Goal: Task Accomplishment & Management: Manage account settings

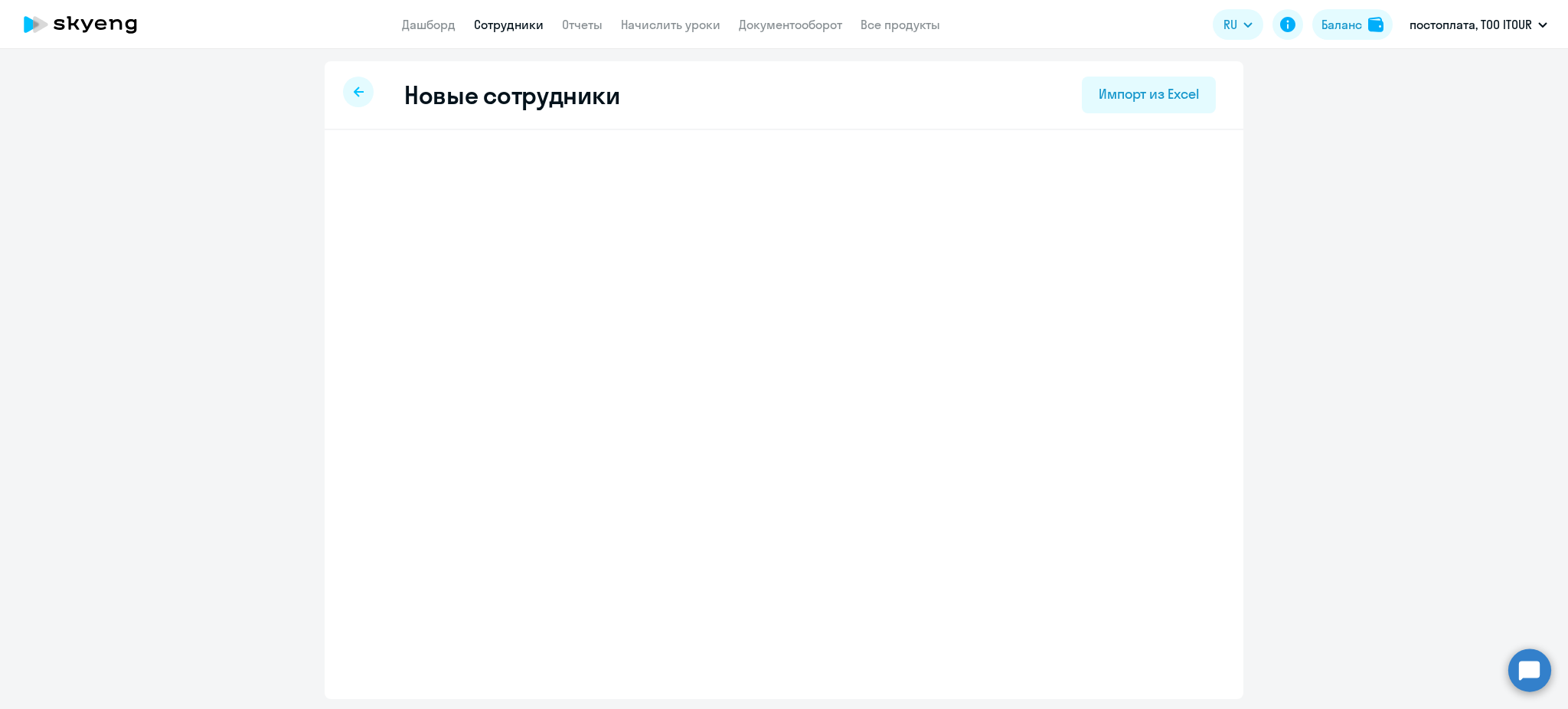
select select "screening_test"
select select "5"
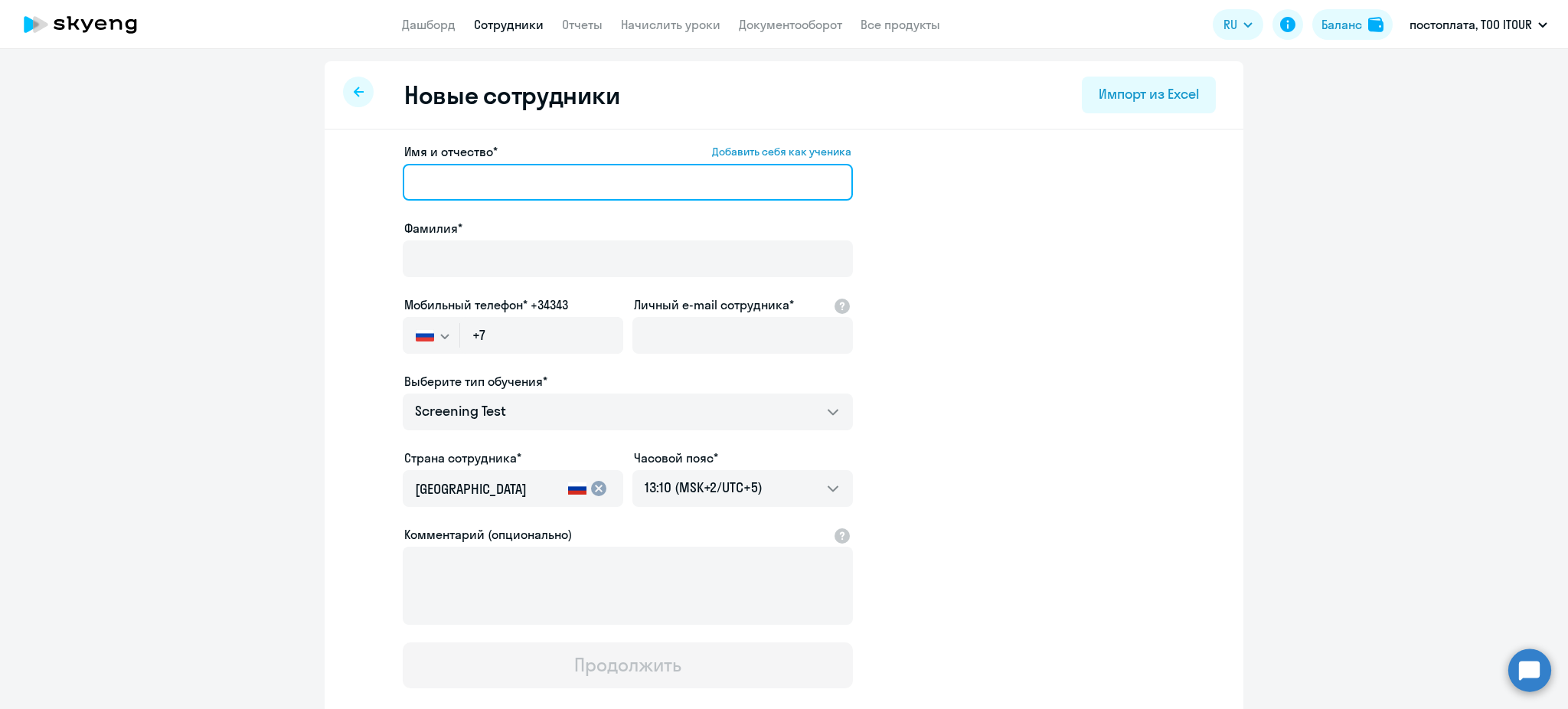
click at [584, 182] on input "Имя и отчество* Добавить себя как ученика" at bounding box center [628, 182] width 450 height 37
paste input "[PERSON_NAME]"
click at [483, 184] on input "[PERSON_NAME]" at bounding box center [628, 182] width 450 height 37
type input "Asem"
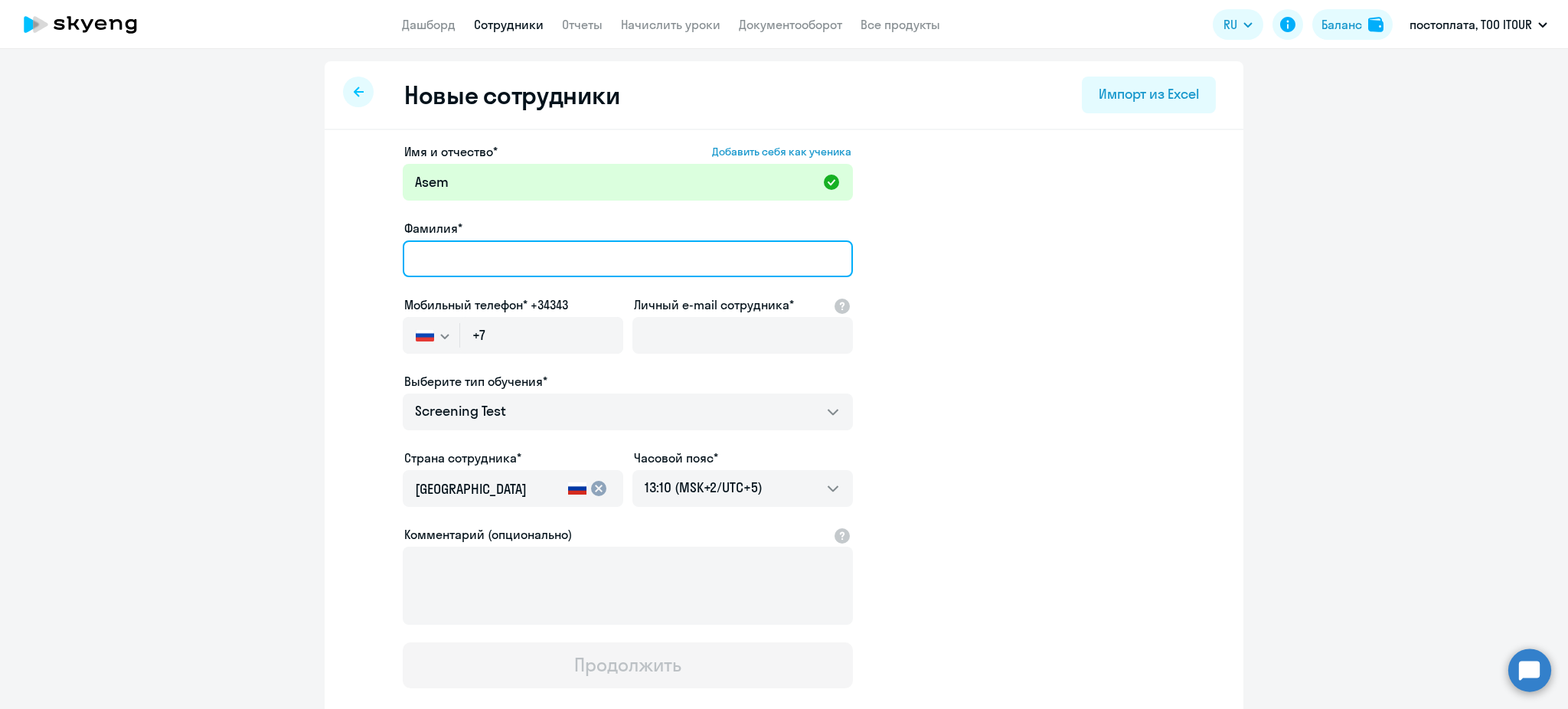
click at [475, 256] on input "Фамилия*" at bounding box center [628, 258] width 450 height 37
paste input "[PERSON_NAME]"
type input "[PERSON_NAME]"
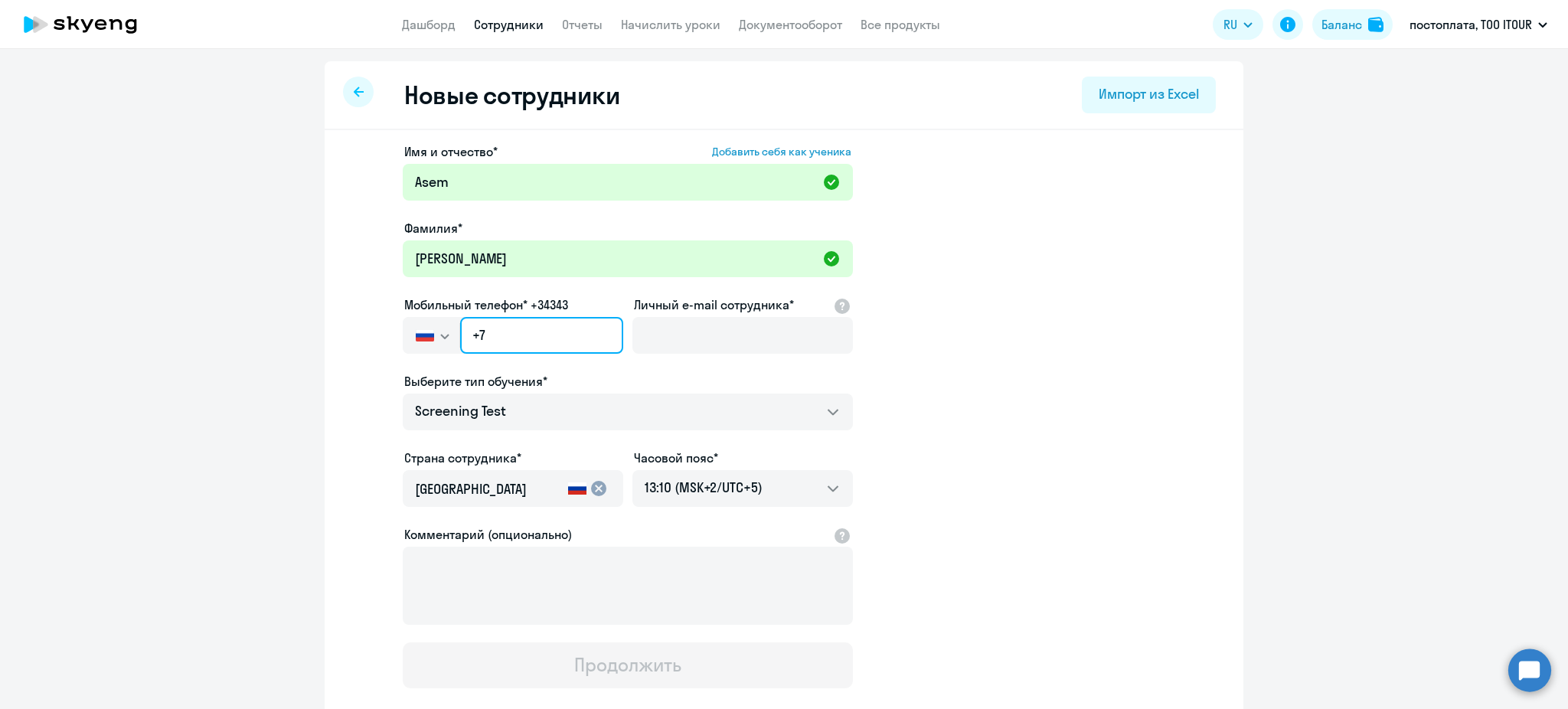
click at [534, 343] on input "+7" at bounding box center [541, 334] width 163 height 37
paste input "[PHONE_NUMBER]"
type input "[PHONE_NUMBER]"
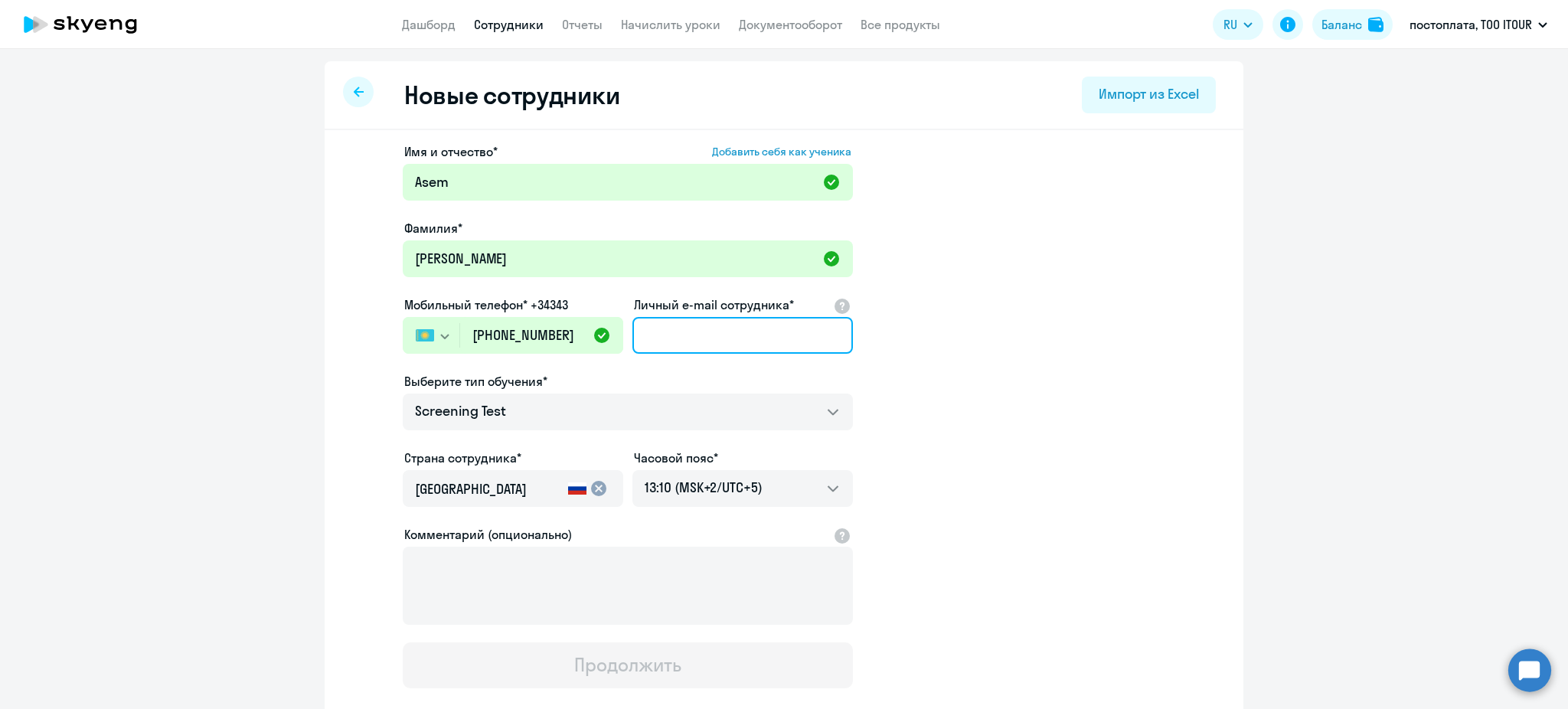
click at [687, 339] on input "Личный e-mail сотрудника*" at bounding box center [742, 334] width 220 height 37
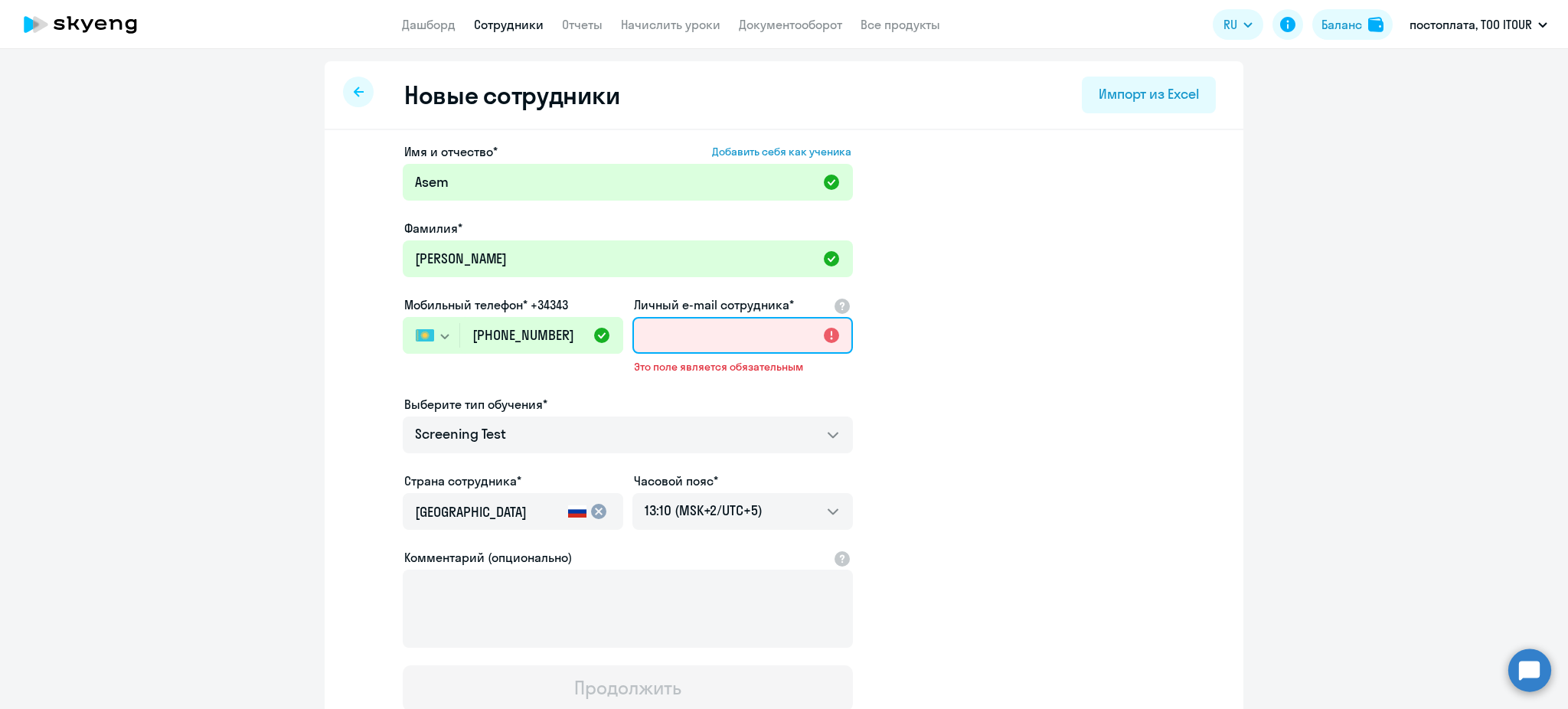
click at [765, 340] on input "Личный e-mail сотрудника*" at bounding box center [742, 334] width 220 height 37
paste input "[EMAIL_ADDRESS][DOMAIN_NAME]"
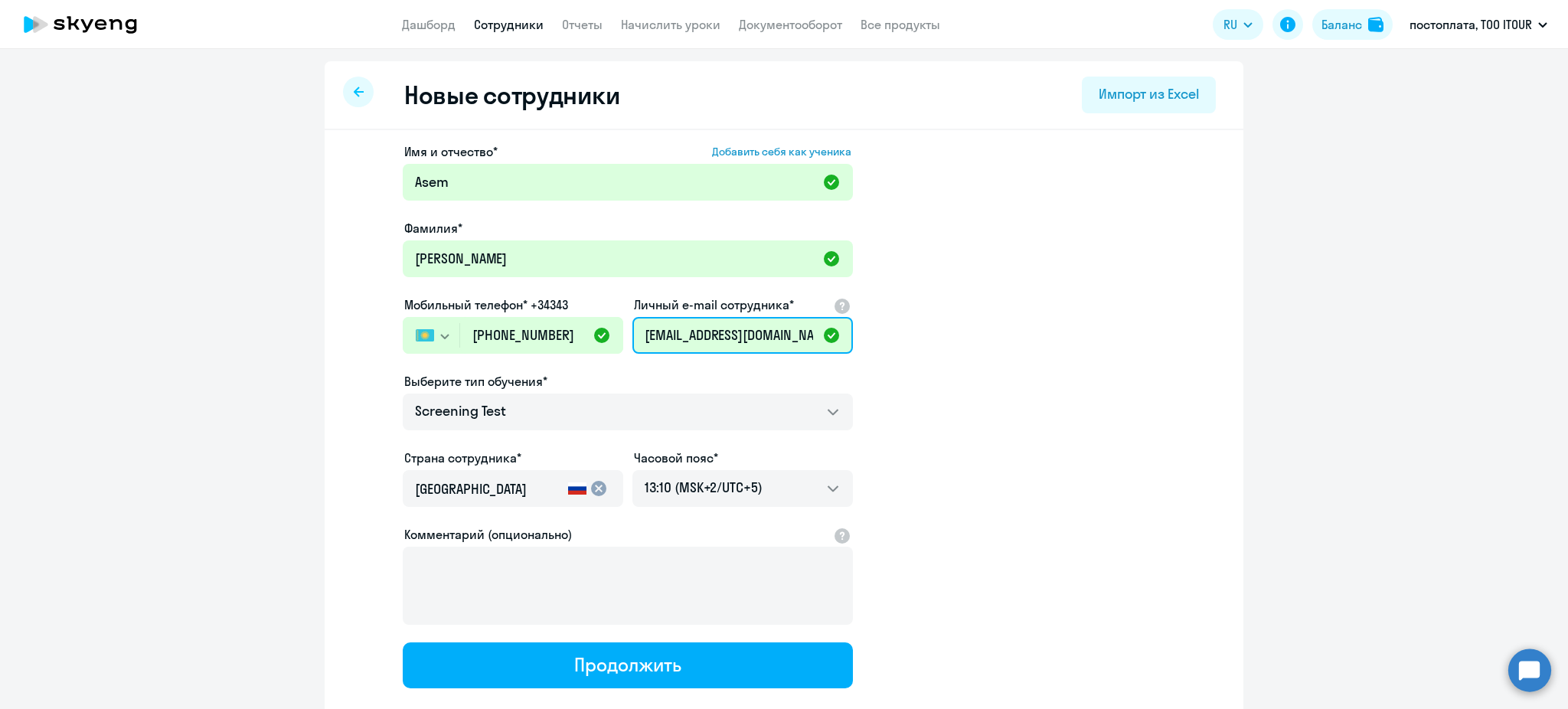
scroll to position [0, 4]
type input "[EMAIL_ADDRESS][DOMAIN_NAME]"
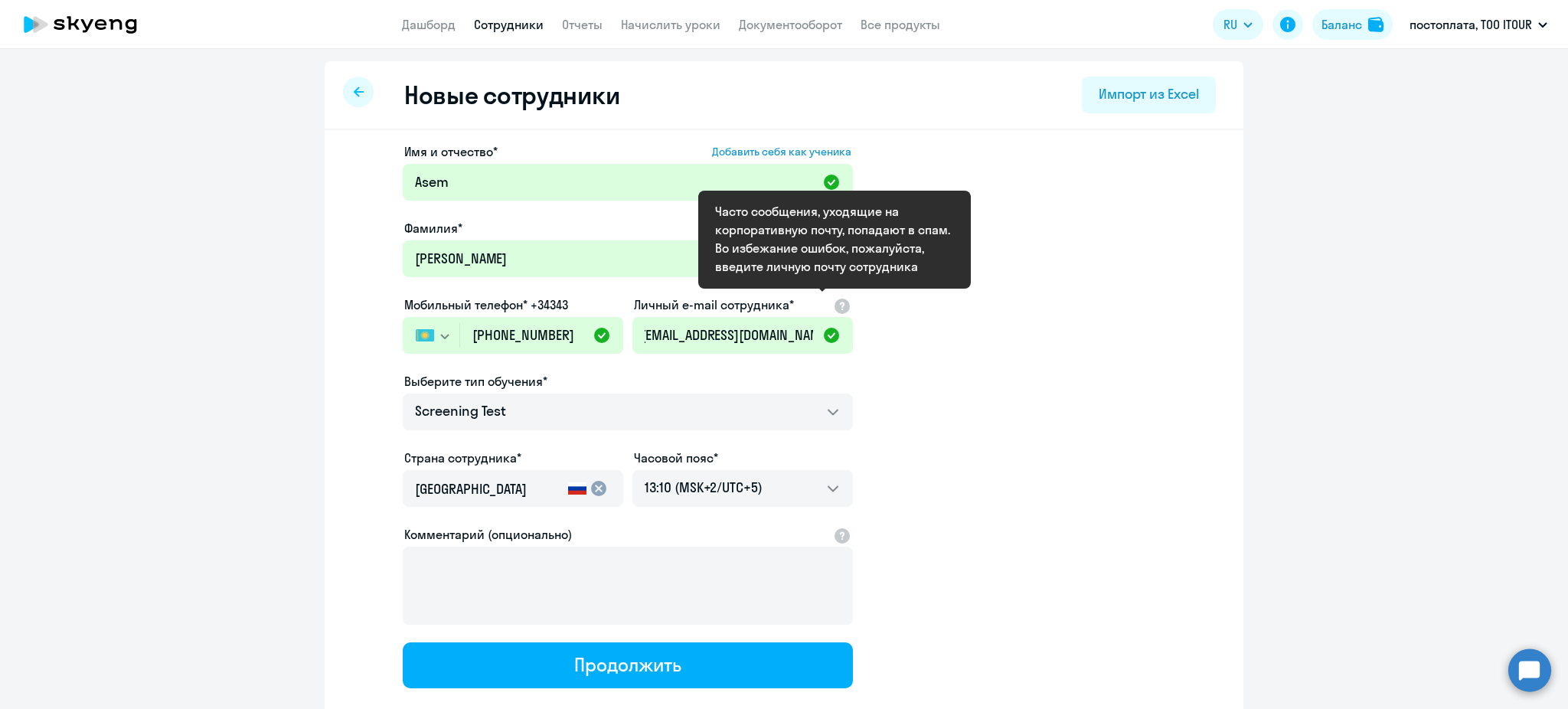
scroll to position [0, 0]
click at [900, 350] on app-new-student-form "Имя и отчество* Добавить себя как ученика [PERSON_NAME]* [PERSON_NAME] телефон*…" at bounding box center [784, 415] width 869 height 546
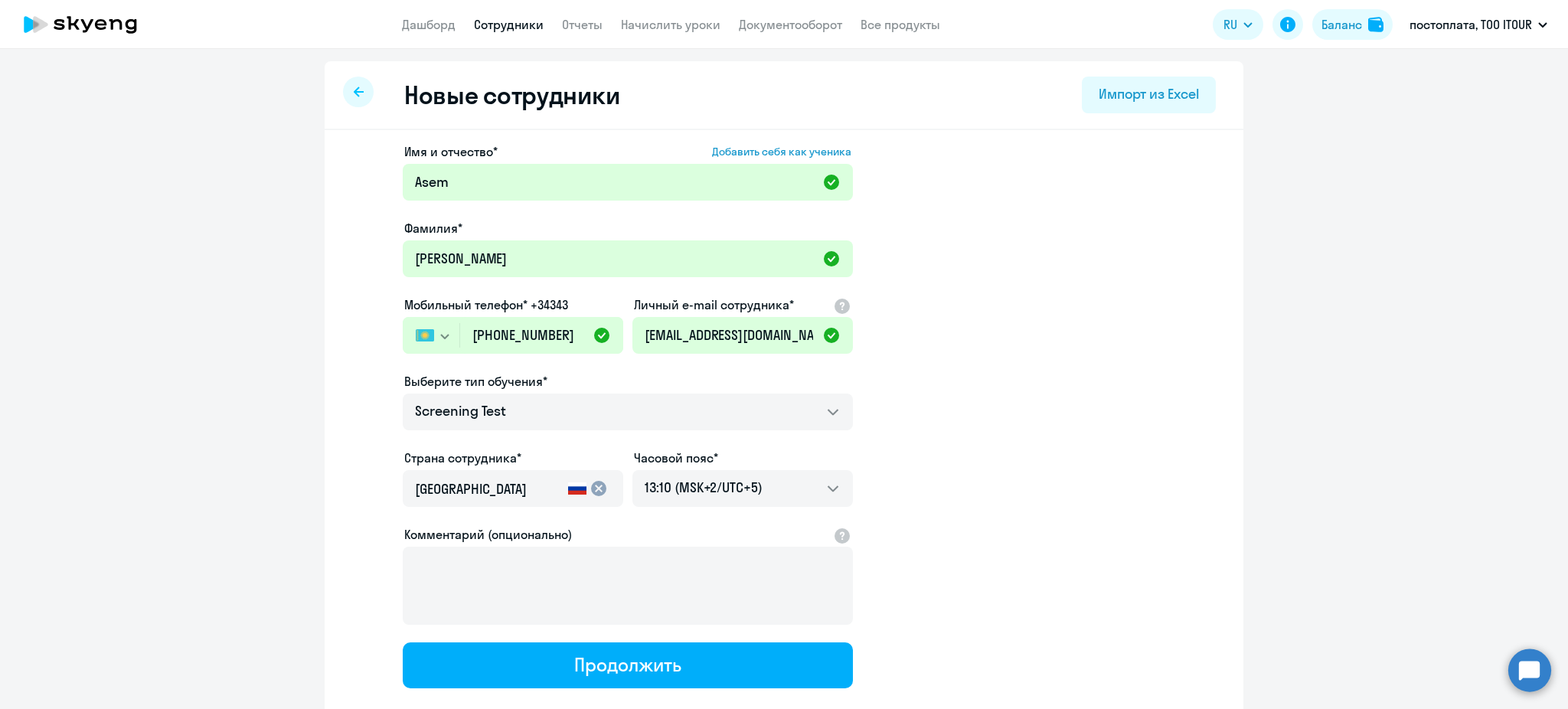
scroll to position [90, 0]
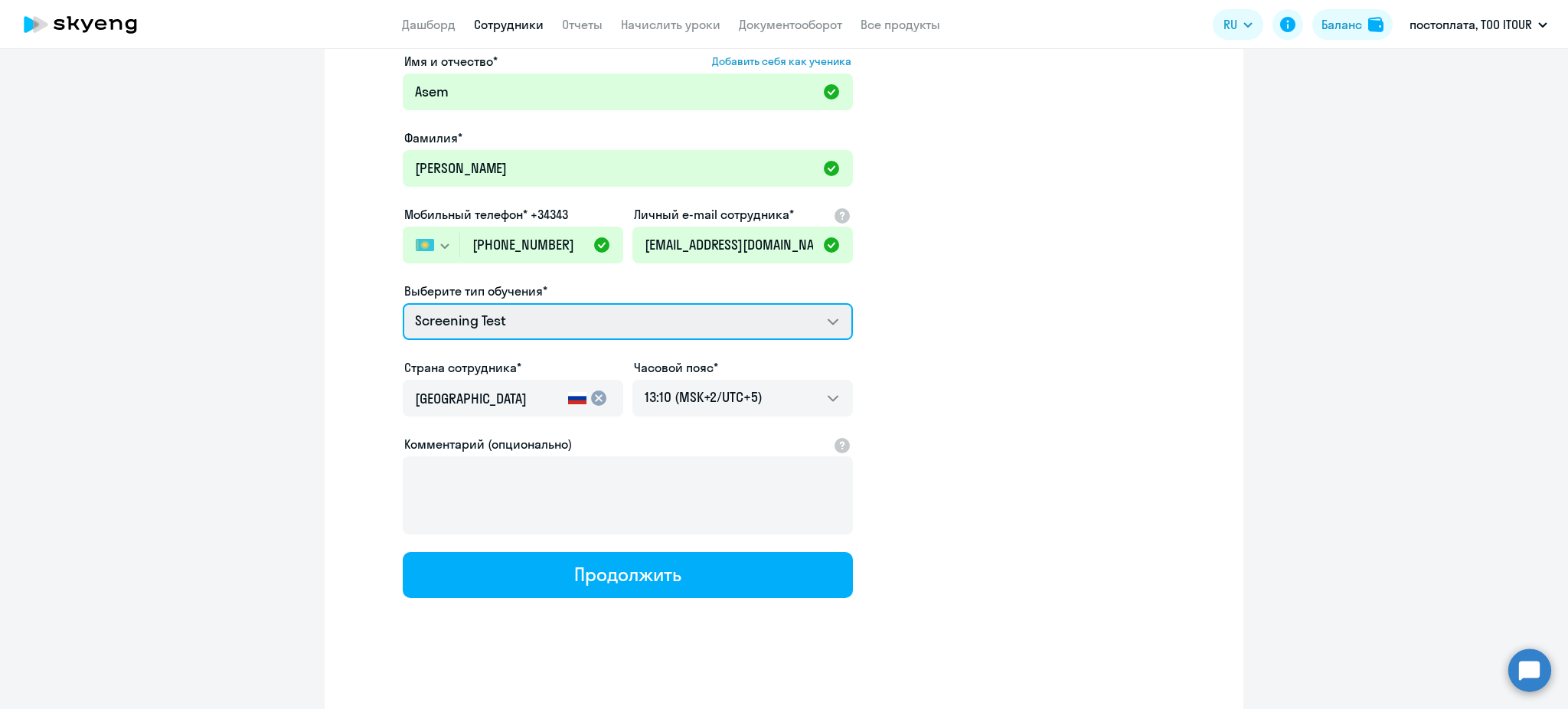
click at [568, 323] on select "Screening Test" at bounding box center [628, 321] width 450 height 37
click at [1032, 349] on app-new-student-form "Имя и отчество* Добавить себя как ученика [PERSON_NAME]* [PERSON_NAME] телефон*…" at bounding box center [784, 325] width 869 height 546
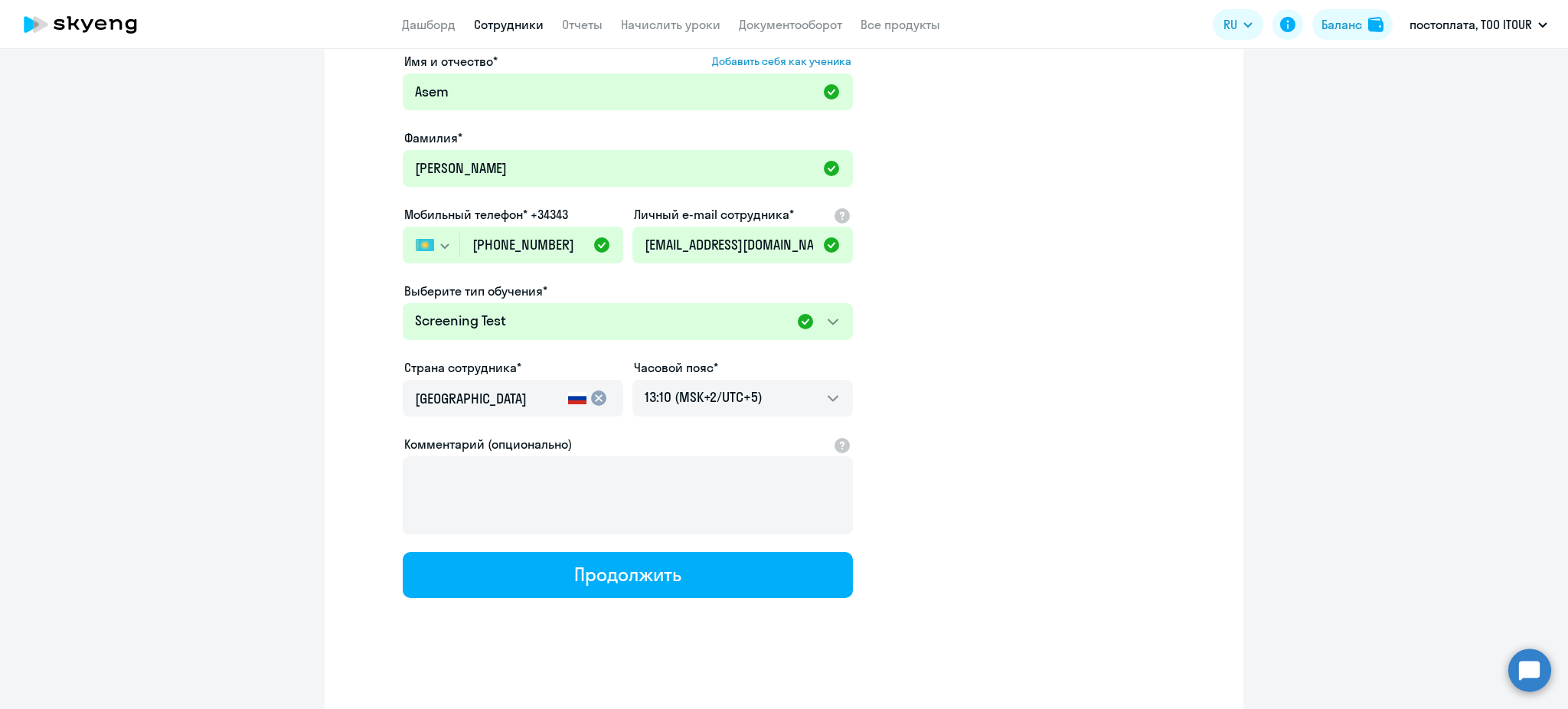
click at [528, 392] on input "[GEOGRAPHIC_DATA]" at bounding box center [488, 398] width 147 height 20
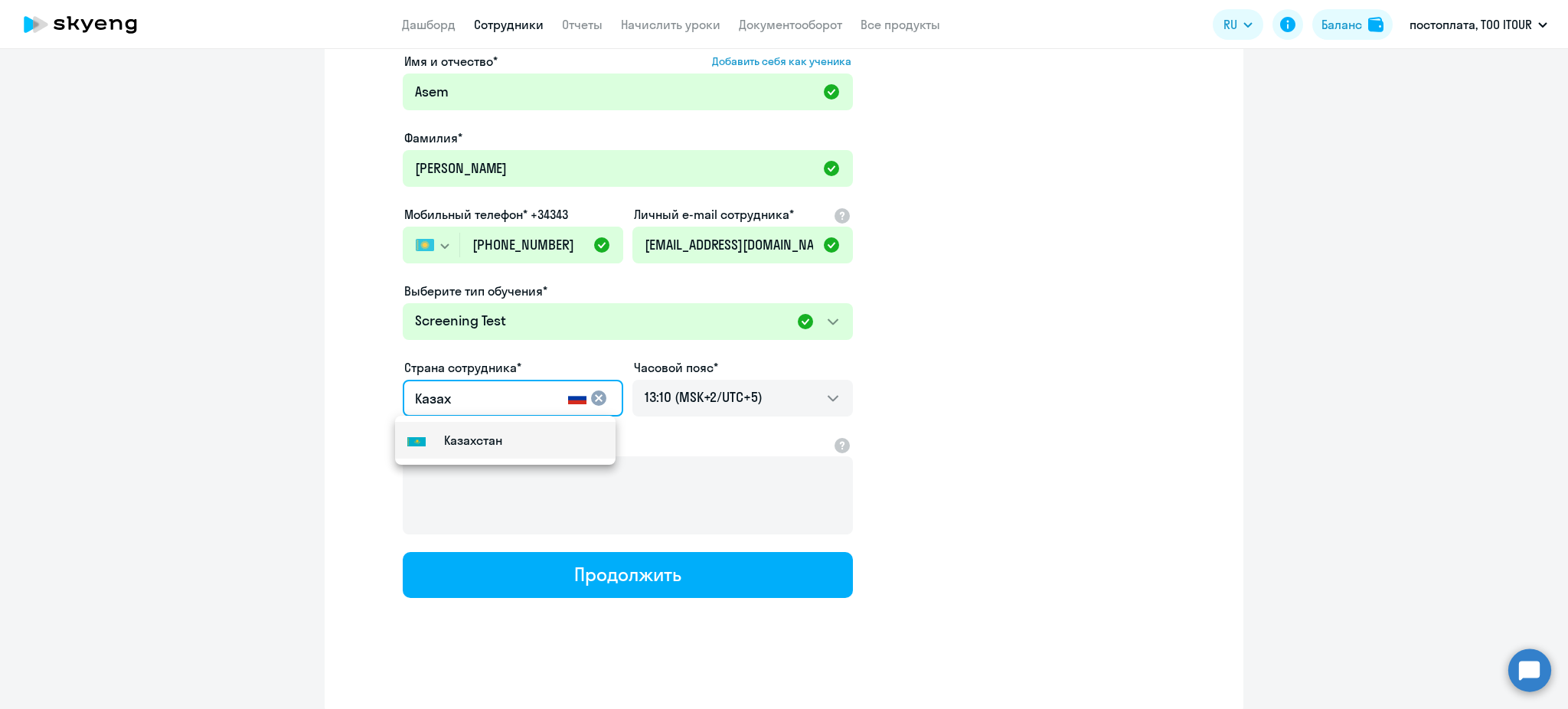
click at [530, 432] on mat-option "Flag of [GEOGRAPHIC_DATA] [GEOGRAPHIC_DATA]" at bounding box center [505, 439] width 220 height 37
type input "Казахстан"
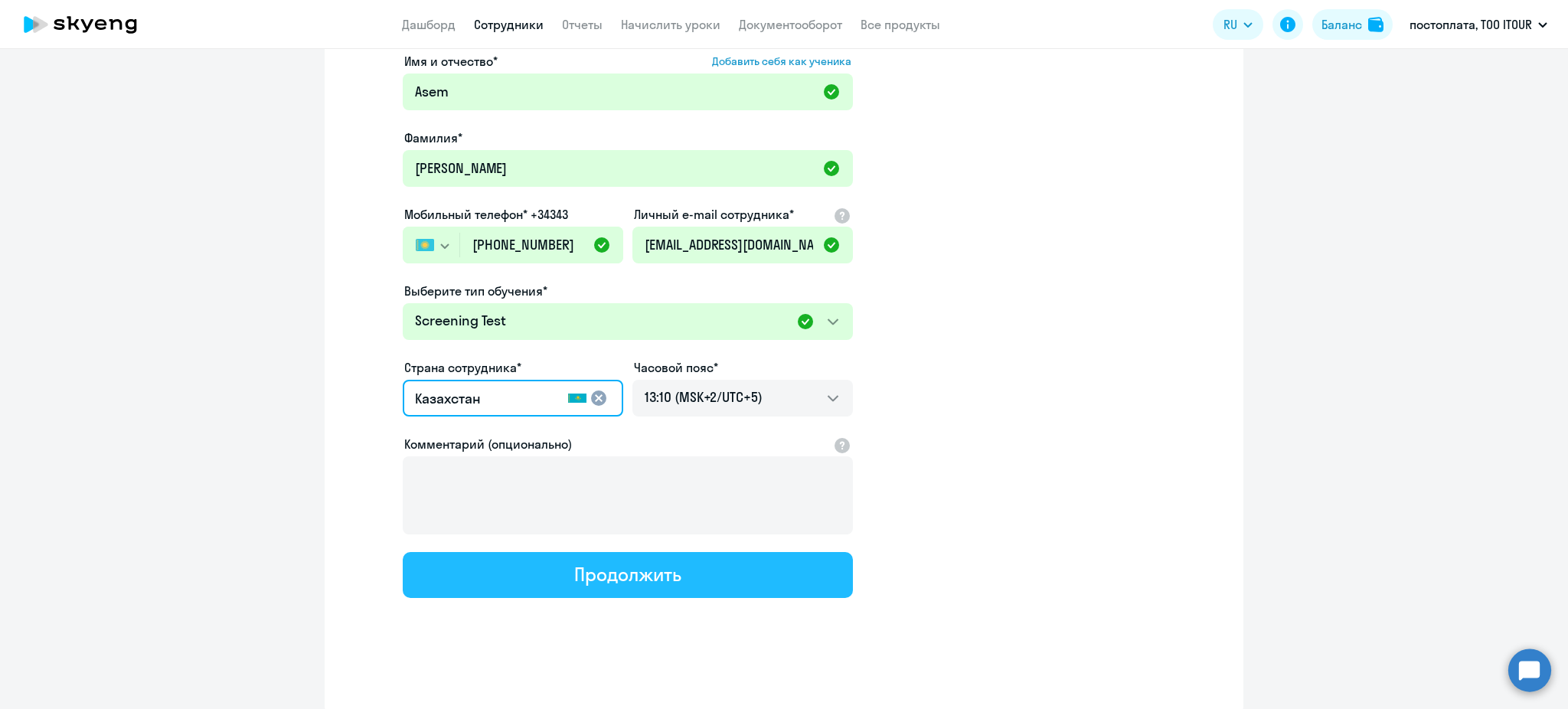
click at [608, 580] on div "Продолжить" at bounding box center [628, 574] width 107 height 24
select select "screening_test"
select select "5"
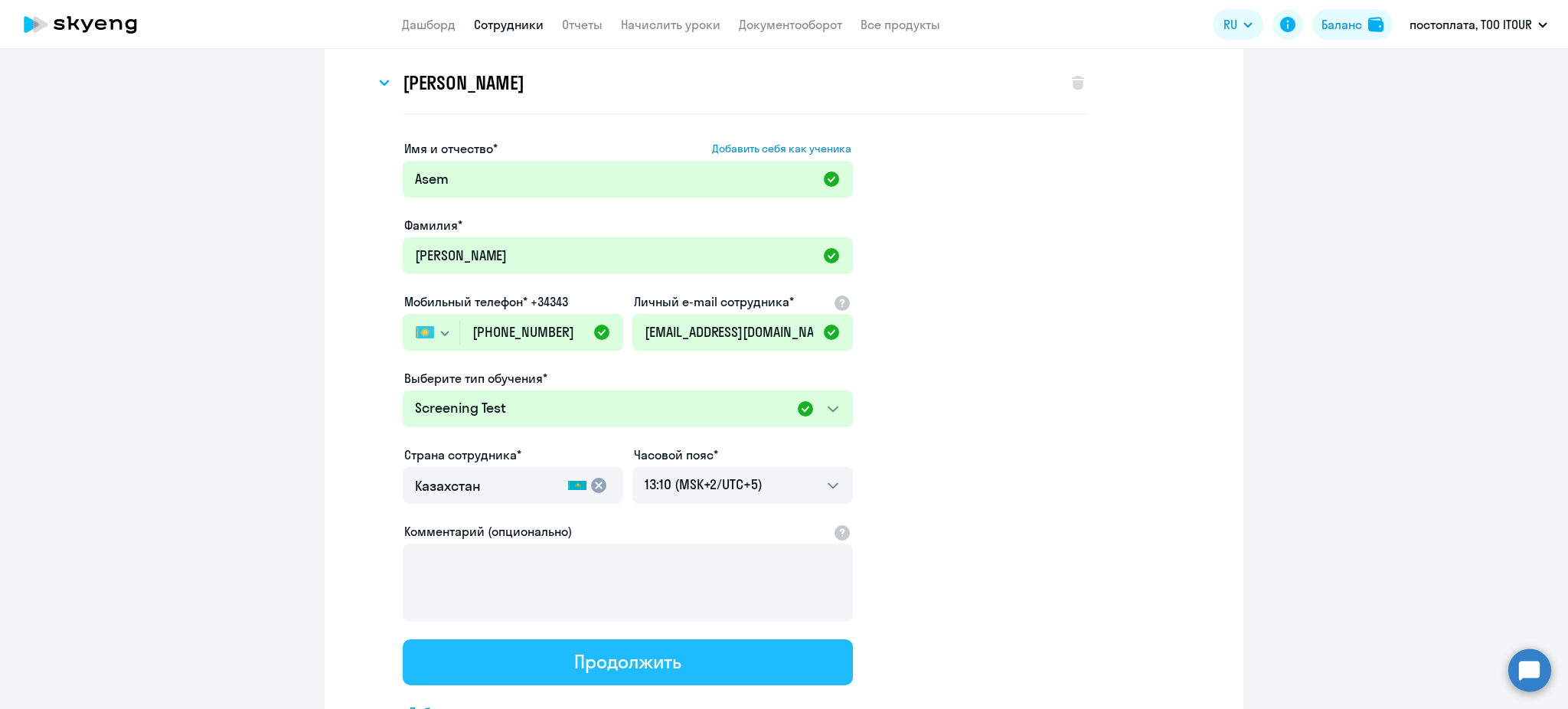
scroll to position [0, 0]
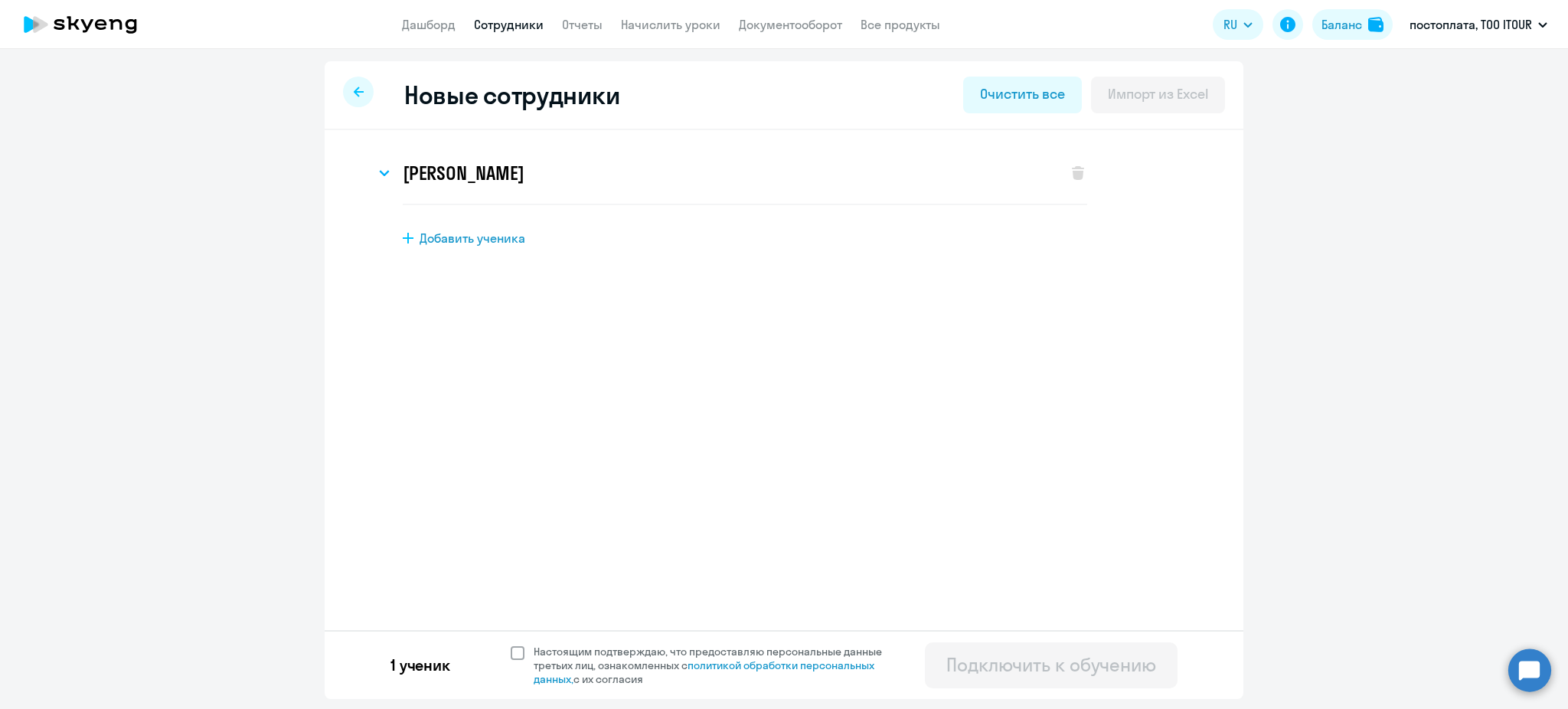
click at [517, 645] on label "Настоящим подтверждаю, что предоставляю персональные данные третьих лиц, ознако…" at bounding box center [705, 665] width 390 height 41
click at [515, 654] on span at bounding box center [517, 653] width 14 height 14
click at [510, 644] on input "Настоящим подтверждаю, что предоставляю персональные данные третьих лиц, ознако…" at bounding box center [510, 643] width 1 height 1
checkbox input "true"
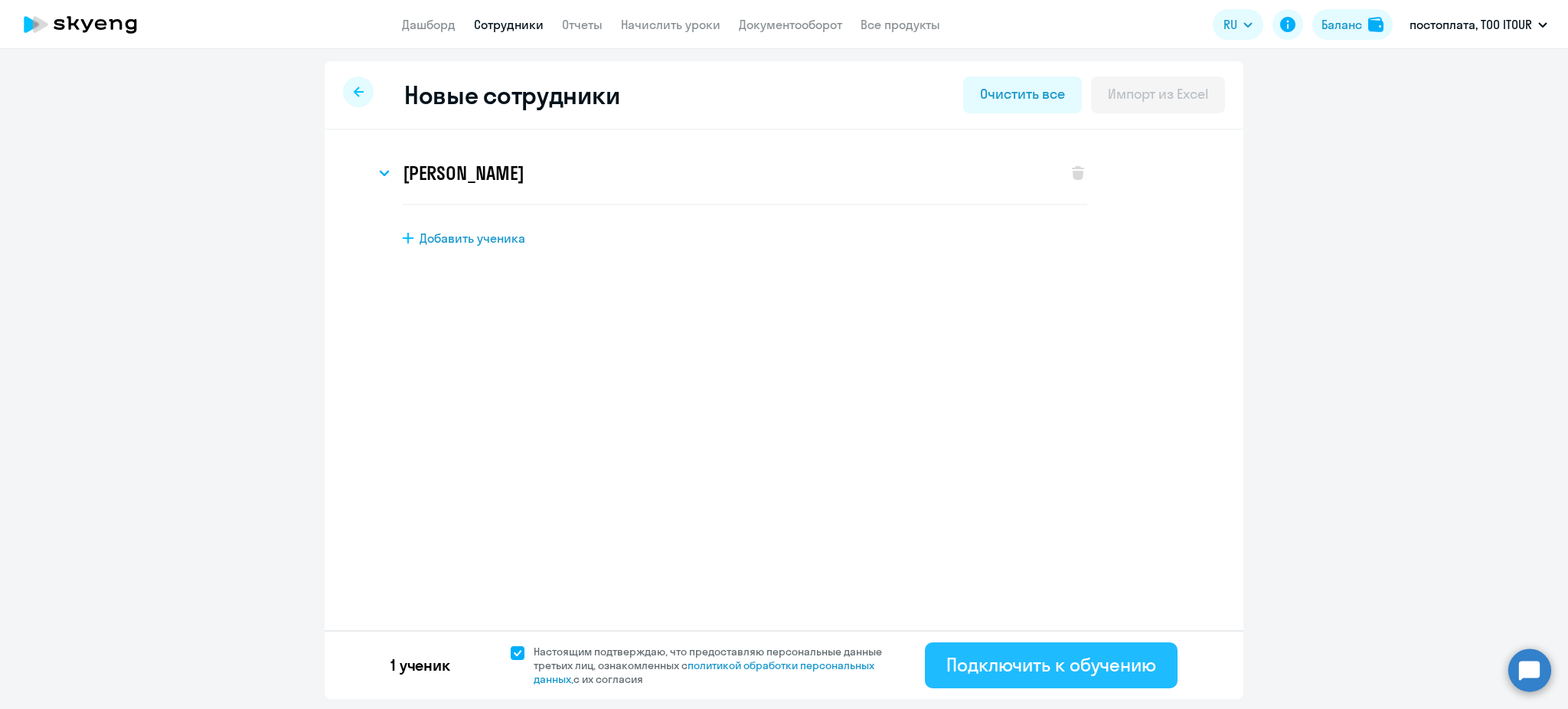
click at [1070, 655] on div "Подключить к обучению" at bounding box center [1051, 664] width 210 height 24
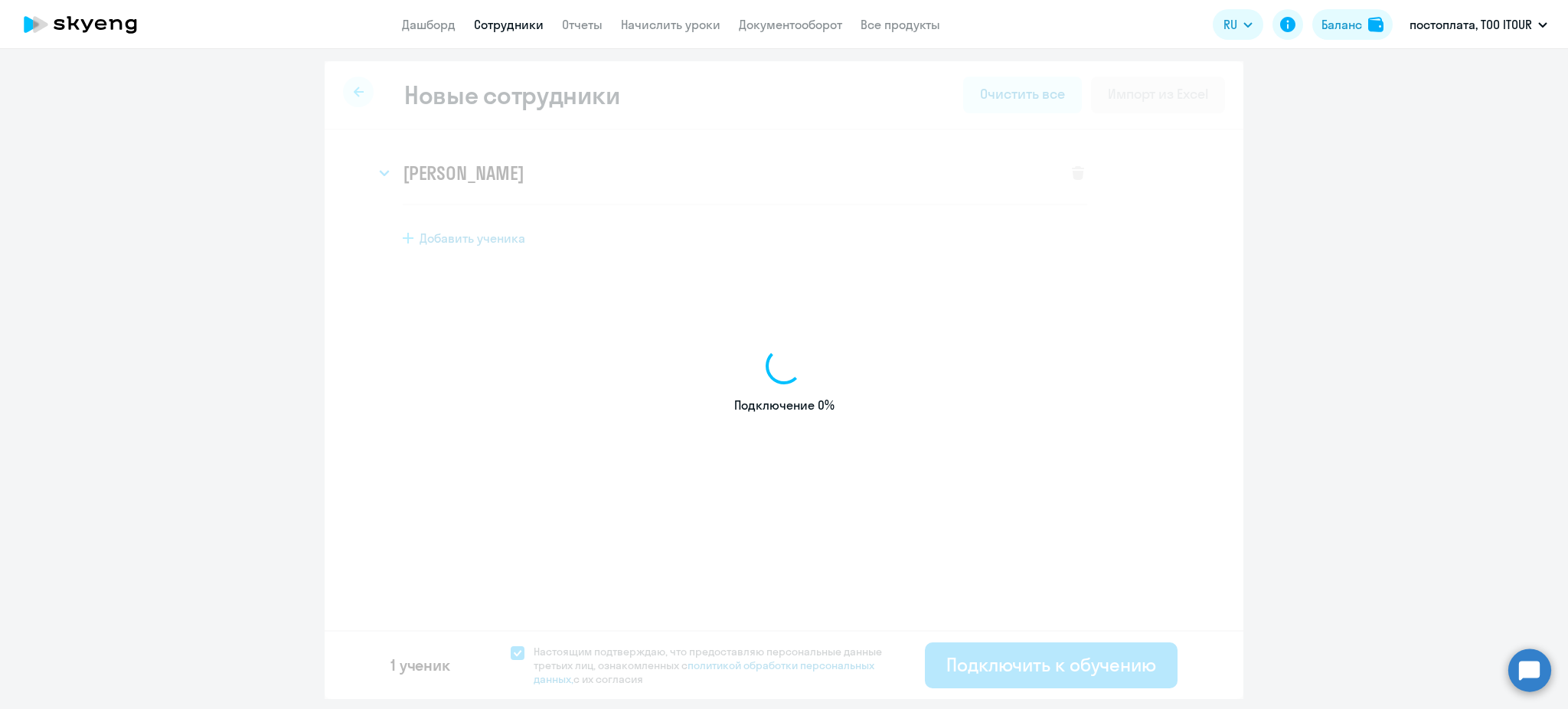
select select "screening_test"
select select "5"
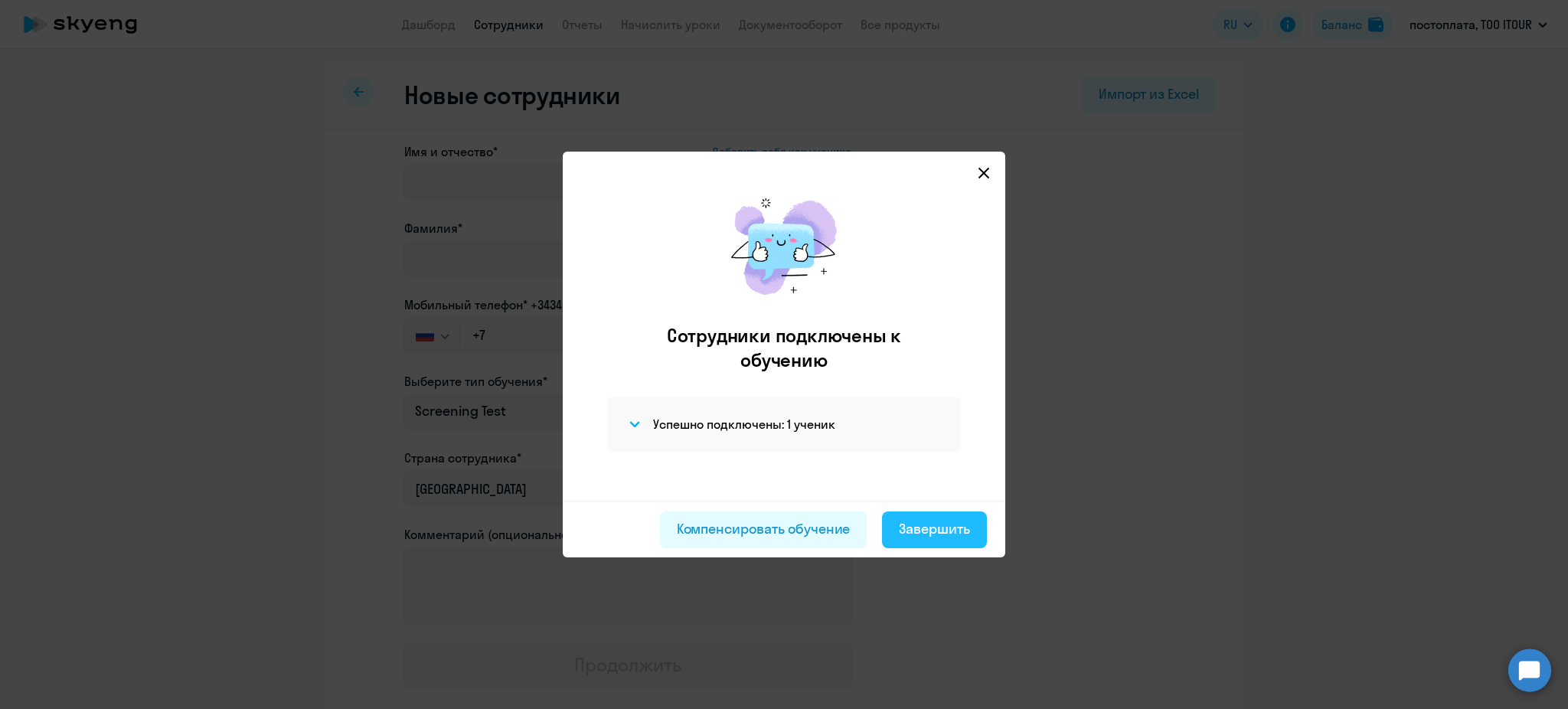
click at [906, 526] on div "Завершить" at bounding box center [934, 528] width 71 height 20
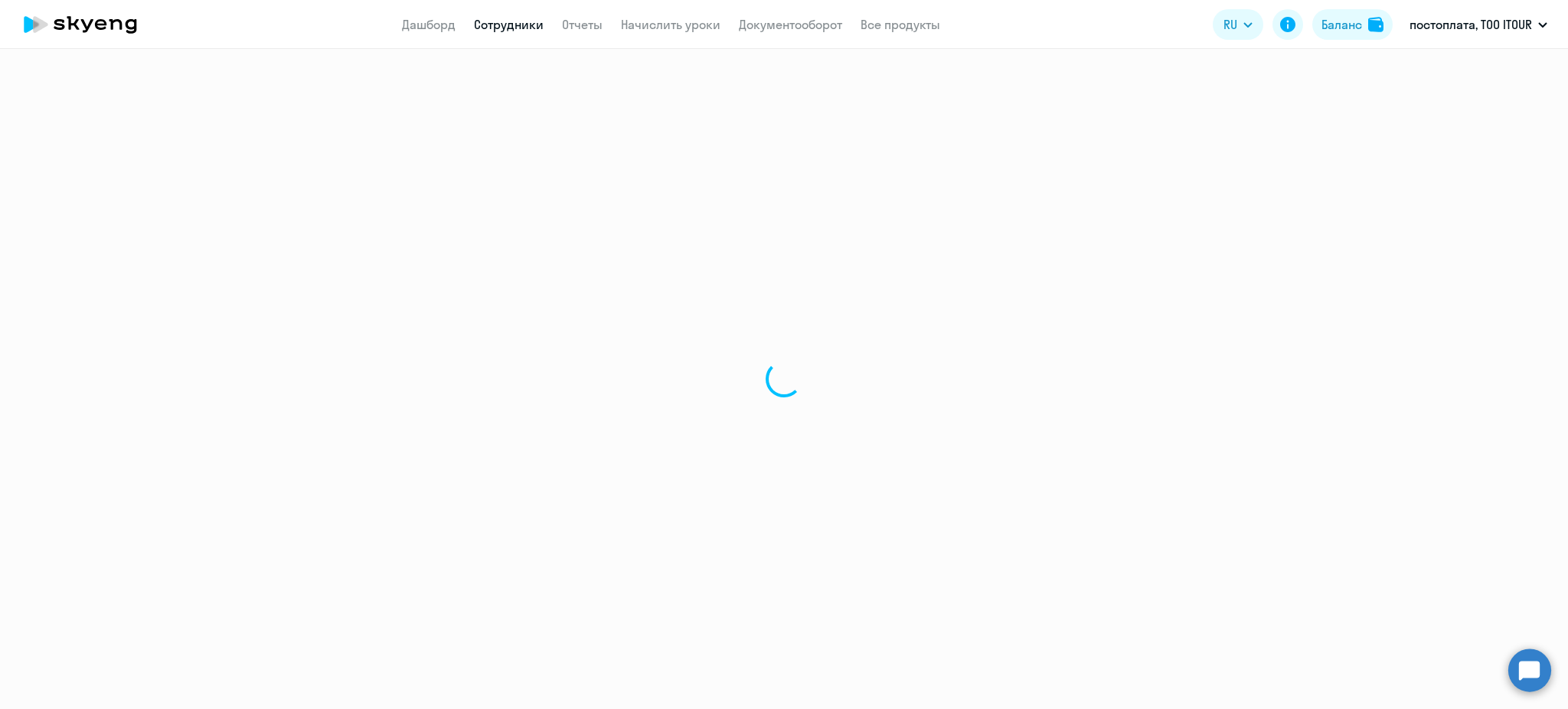
select select "30"
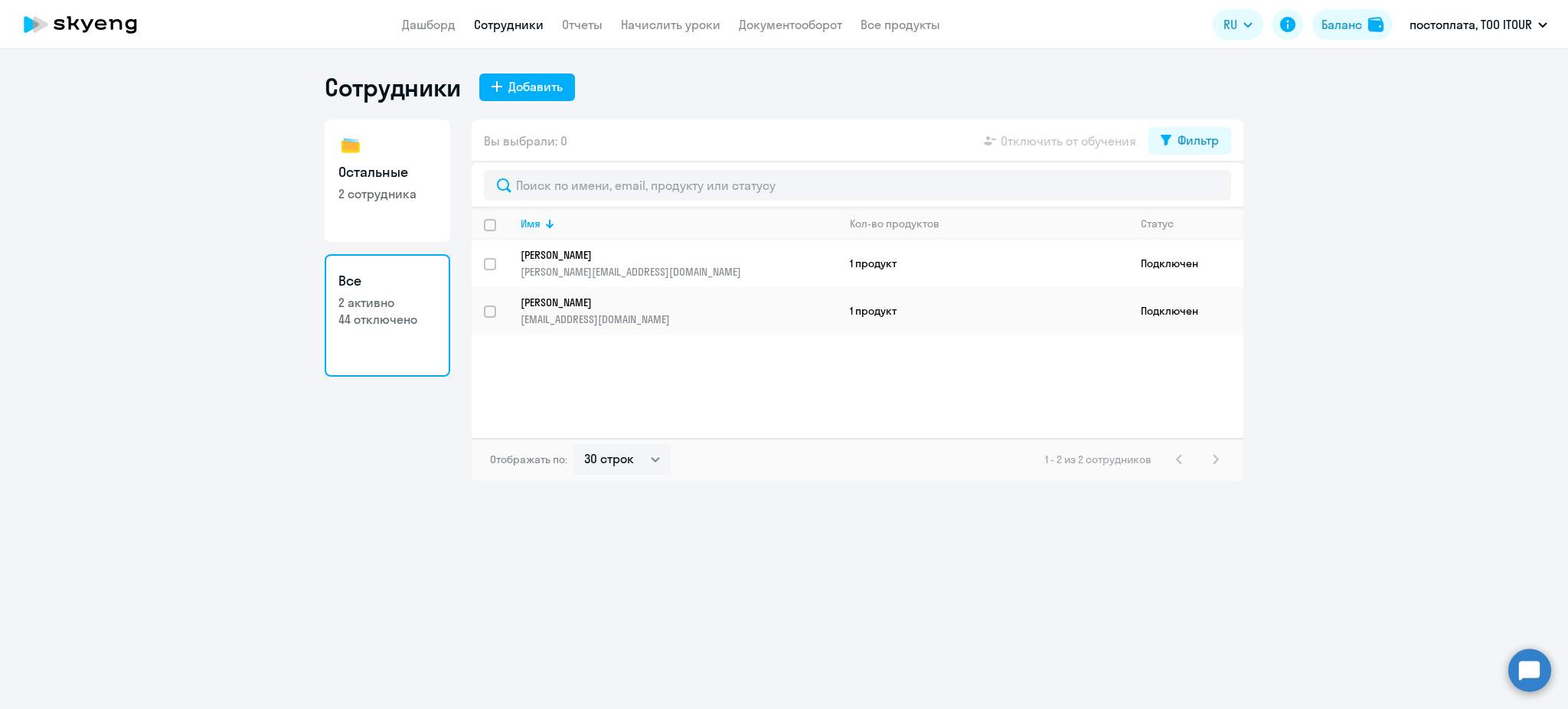
click at [412, 203] on link "Остальные 2 сотрудника" at bounding box center [387, 180] width 126 height 123
select select "30"
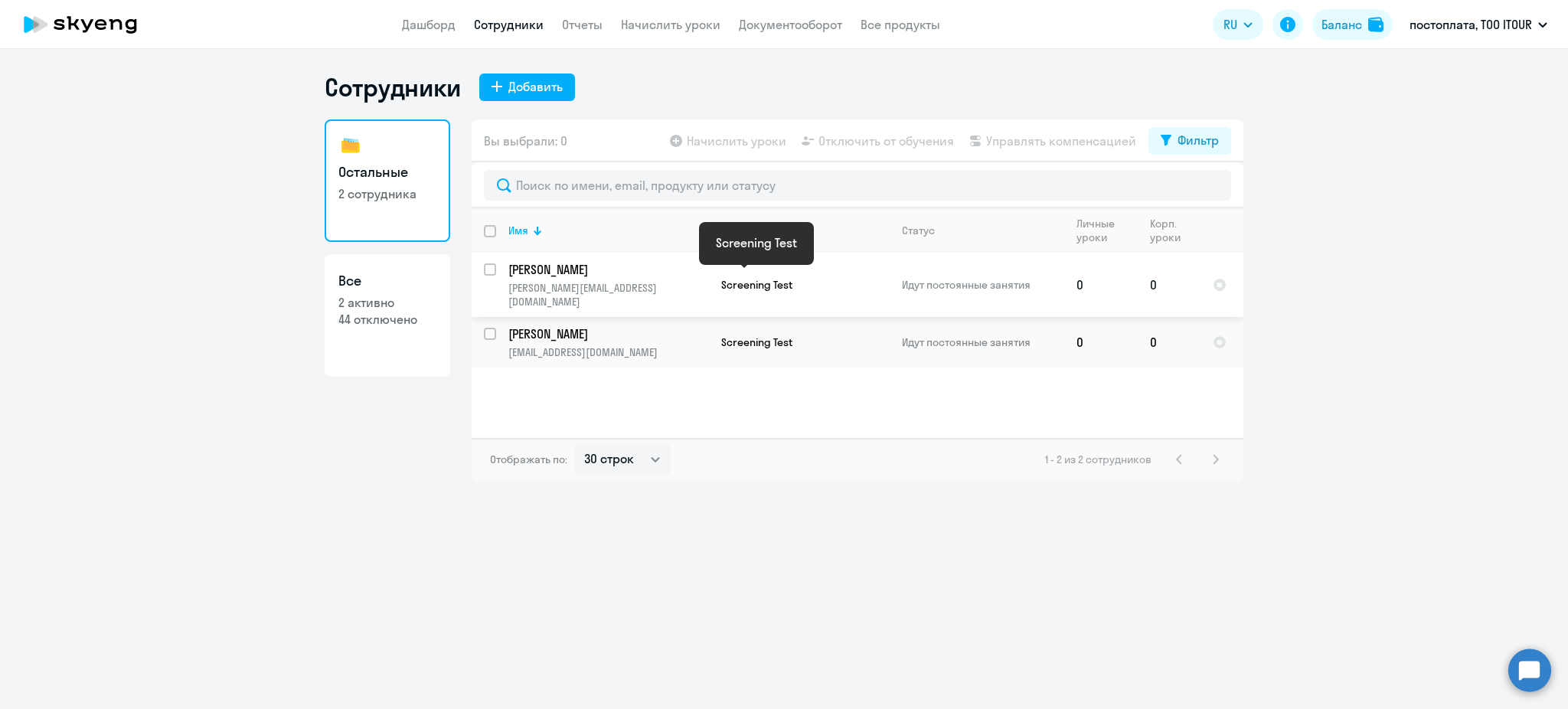
click at [742, 281] on span "Screening Test" at bounding box center [757, 285] width 71 height 14
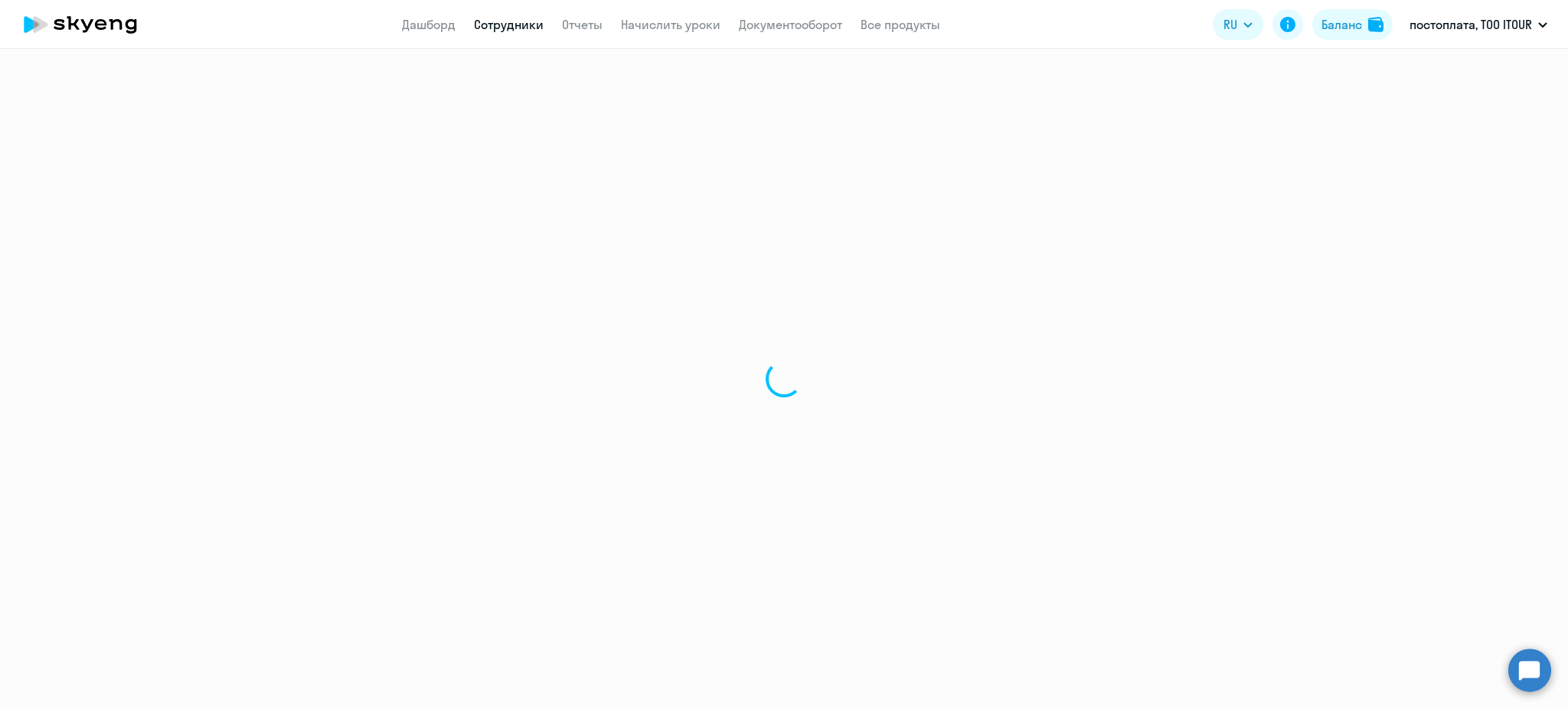
select select "english"
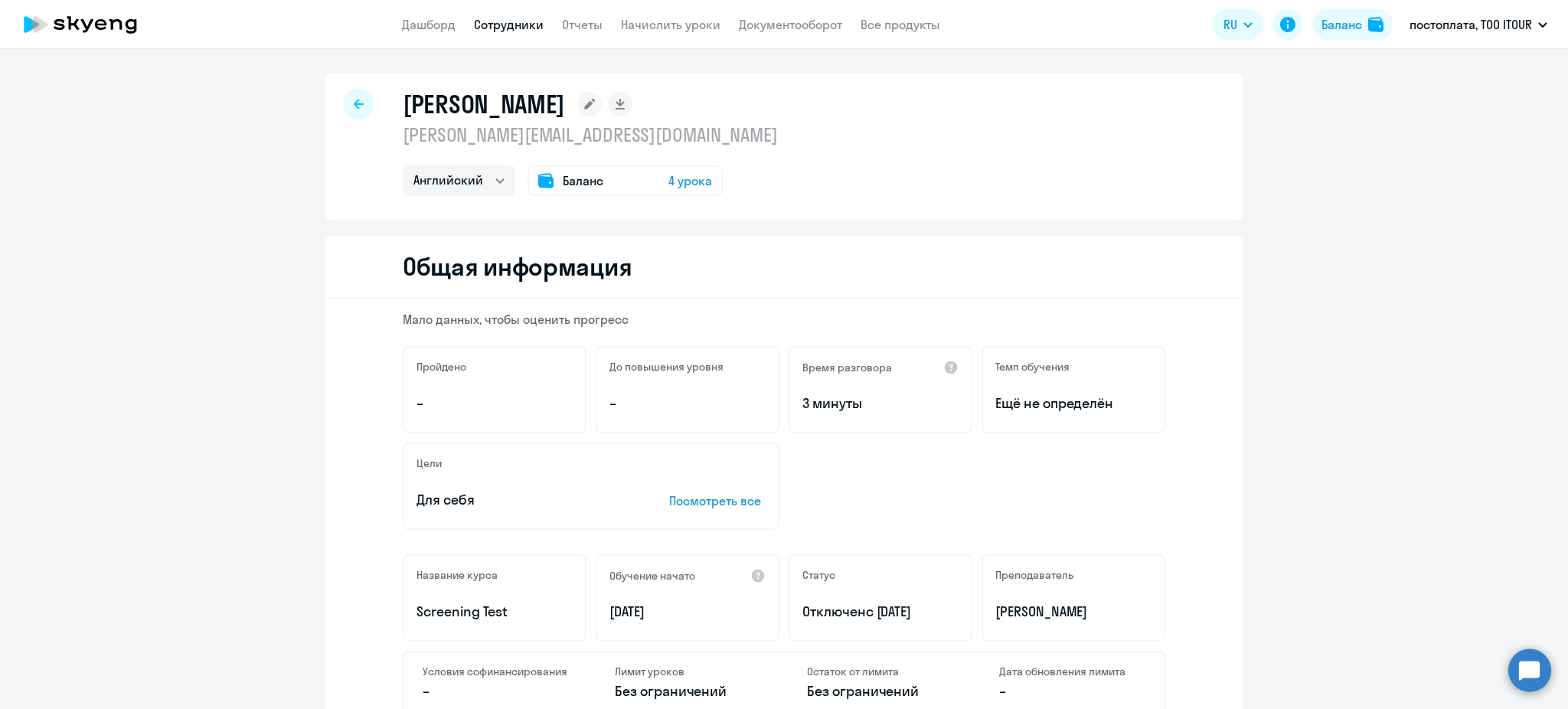
click at [354, 107] on icon at bounding box center [359, 103] width 10 height 10
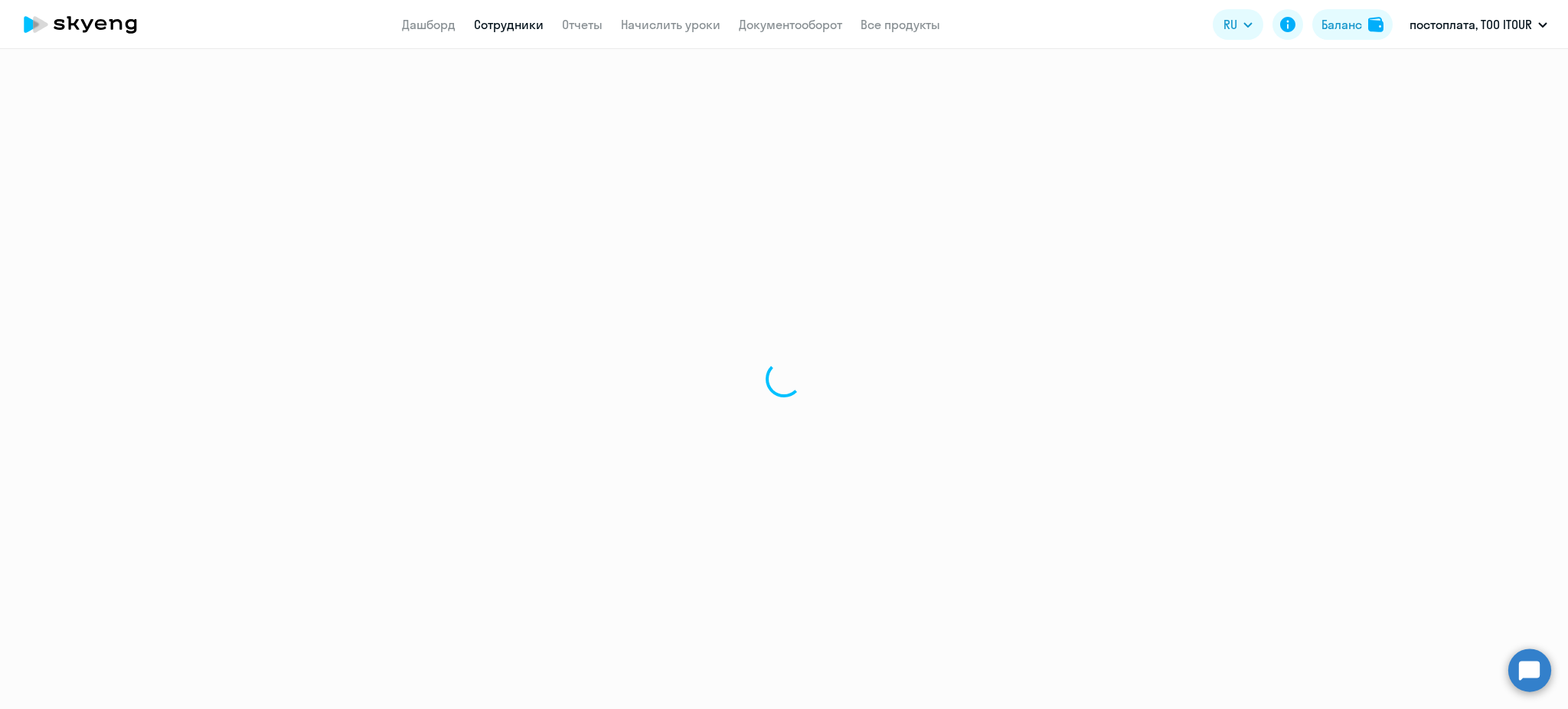
select select "30"
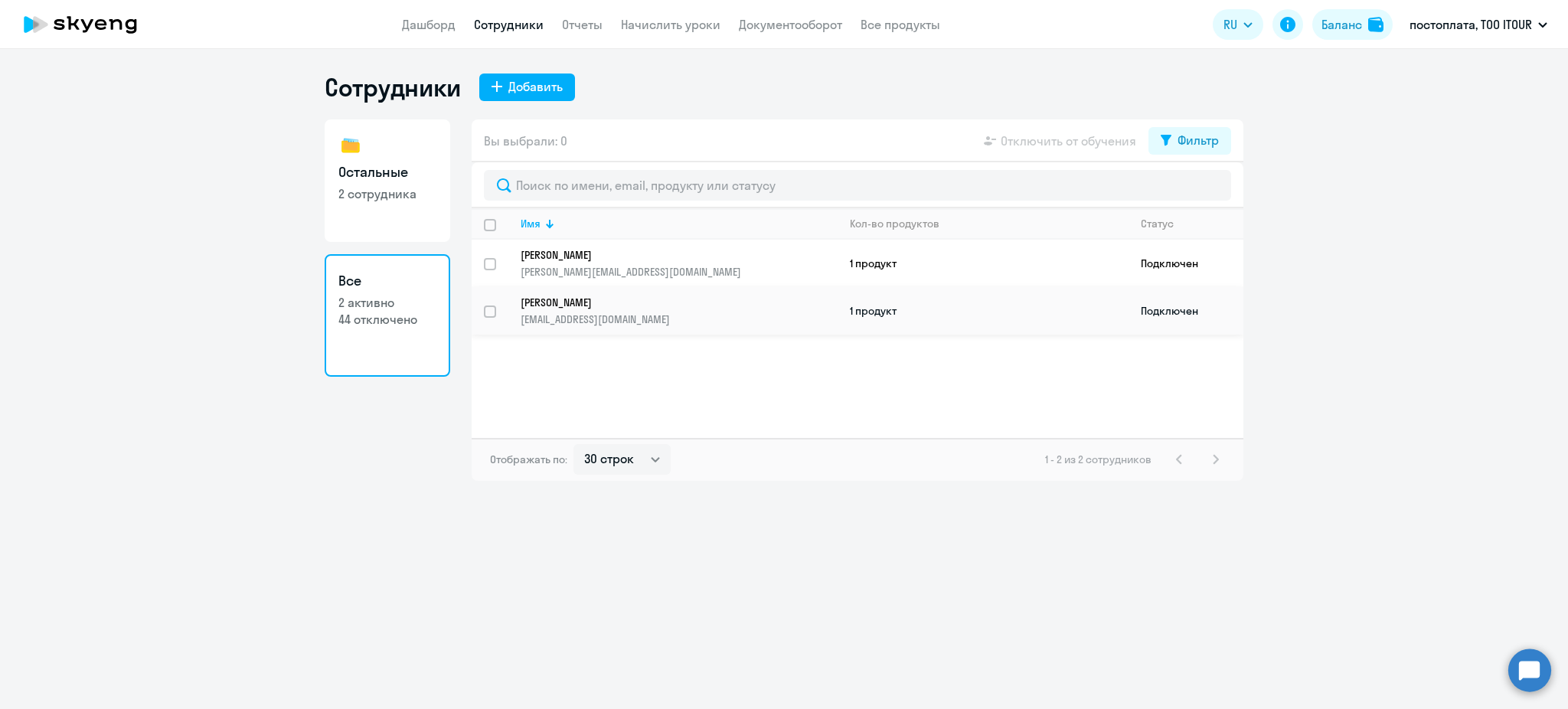
click at [747, 318] on p "[EMAIL_ADDRESS][DOMAIN_NAME]" at bounding box center [678, 318] width 316 height 14
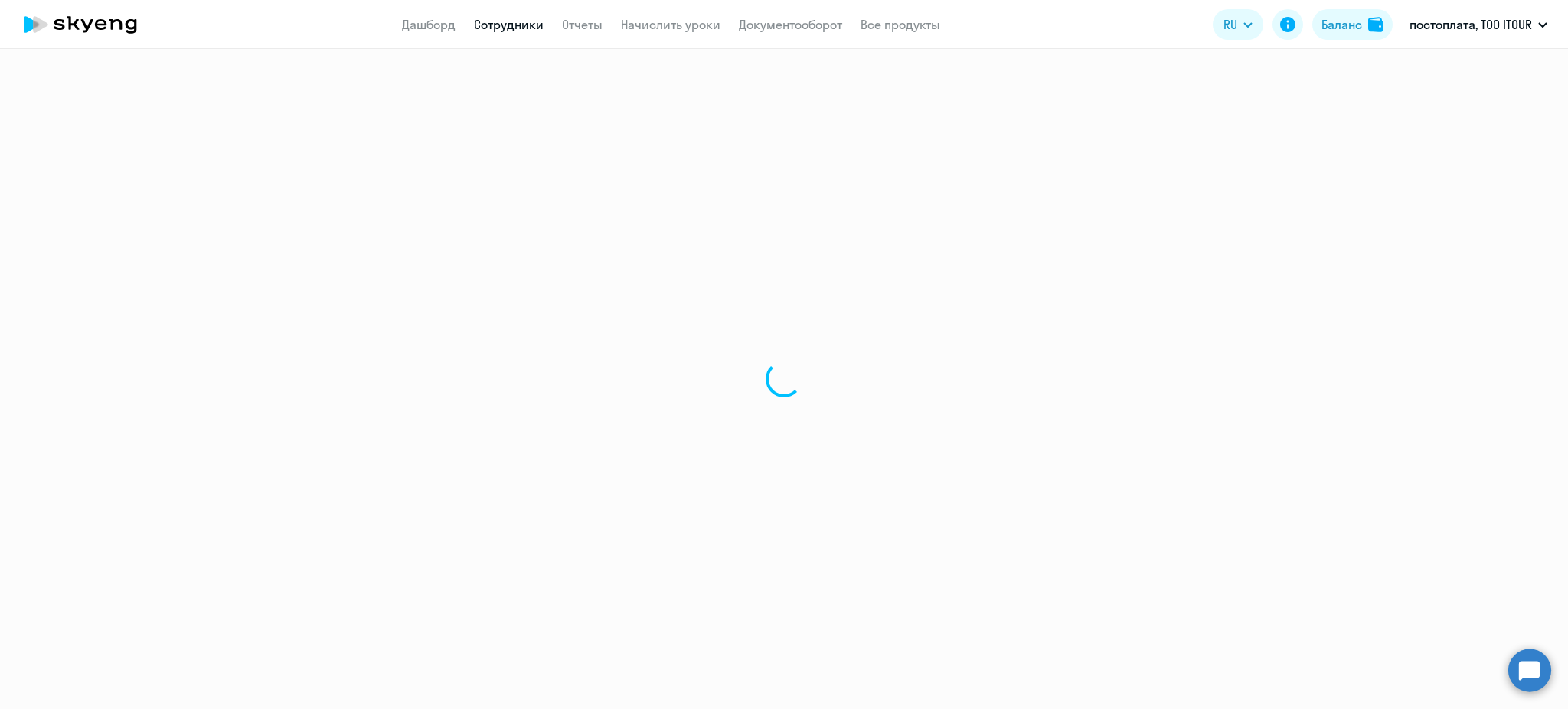
select select "others"
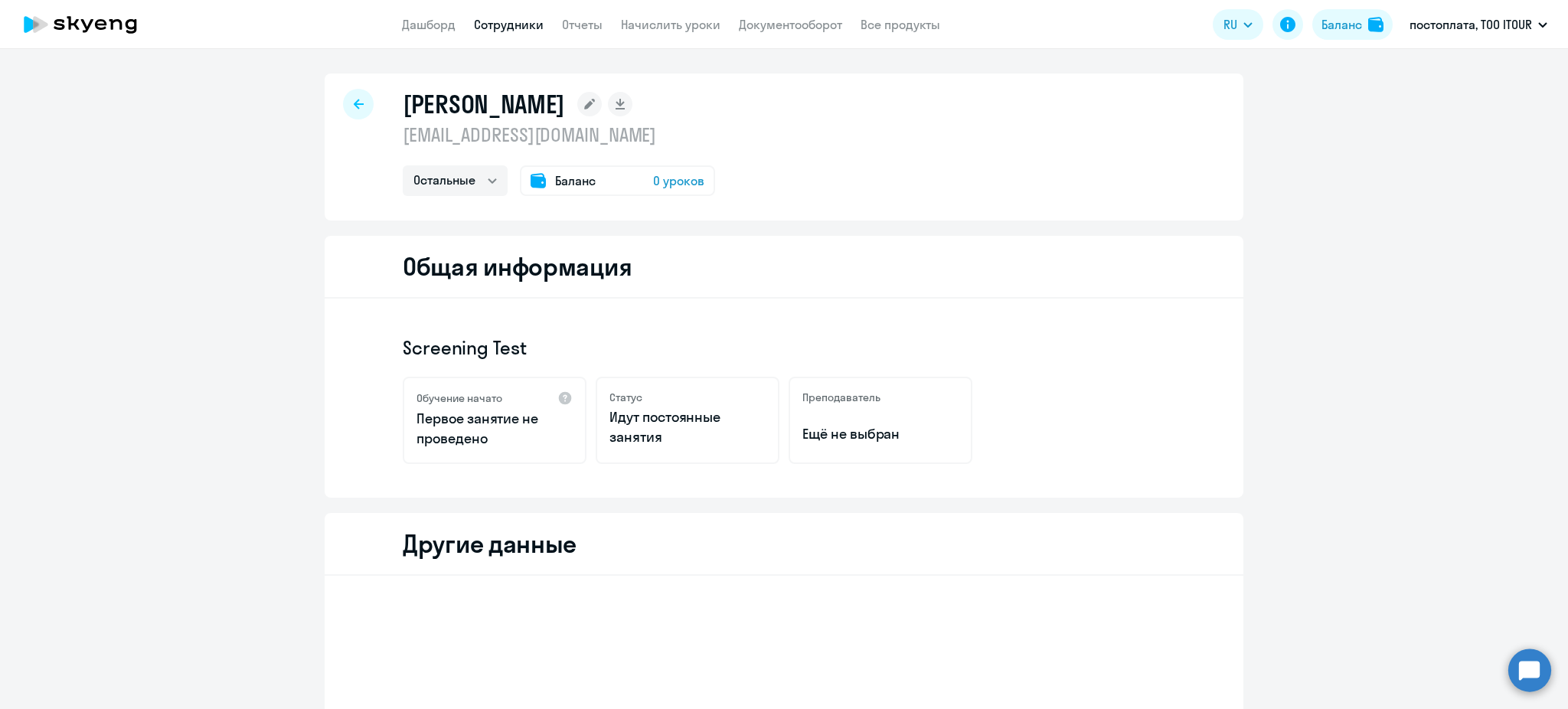
click at [677, 185] on span "0 уроков" at bounding box center [678, 181] width 52 height 19
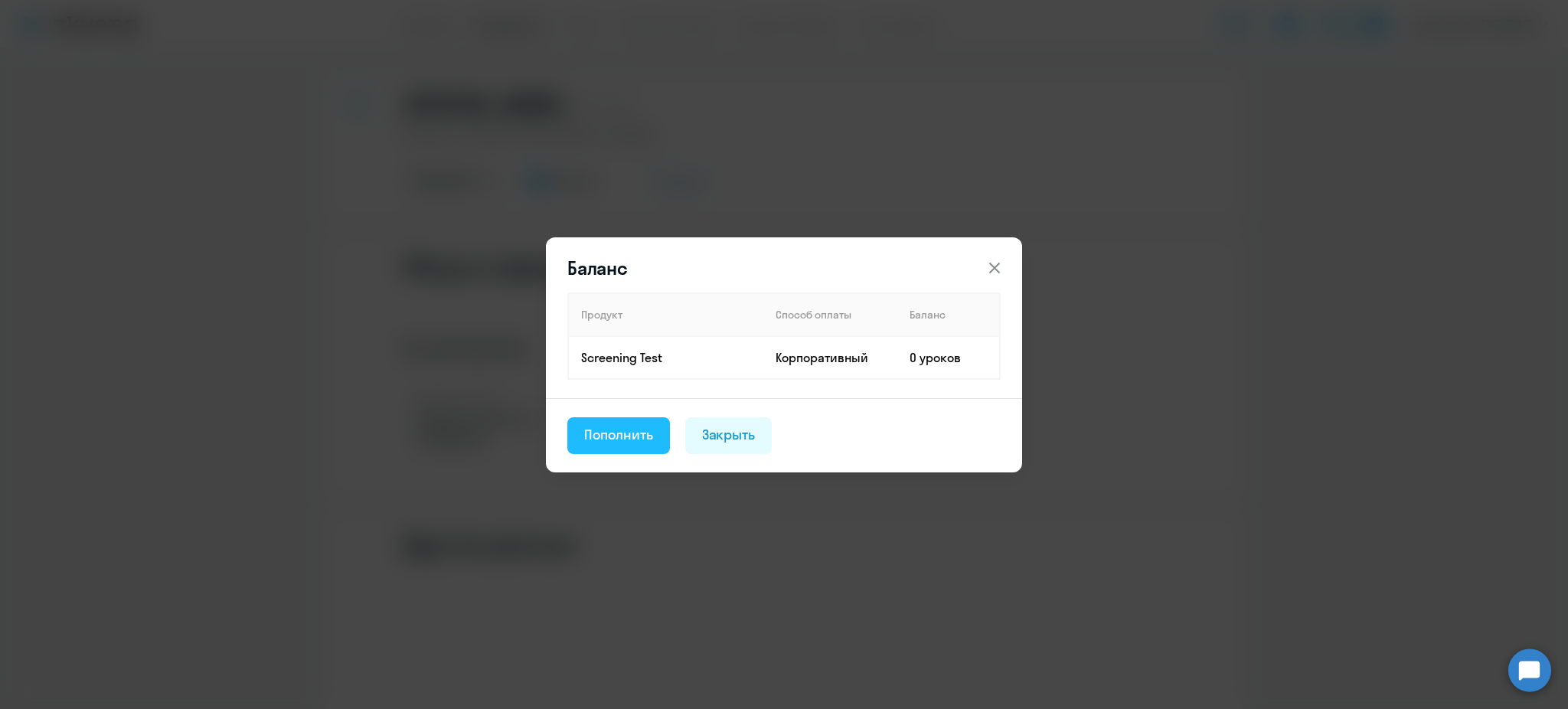
click at [620, 434] on div "Пополнить" at bounding box center [618, 435] width 69 height 20
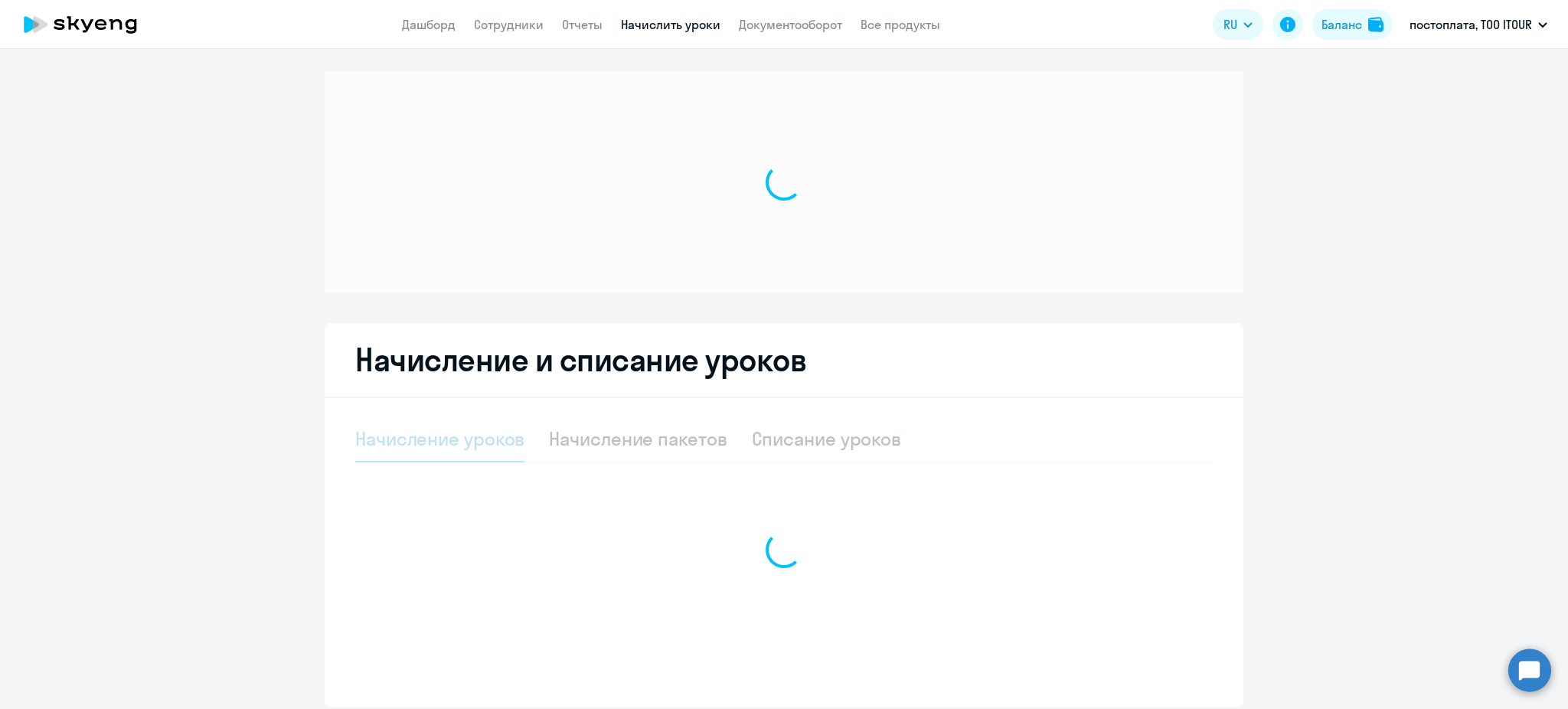
select select "10"
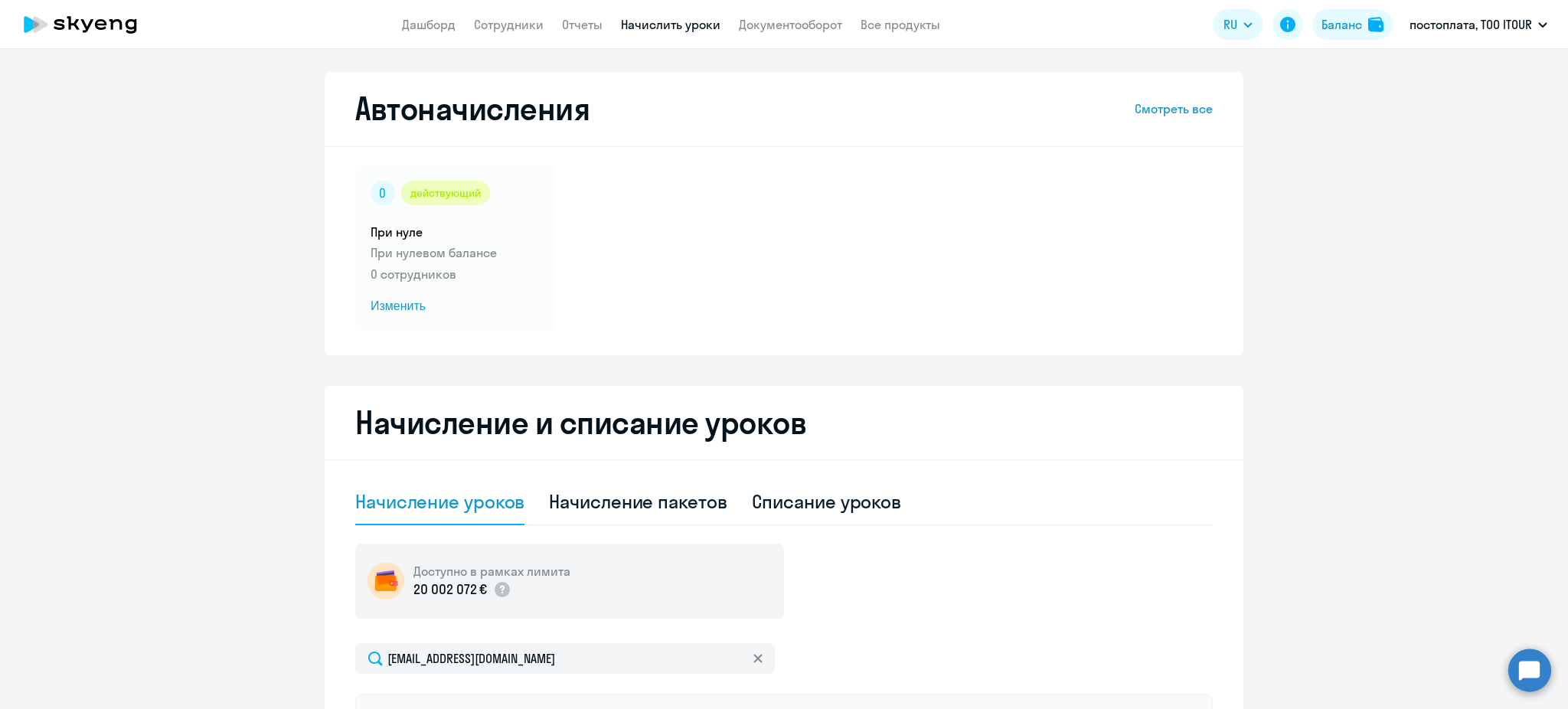
scroll to position [341, 0]
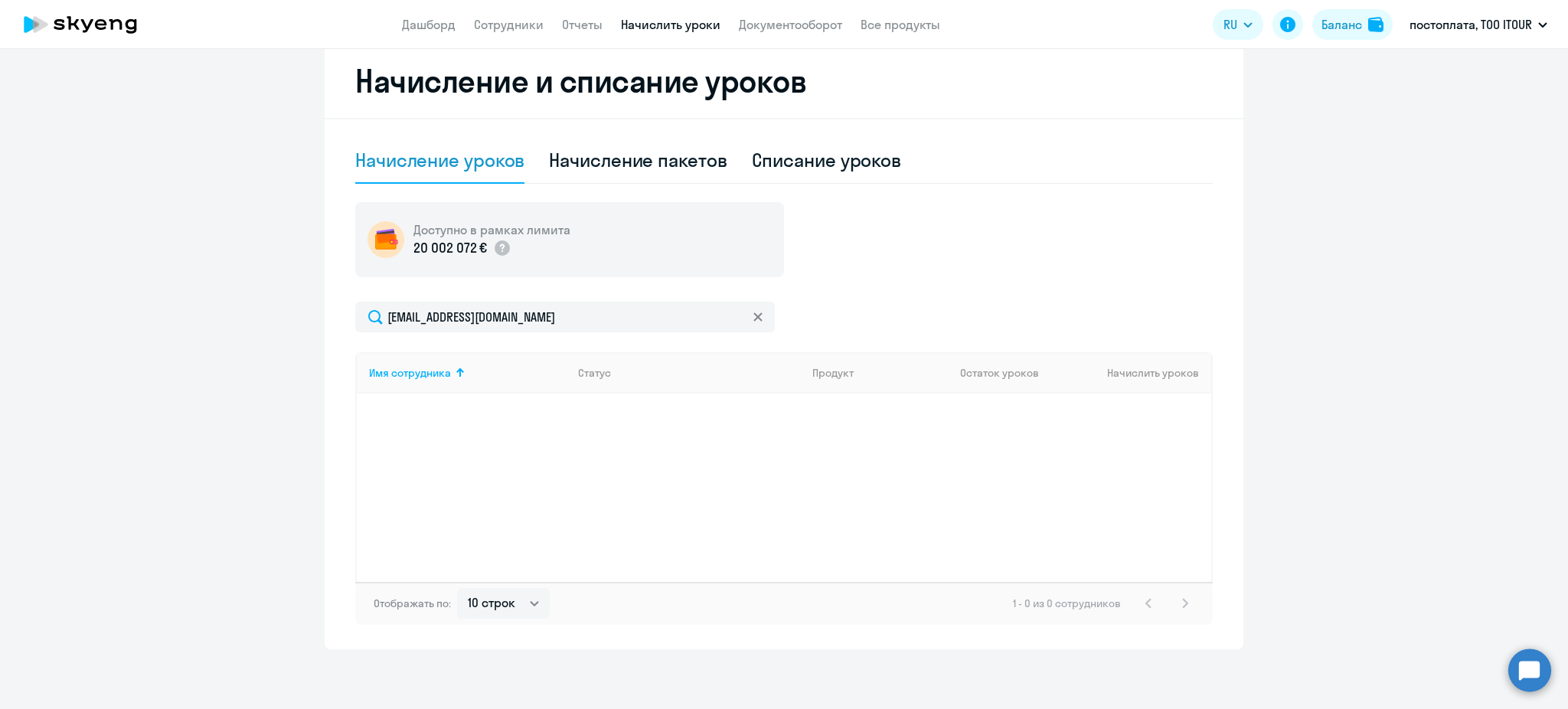
click at [1064, 483] on div "Имя сотрудника Статус Продукт Остаток уроков Начислить уроков" at bounding box center [783, 466] width 857 height 229
click at [662, 432] on div "Имя сотрудника Статус Продукт Остаток уроков Начислить уроков" at bounding box center [783, 466] width 857 height 229
click at [450, 407] on div "Имя сотрудника Статус Продукт Остаток уроков Начислить уроков" at bounding box center [783, 466] width 857 height 229
click at [408, 375] on div "Имя сотрудника" at bounding box center [409, 373] width 81 height 14
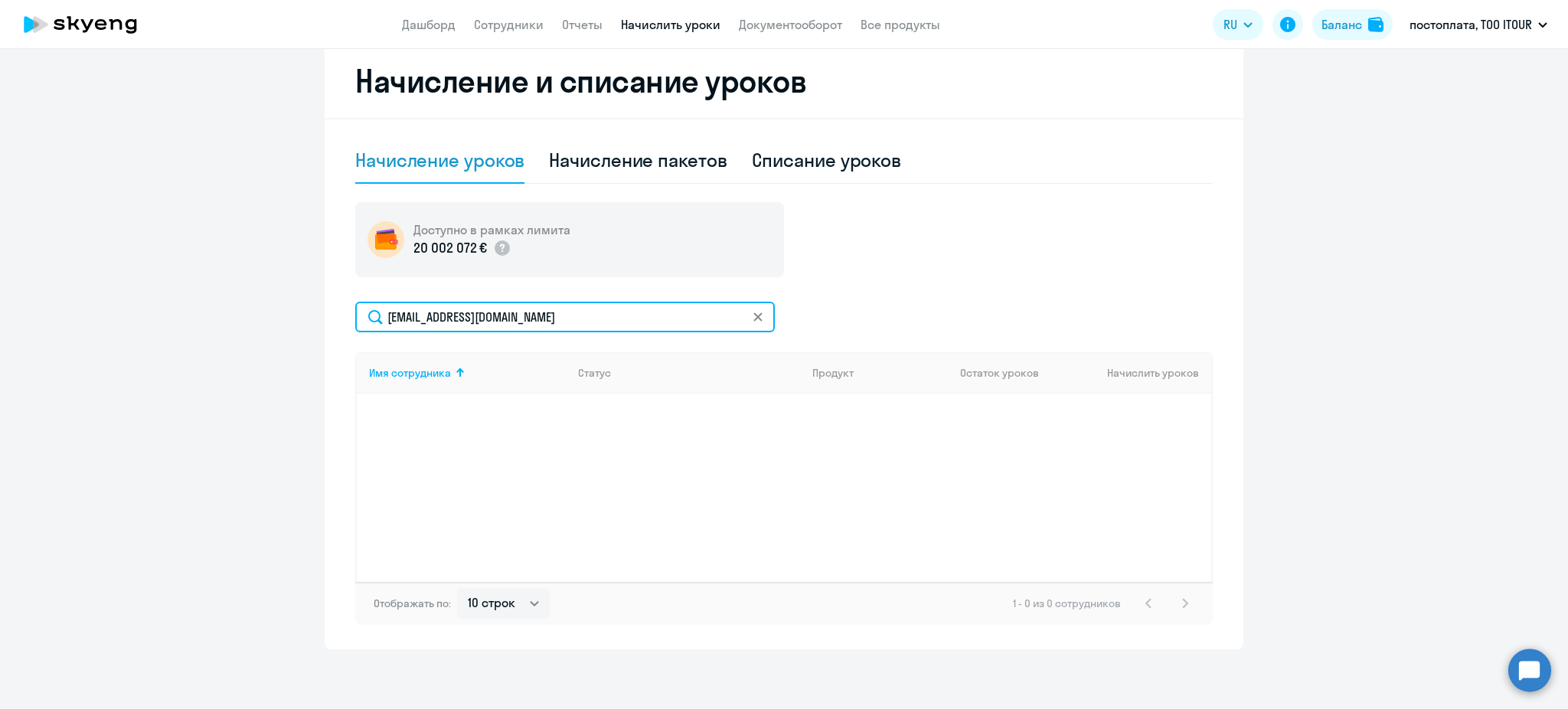
click at [462, 322] on input "[EMAIL_ADDRESS][DOMAIN_NAME]" at bounding box center [565, 317] width 420 height 31
click at [481, 404] on div "Имя сотрудника Статус Продукт Остаток уроков Начислить уроков" at bounding box center [783, 466] width 857 height 229
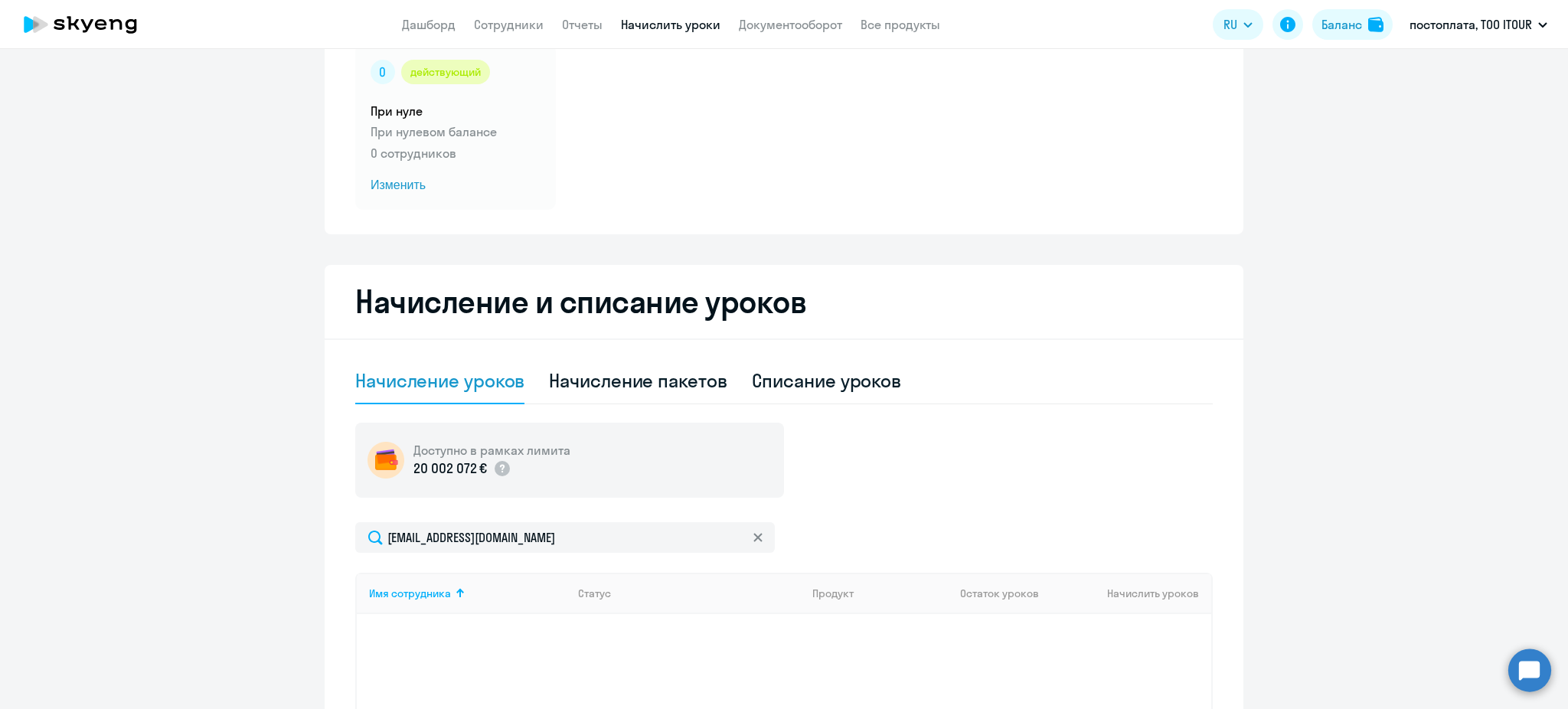
scroll to position [0, 0]
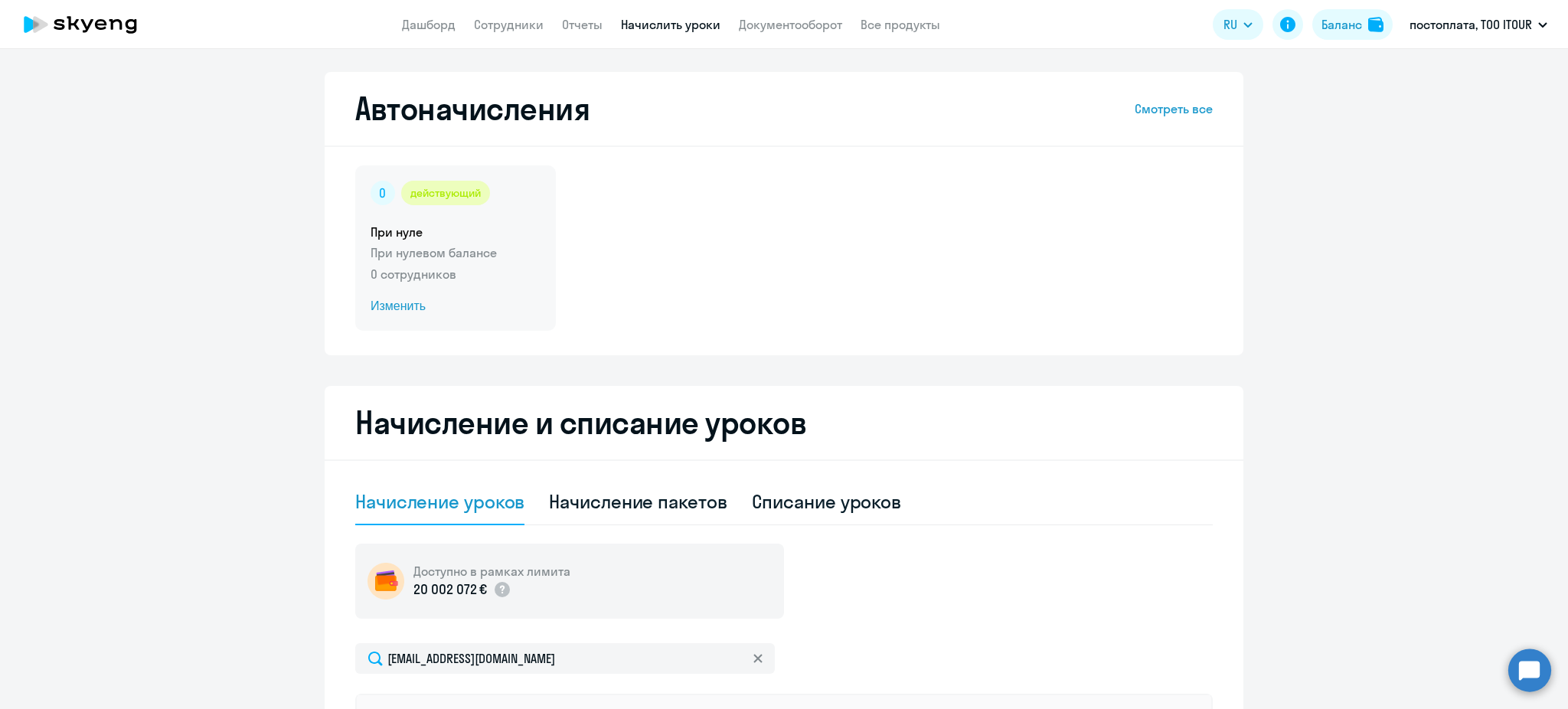
click at [422, 242] on div "действующий При нуле При нулевом балансе 0 сотрудников Изменить" at bounding box center [455, 248] width 200 height 166
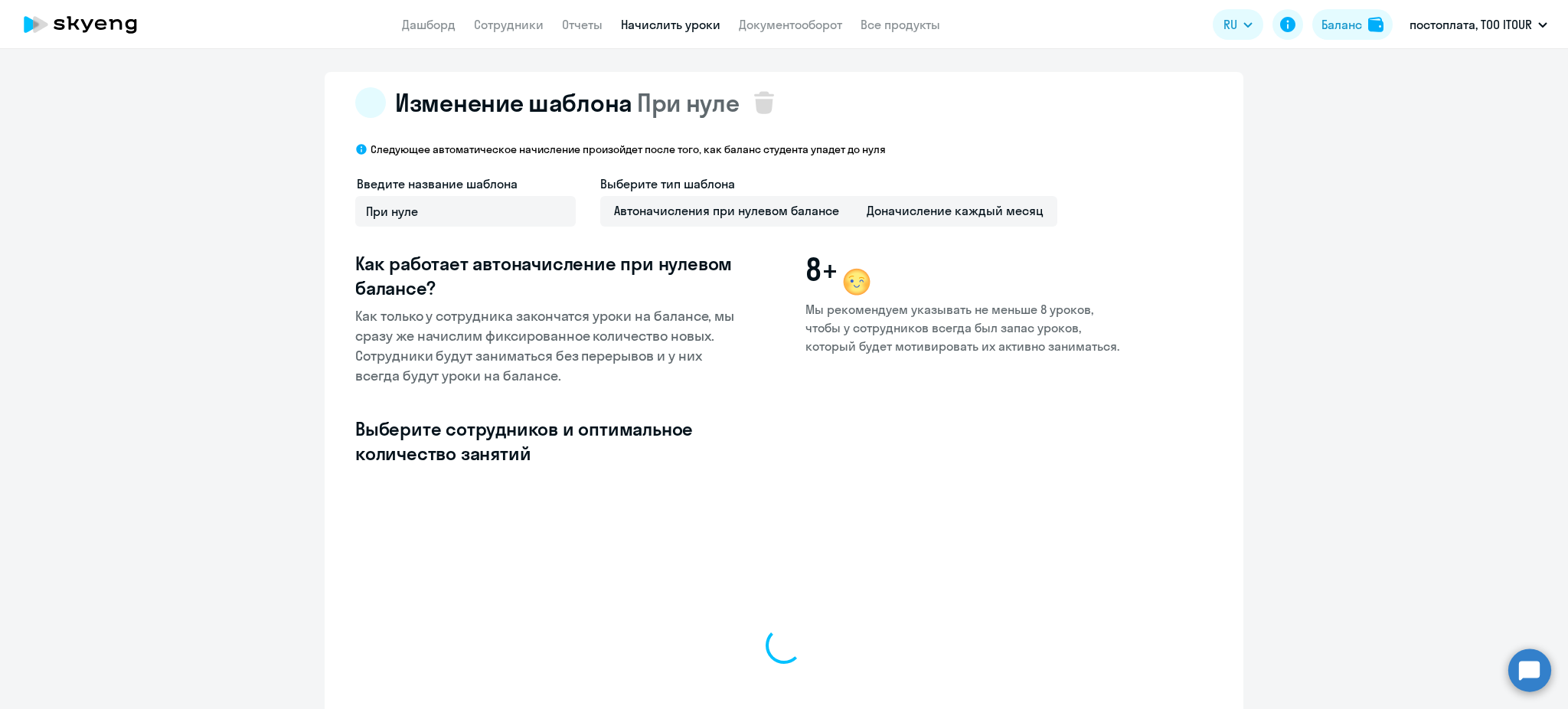
select select "10"
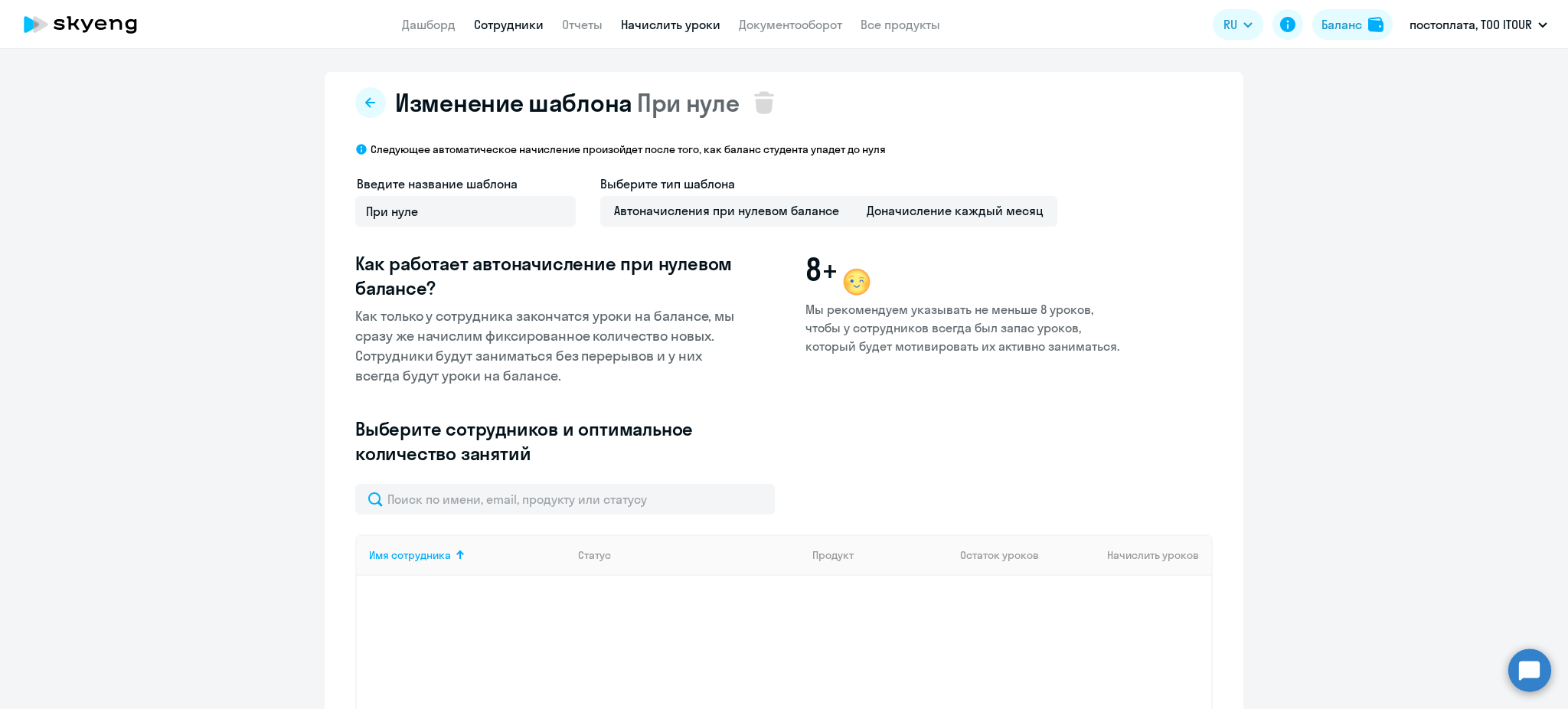
click at [531, 21] on link "Сотрудники" at bounding box center [509, 24] width 69 height 15
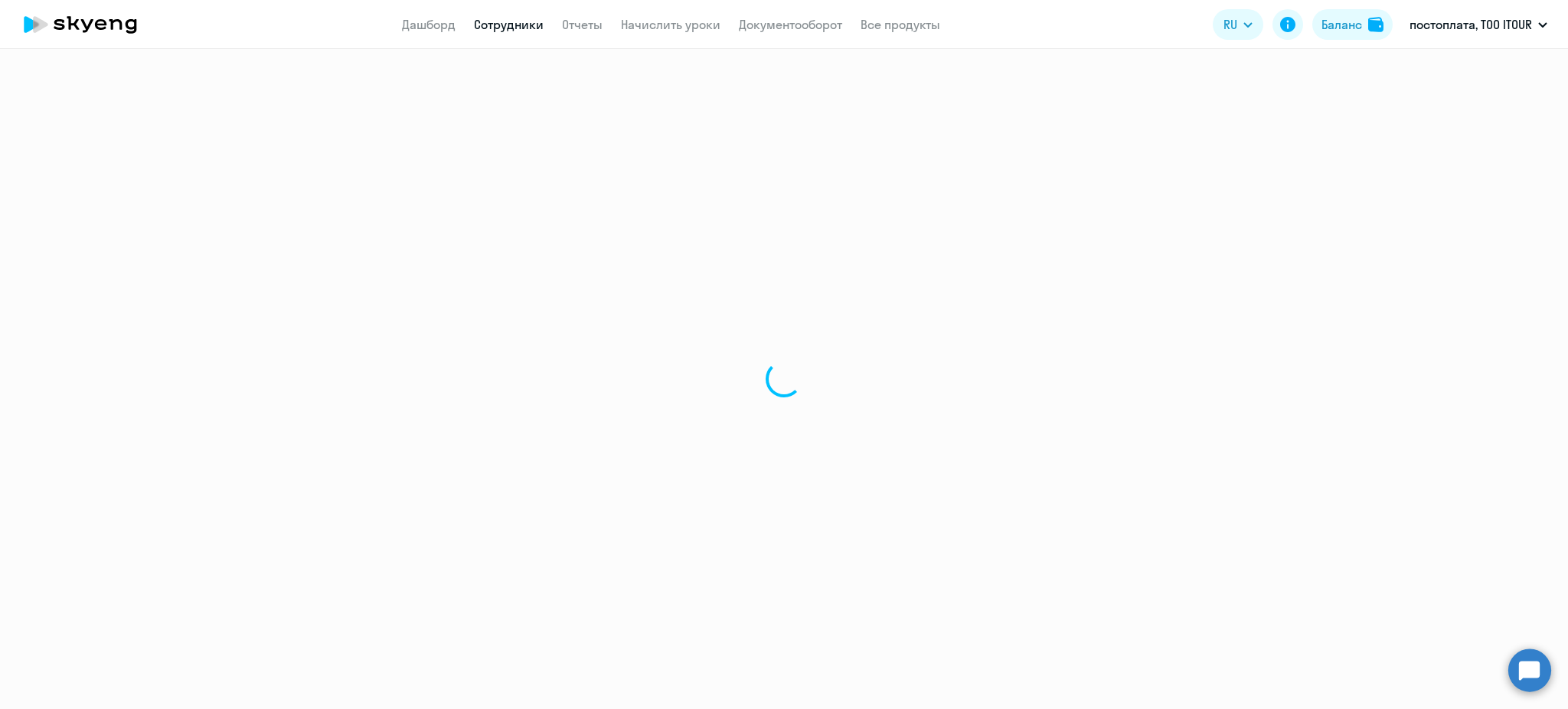
select select "30"
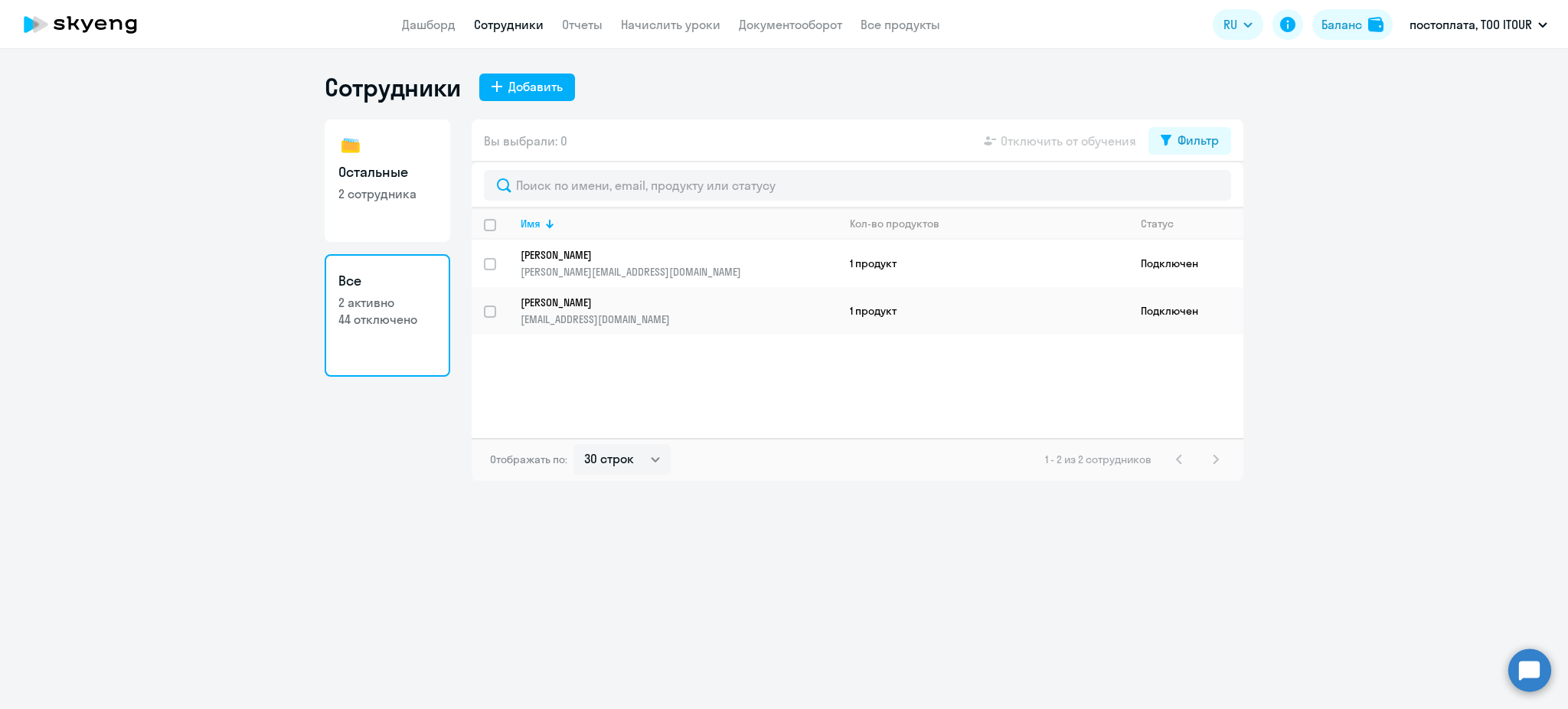
click at [402, 311] on p "44 отключено" at bounding box center [387, 319] width 98 height 17
click at [1178, 144] on div "Фильтр" at bounding box center [1198, 140] width 41 height 19
click at [1210, 190] on span at bounding box center [1206, 190] width 26 height 15
click at [1192, 190] on input "checkbox" at bounding box center [1191, 190] width 1 height 1
checkbox input "true"
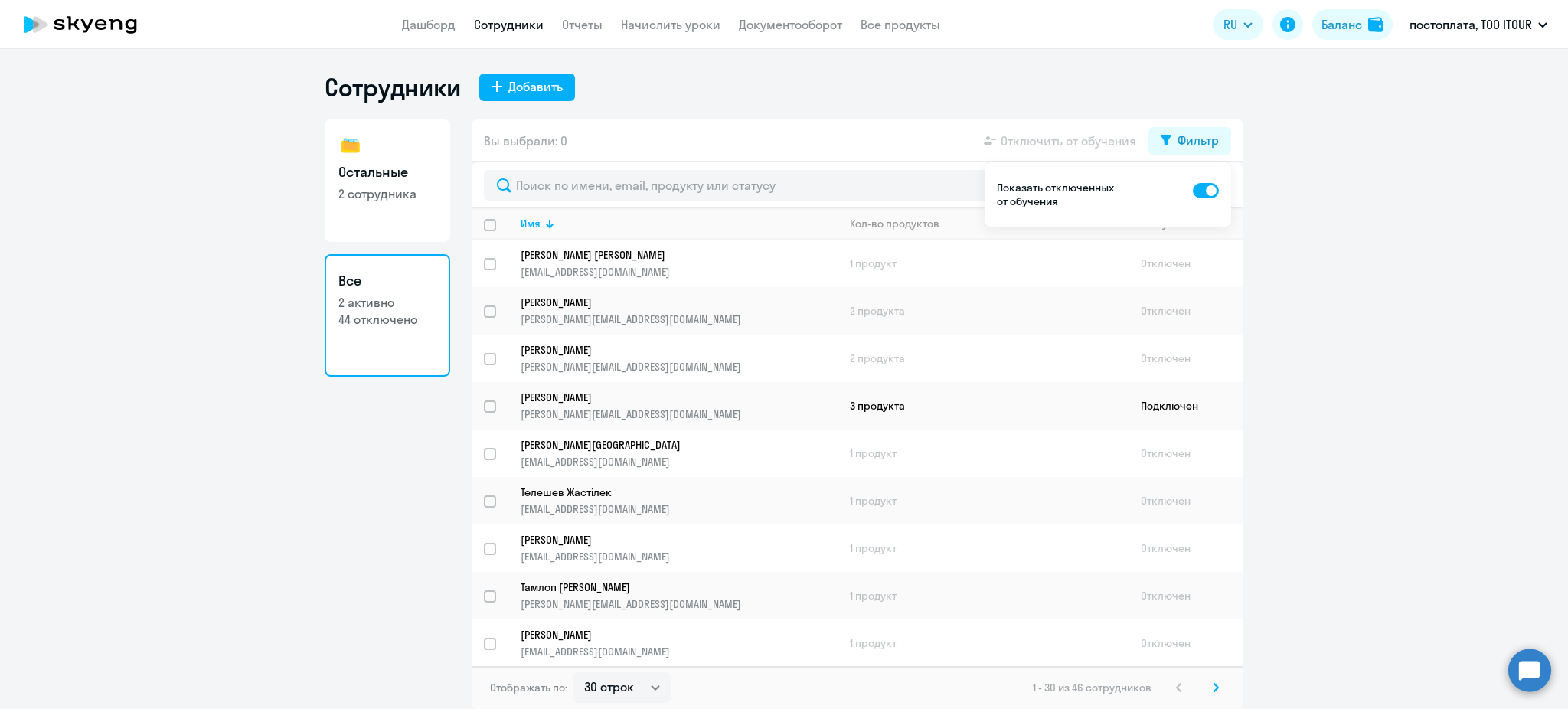
click at [1335, 229] on ng-component "Сотрудники Добавить Остальные 2 сотрудника Все 2 активно 44 отключено Вы выбрал…" at bounding box center [784, 391] width 1568 height 637
click at [491, 404] on input "select row 23725602" at bounding box center [498, 415] width 31 height 31
checkbox input "true"
click at [935, 391] on td "3 продукта" at bounding box center [983, 406] width 291 height 48
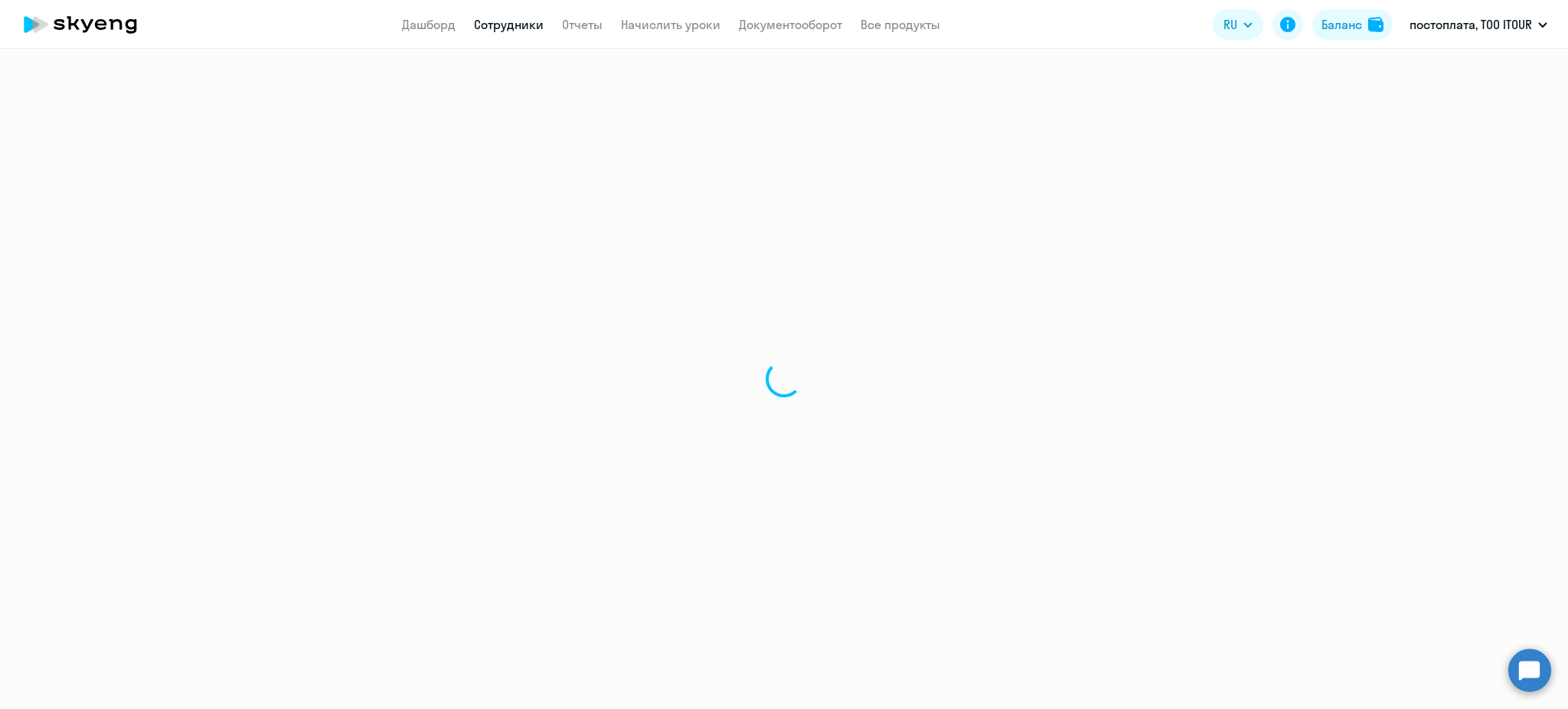
select select "english"
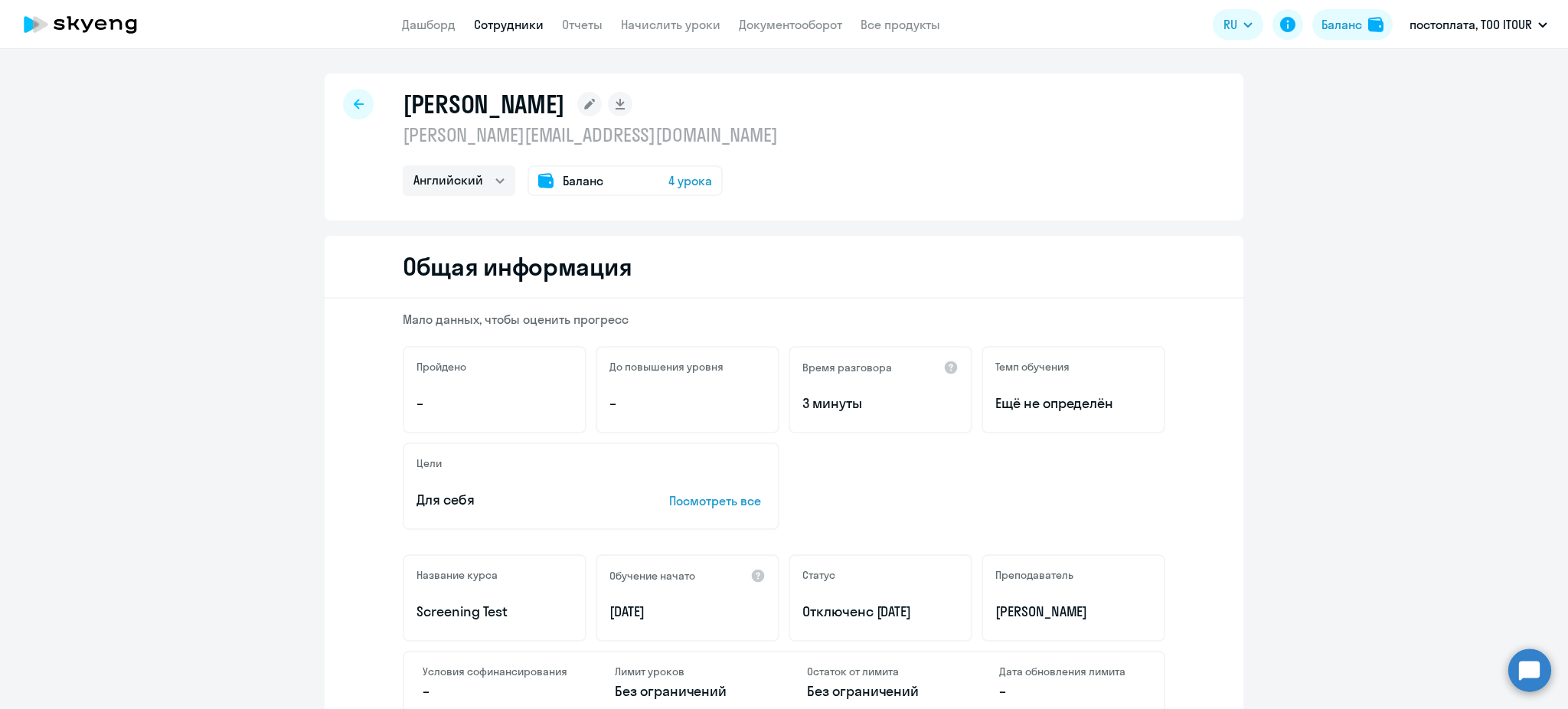
click at [595, 106] on icon at bounding box center [588, 103] width 10 height 10
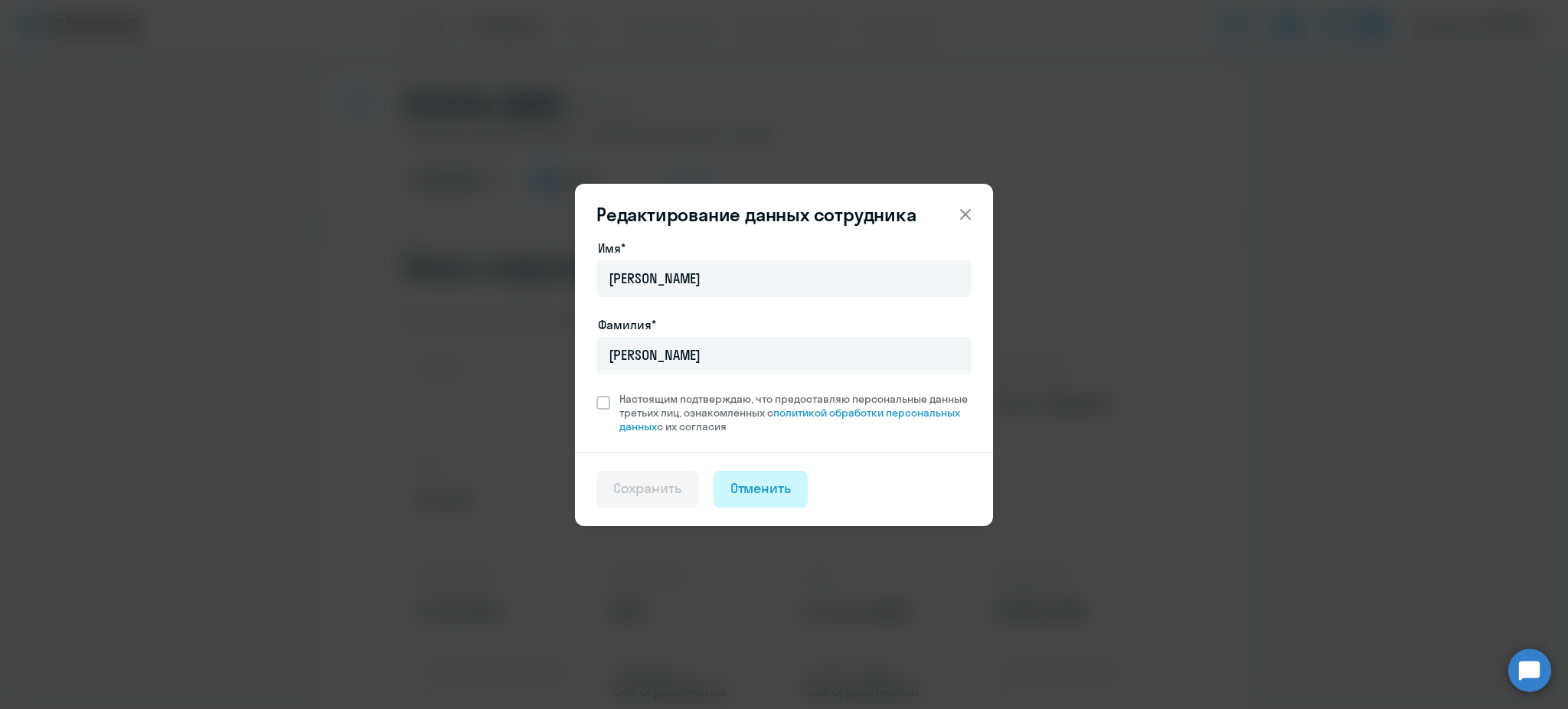
click at [739, 480] on div "Отменить" at bounding box center [761, 488] width 61 height 20
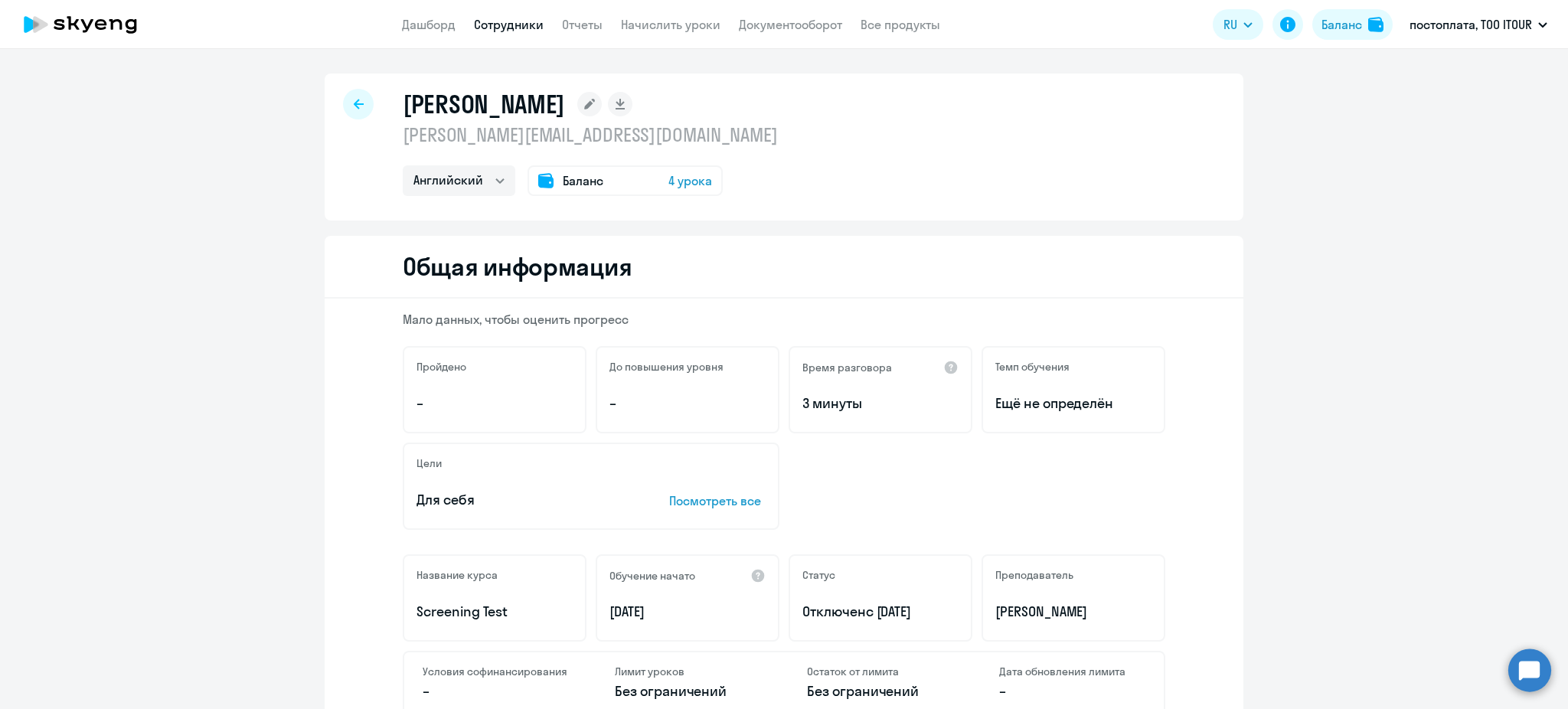
click at [354, 107] on icon at bounding box center [359, 103] width 10 height 10
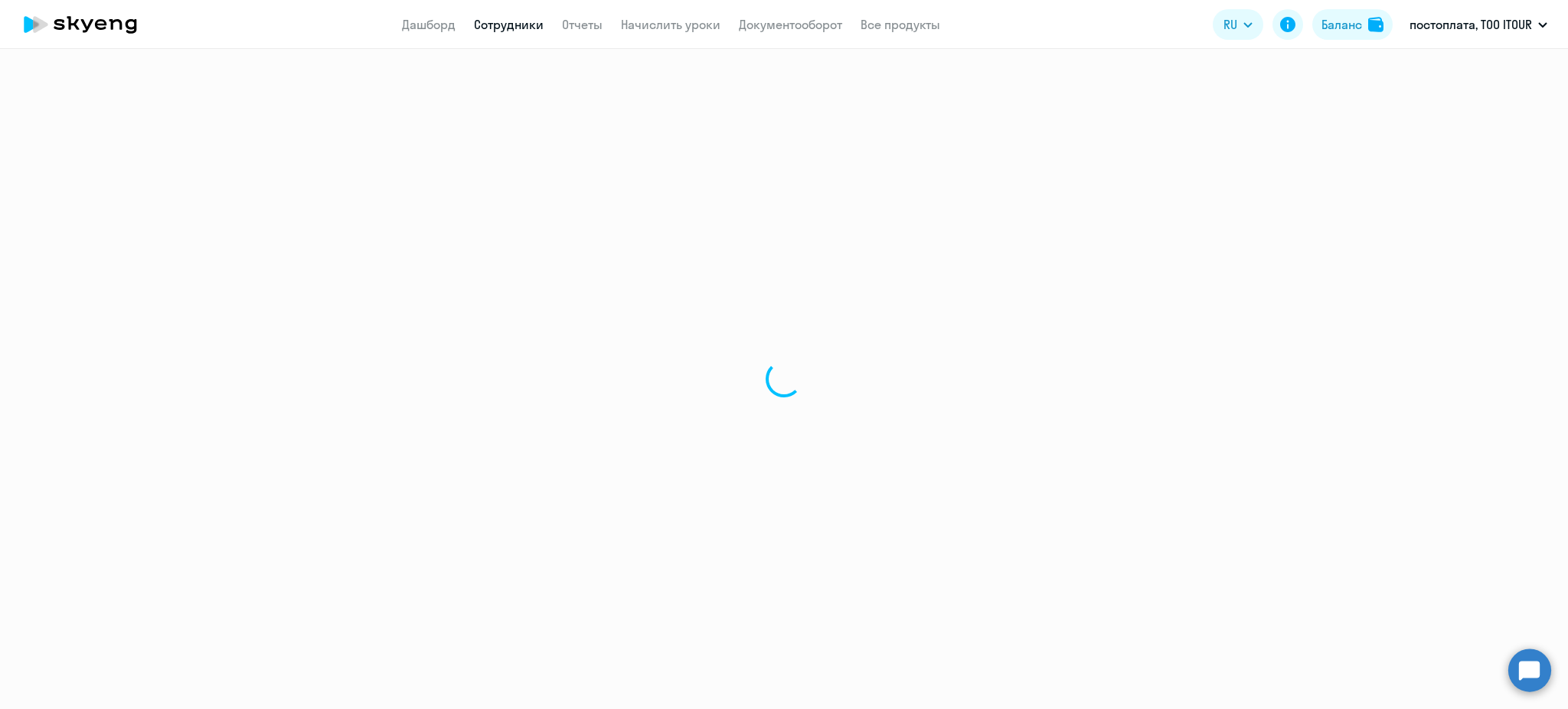
select select "30"
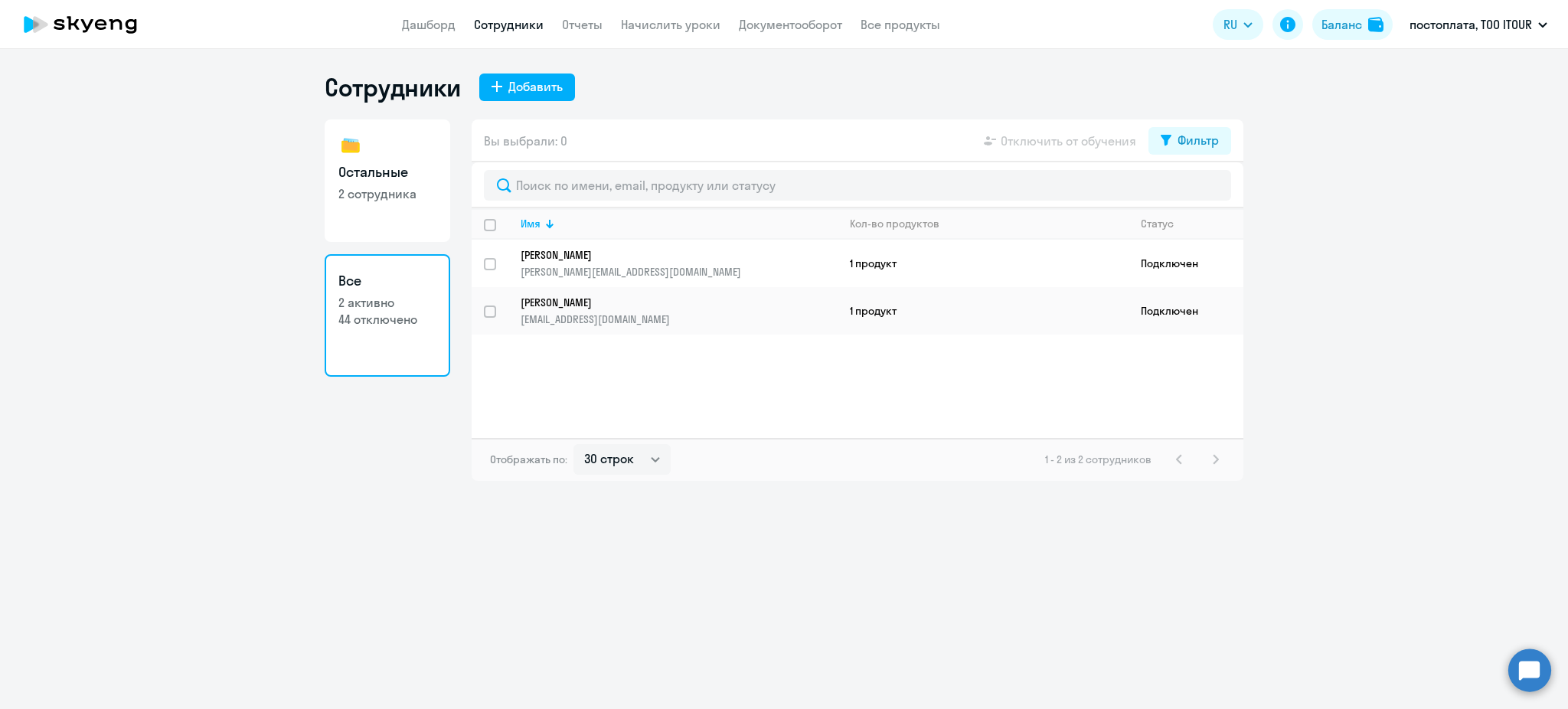
click at [387, 174] on h3 "Остальные" at bounding box center [387, 171] width 98 height 20
select select "30"
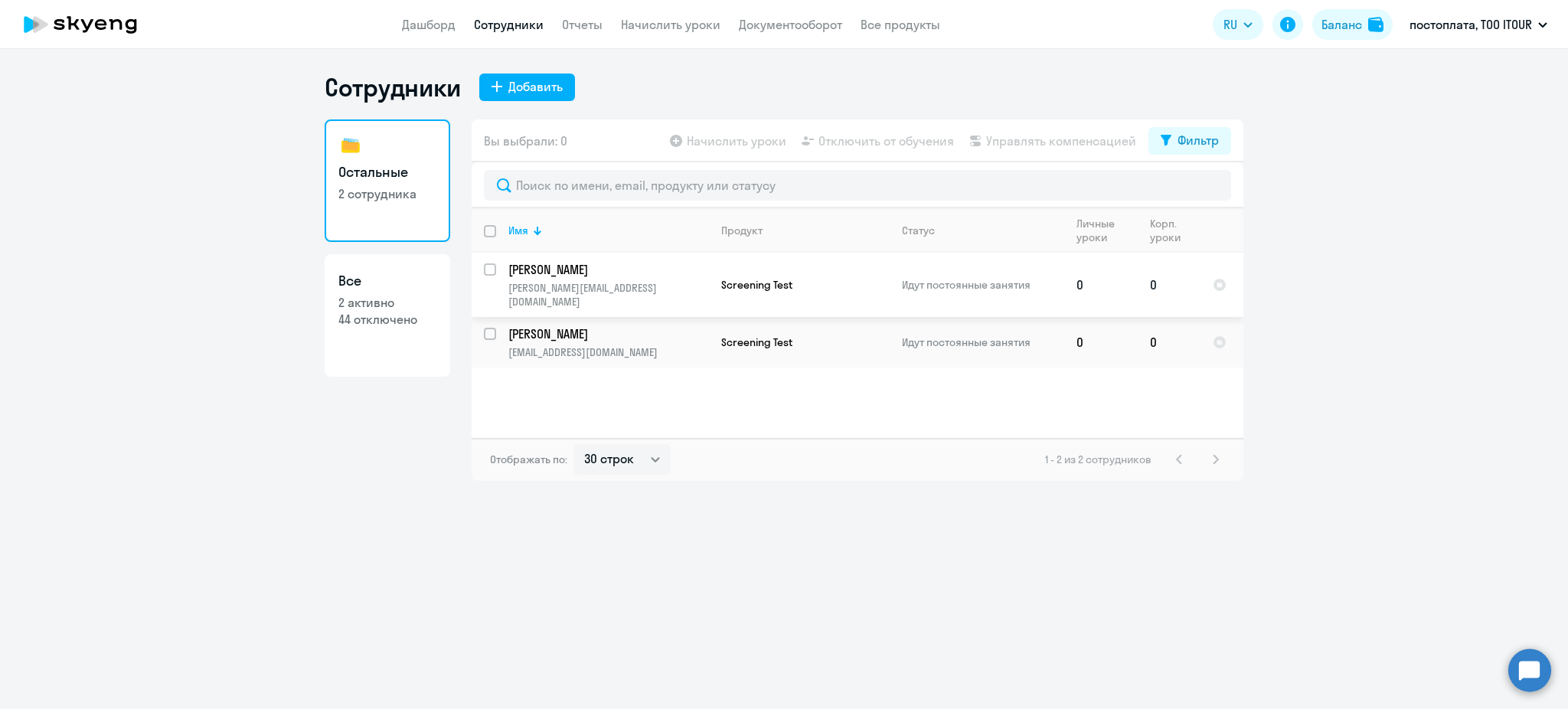
click at [496, 274] on td "[PERSON_NAME] [PERSON_NAME][EMAIL_ADDRESS][DOMAIN_NAME]" at bounding box center [602, 285] width 213 height 65
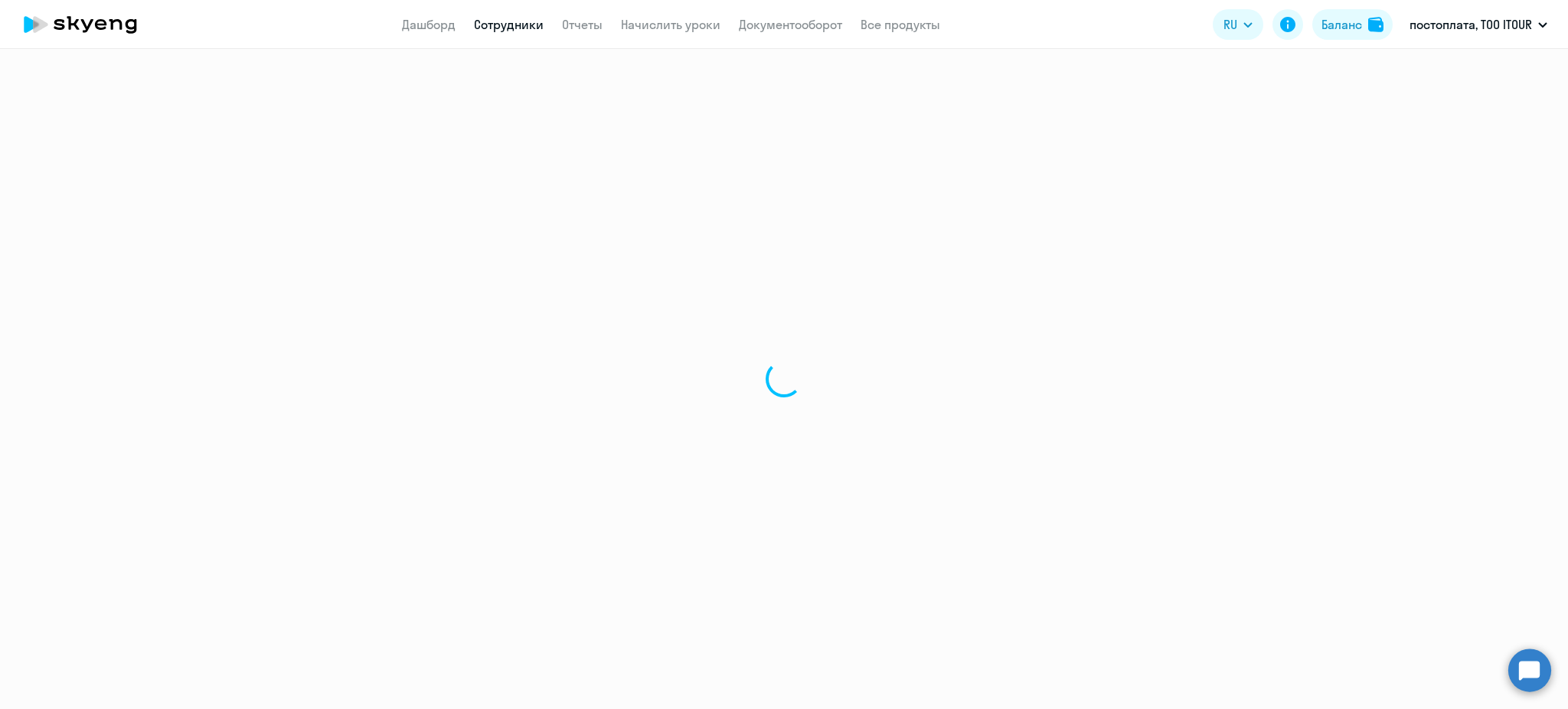
select select "english"
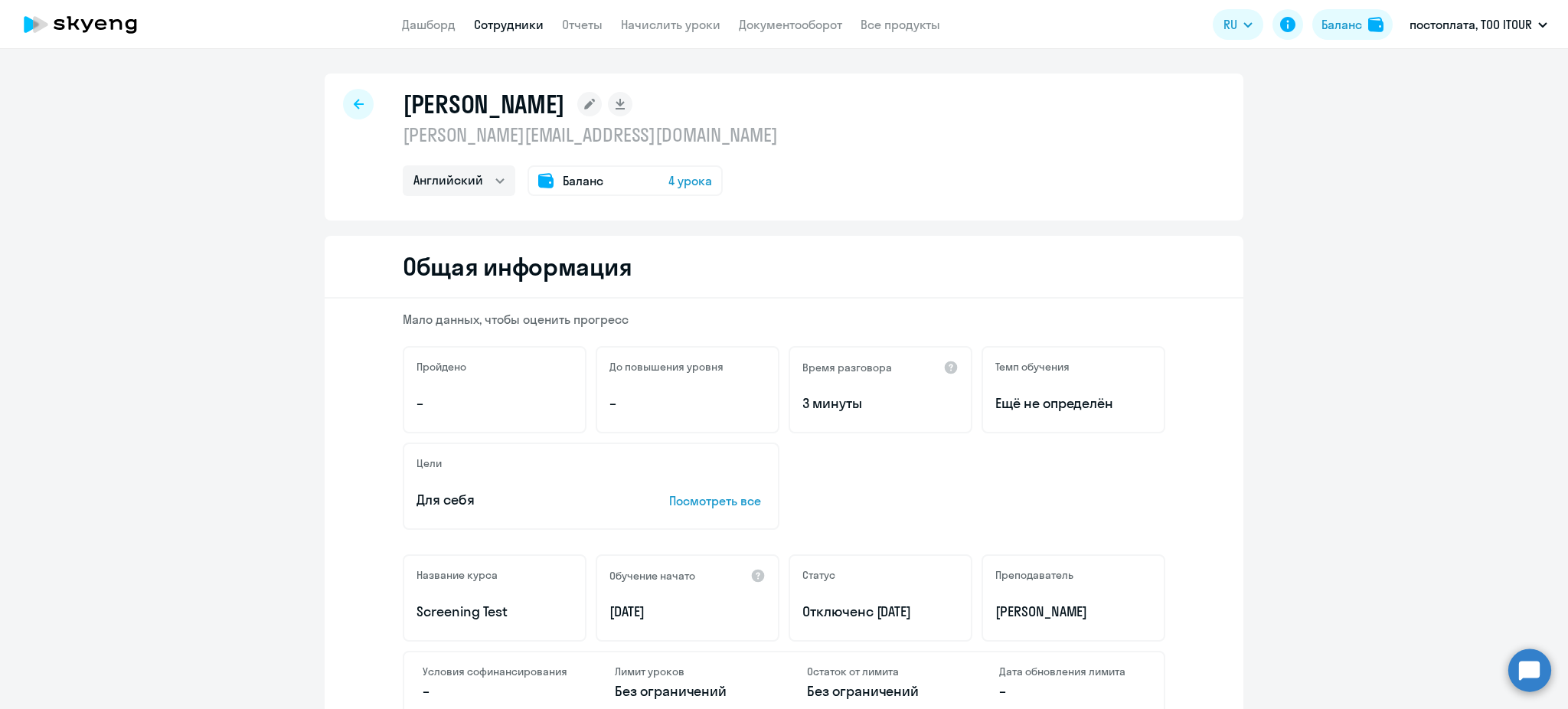
click at [356, 105] on div at bounding box center [358, 104] width 31 height 31
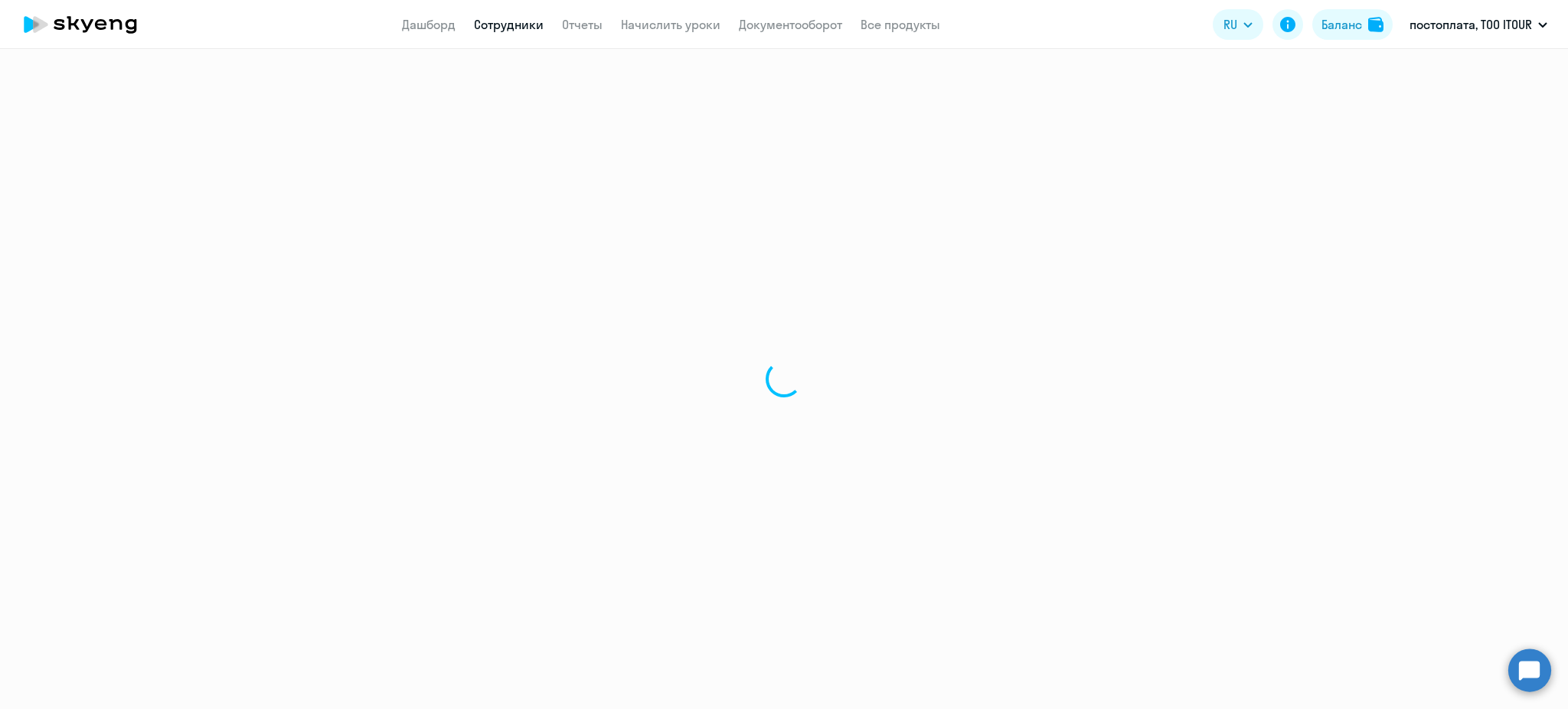
select select "30"
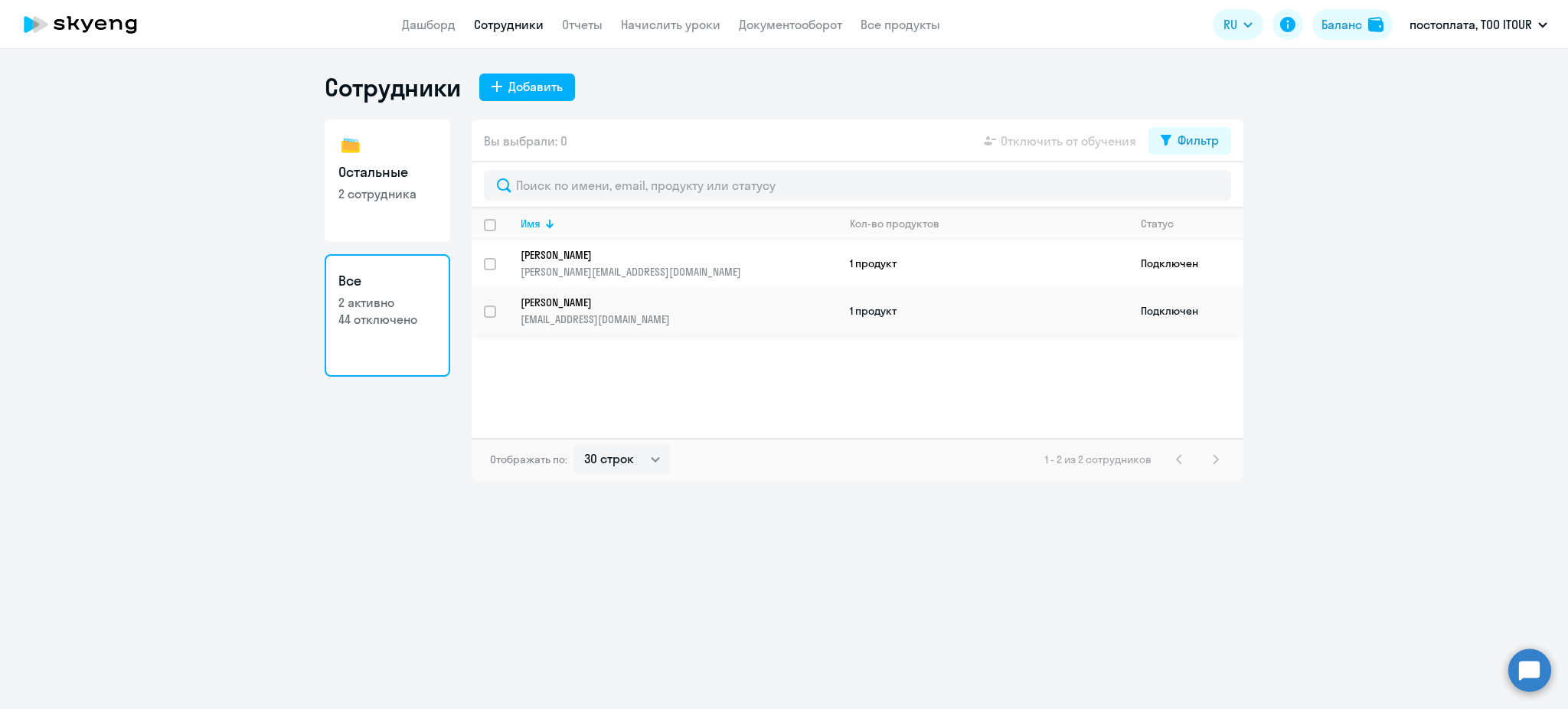
click at [491, 306] on input "select row 42289635" at bounding box center [498, 320] width 31 height 31
checkbox input "true"
click at [491, 260] on input "select row 23725602" at bounding box center [498, 273] width 31 height 31
checkbox input "true"
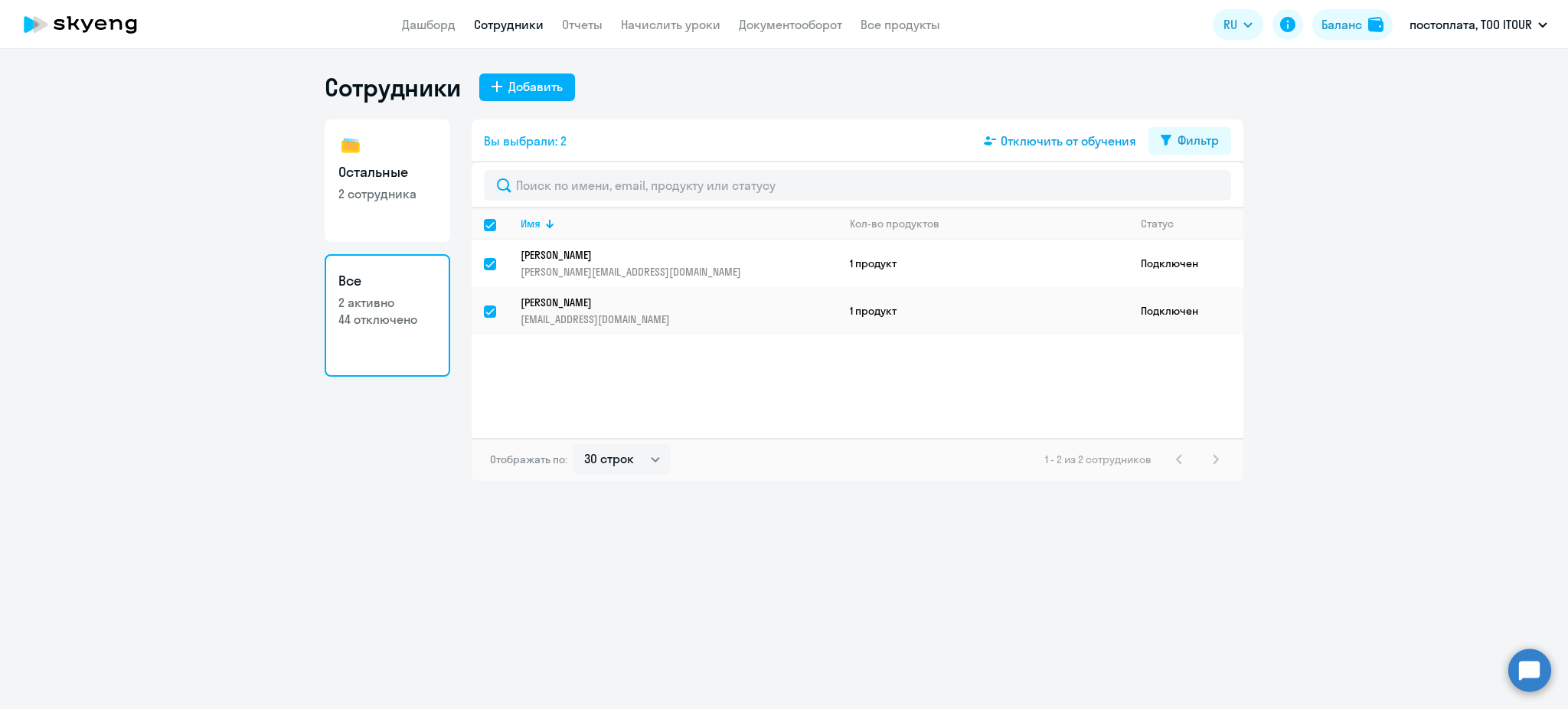
click at [1008, 145] on span "Отключить от обучения" at bounding box center [1068, 141] width 136 height 19
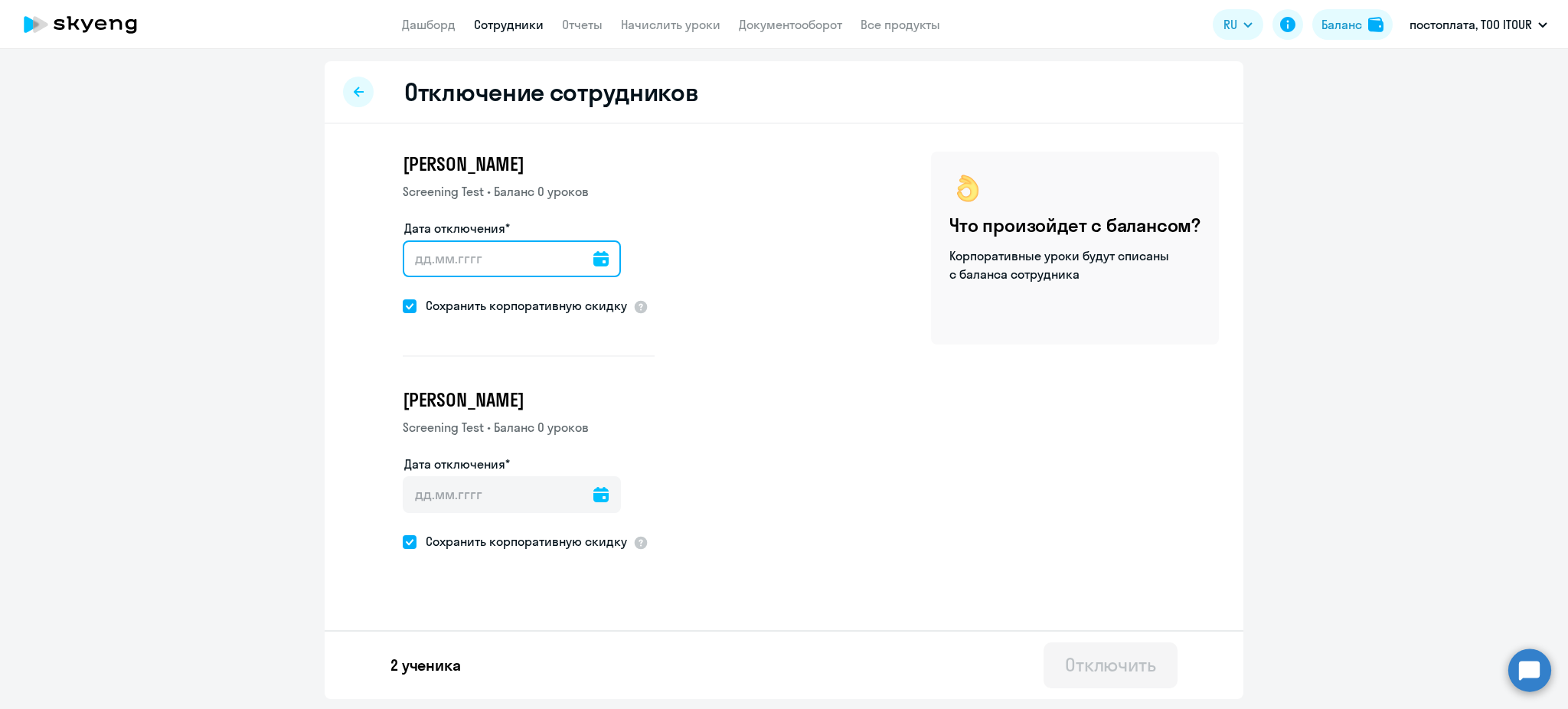
click at [499, 254] on input "Дата отключения*" at bounding box center [511, 258] width 218 height 37
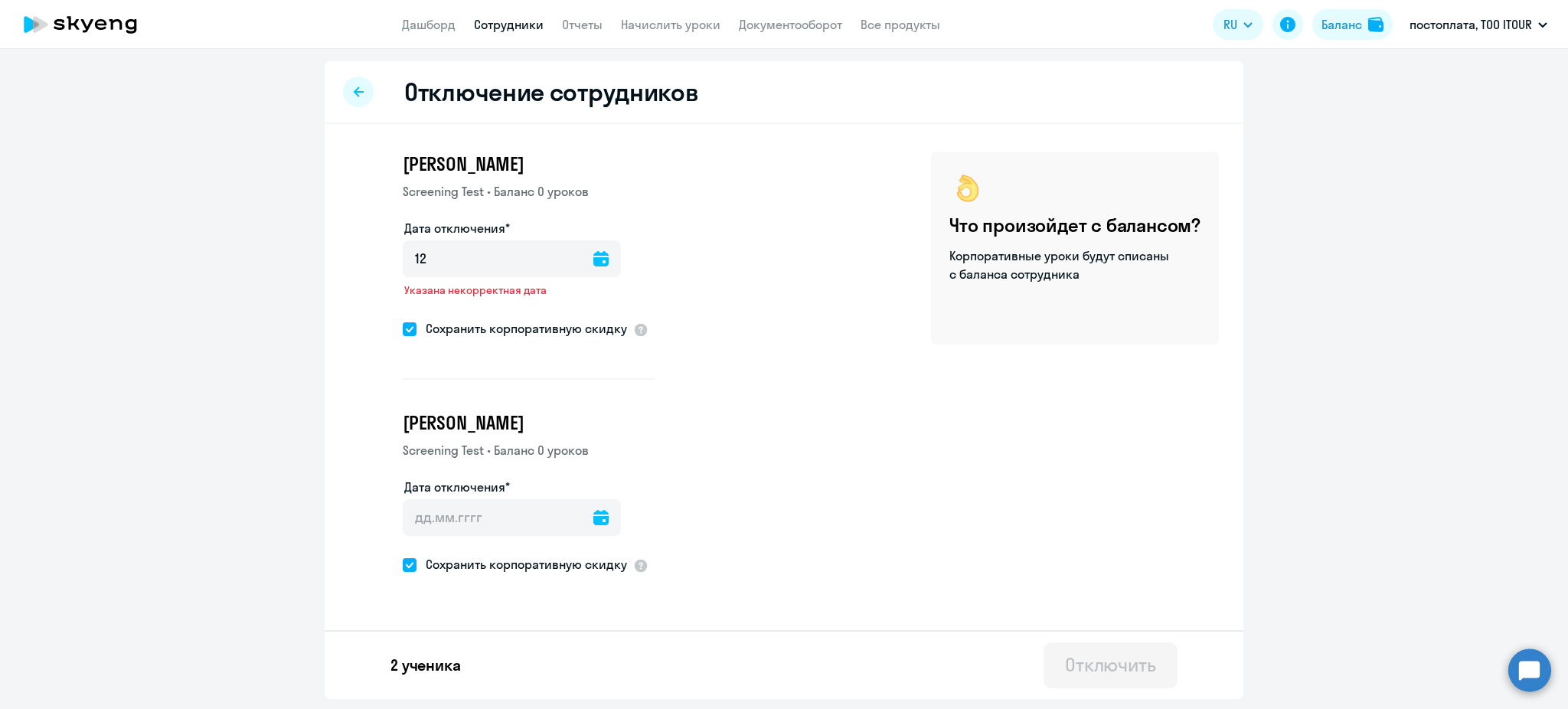
click at [593, 258] on icon at bounding box center [600, 258] width 15 height 15
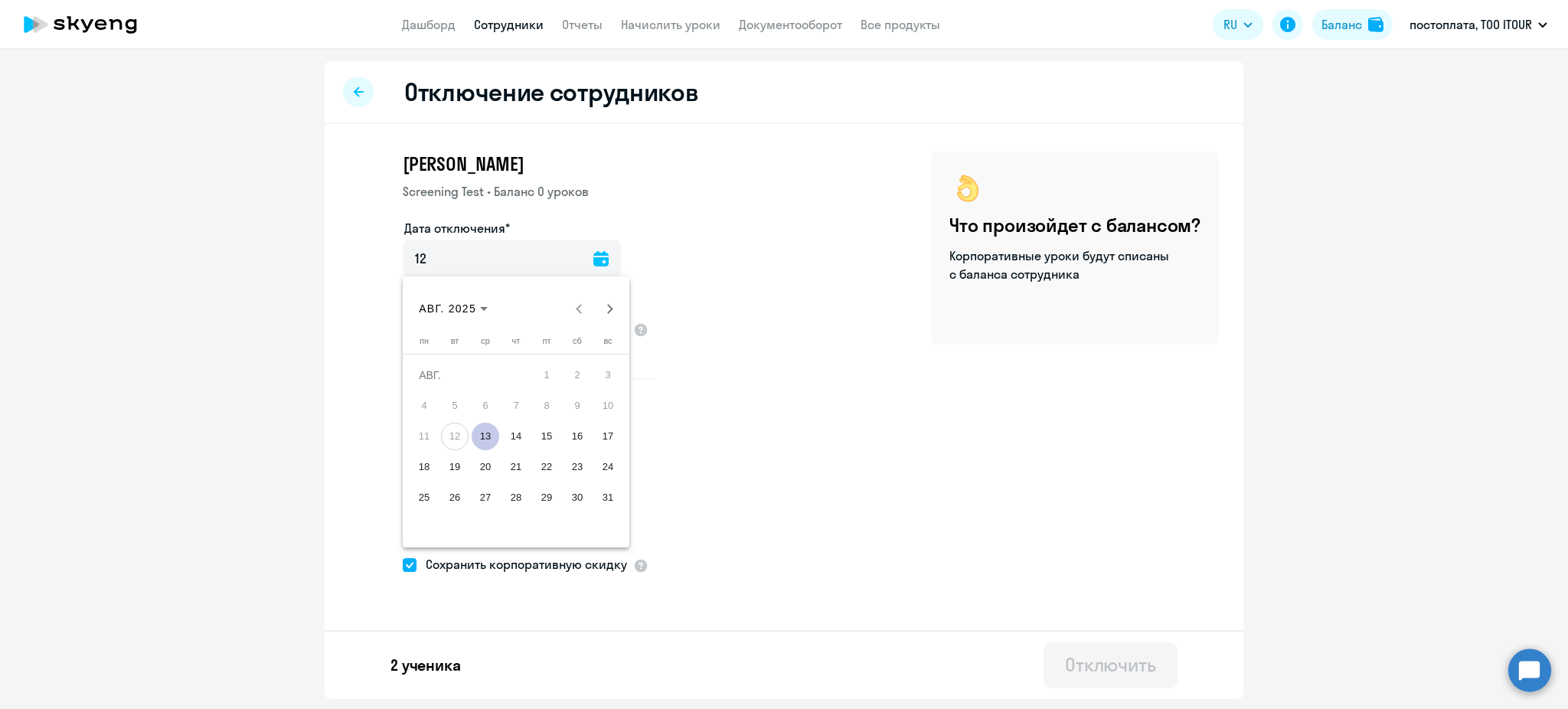
click at [496, 429] on span "13" at bounding box center [484, 436] width 27 height 27
type input "[DATE]"
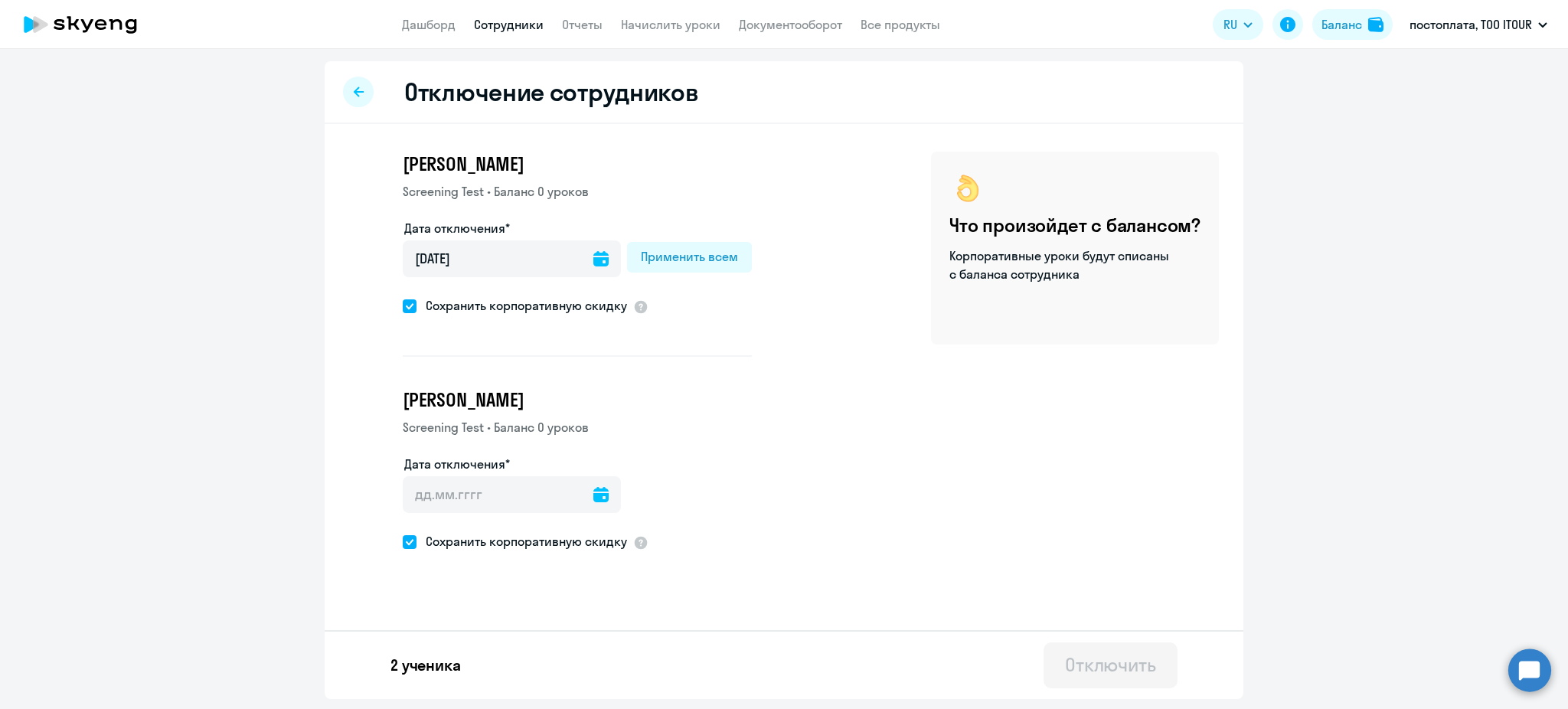
click at [746, 392] on div "[PERSON_NAME] Screening Test • Баланс 0 уроков Дата отключения* [DATE] [DATE] П…" at bounding box center [783, 391] width 919 height 536
click at [596, 495] on icon at bounding box center [600, 495] width 15 height 15
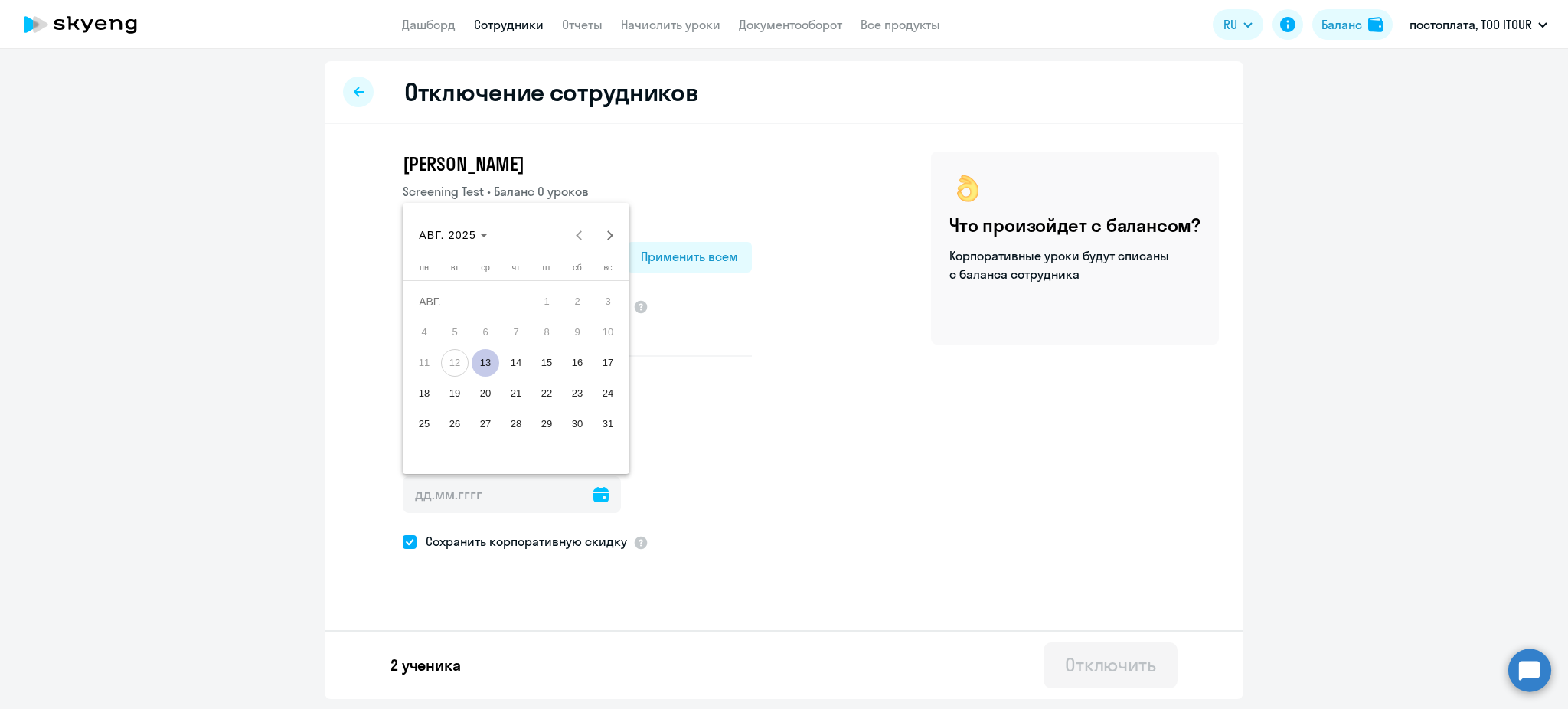
click at [486, 363] on span "13" at bounding box center [484, 362] width 27 height 27
type input "[DATE]"
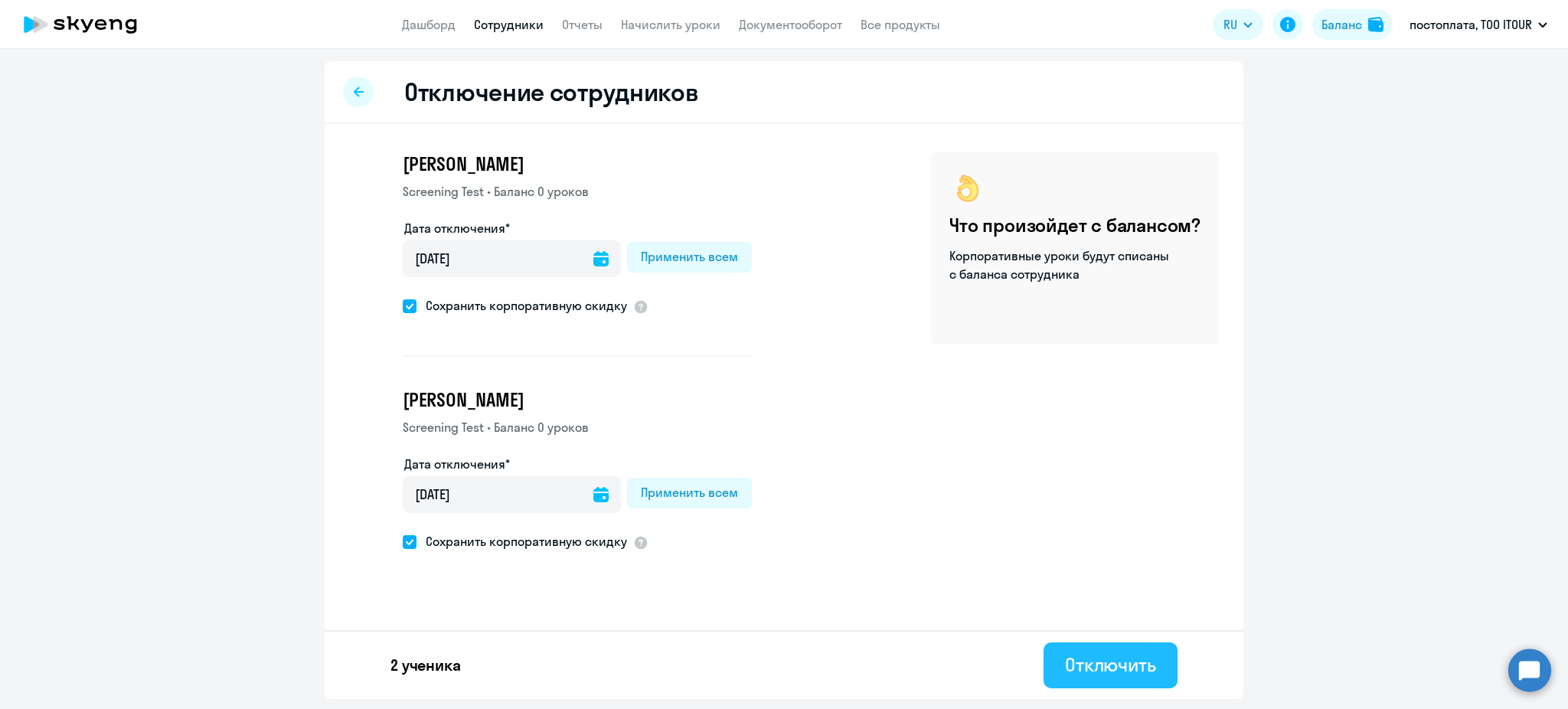
click at [1111, 671] on div "Отключить" at bounding box center [1110, 664] width 91 height 24
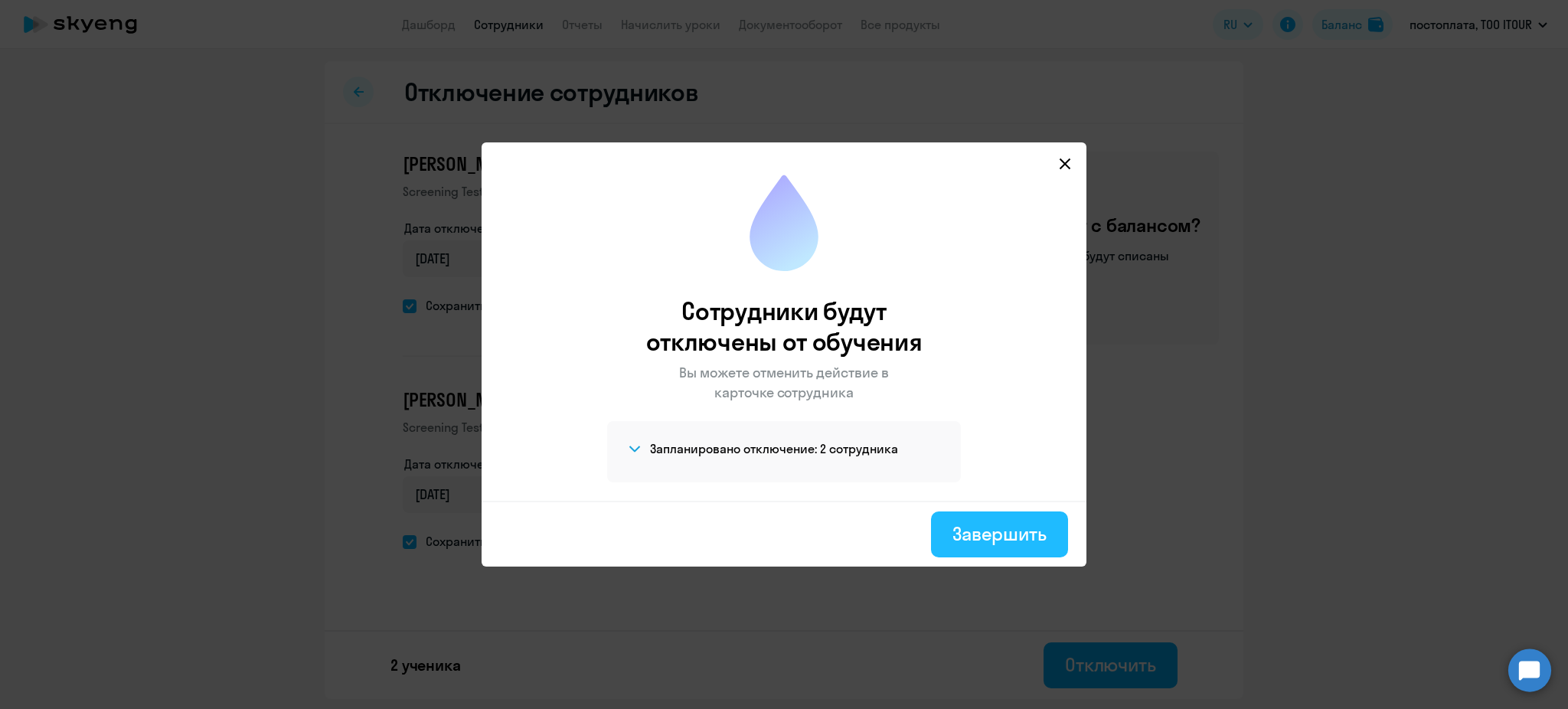
click at [977, 518] on button "Завершить" at bounding box center [999, 534] width 137 height 46
select select "30"
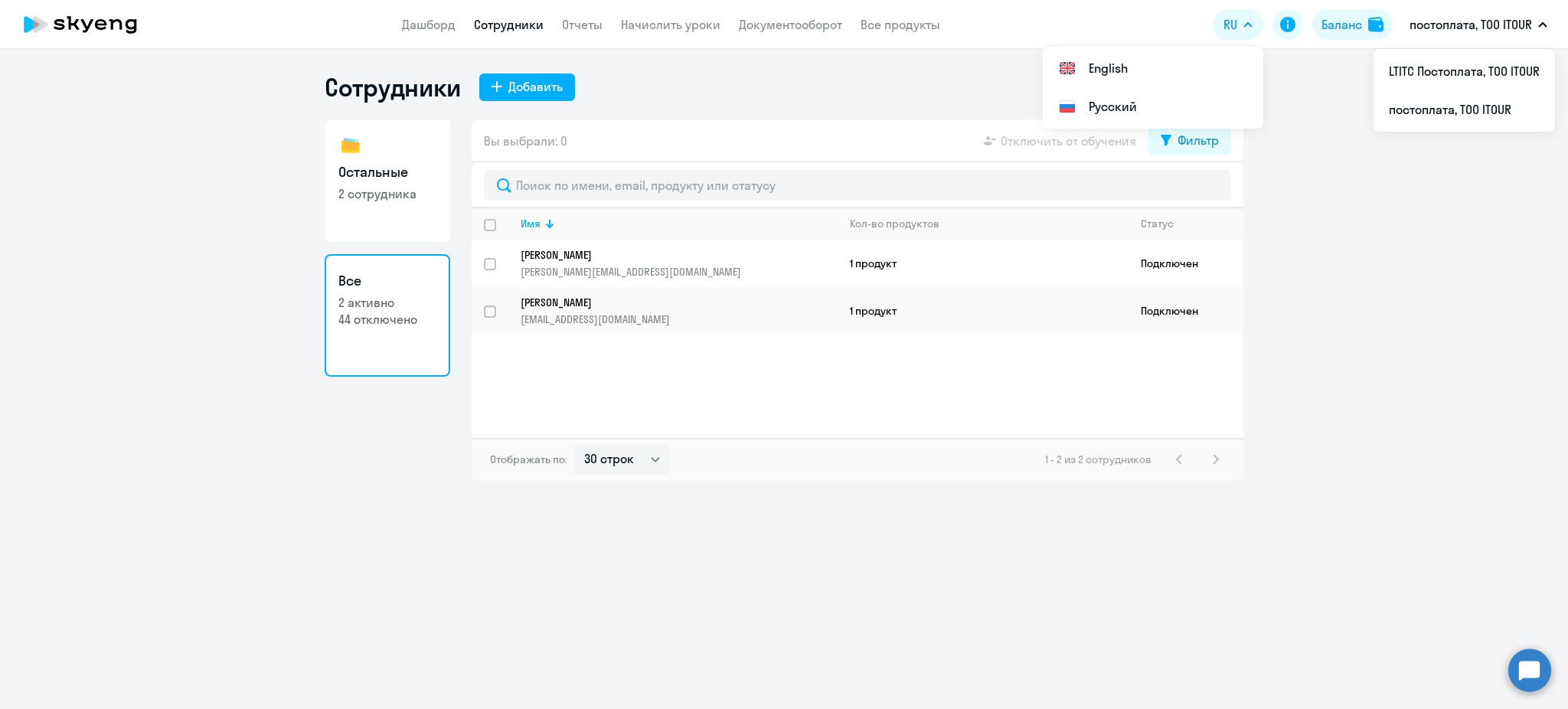
click at [1458, 11] on button "постоплата, ТОО ITOUR" at bounding box center [1477, 24] width 153 height 37
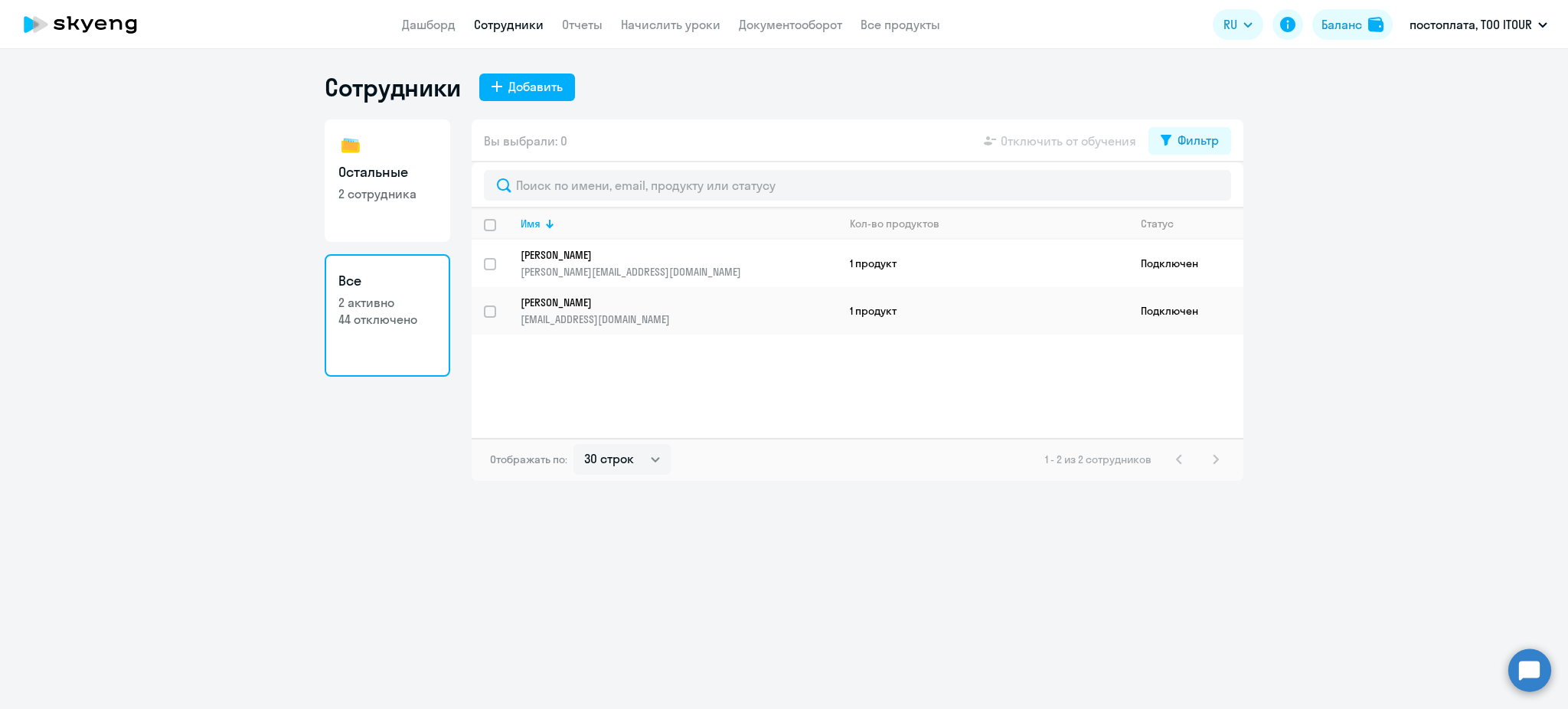
click at [1458, 21] on p "постоплата, ТОО ITOUR" at bounding box center [1470, 24] width 123 height 19
click at [1442, 71] on li "LTITC Постоплата, ТОО ITOUR" at bounding box center [1464, 71] width 182 height 38
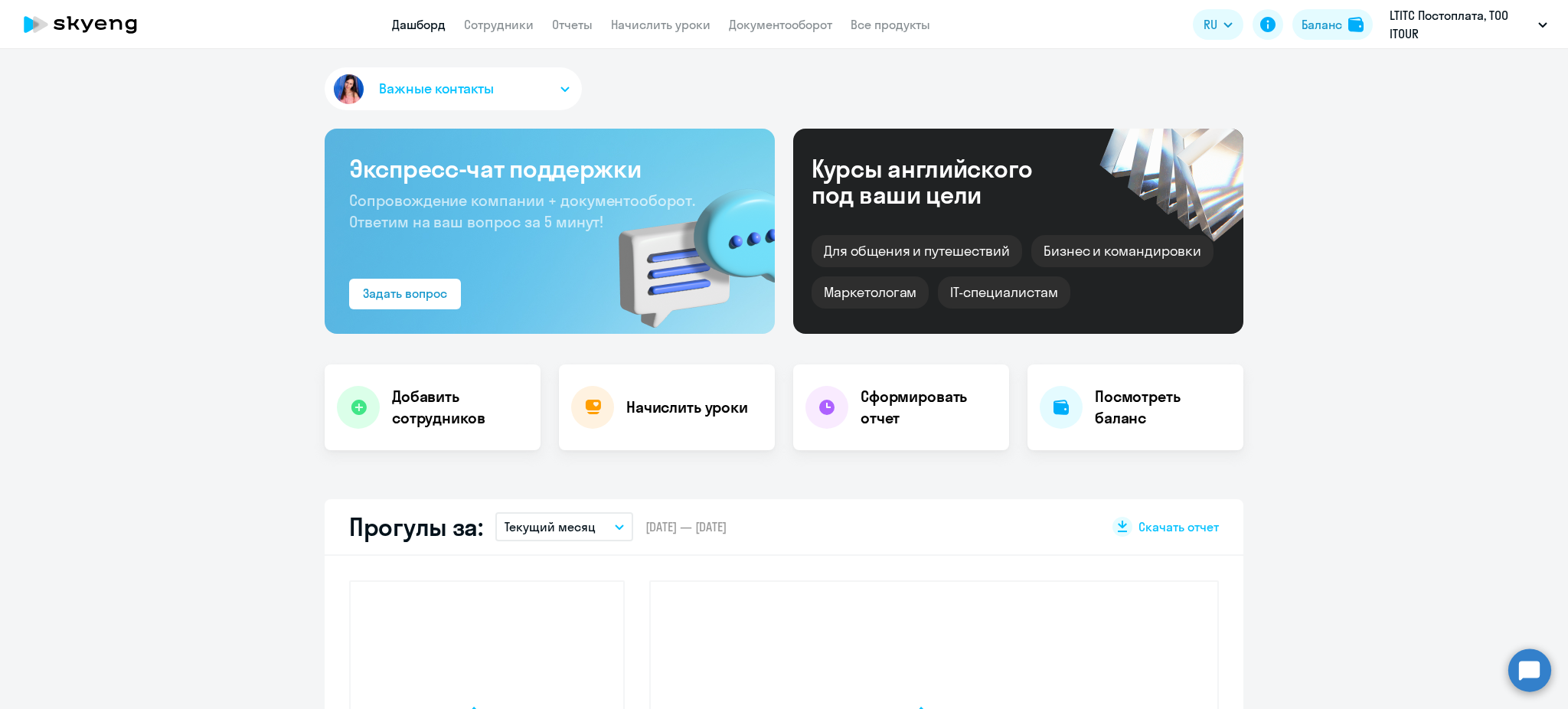
select select "30"
click at [446, 411] on h4 "Добавить сотрудников" at bounding box center [459, 407] width 136 height 43
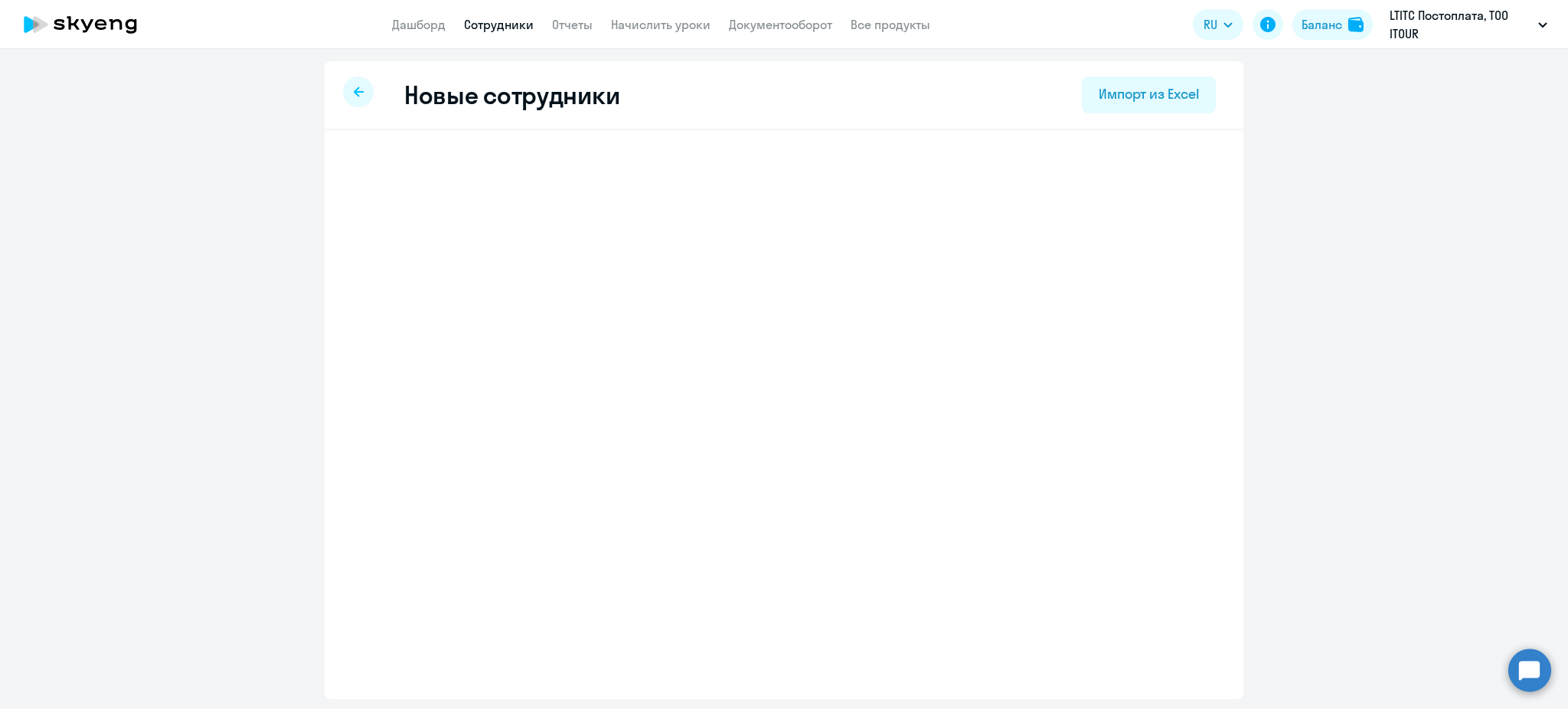
select select "english_adult_not_native_speaker"
select select "5"
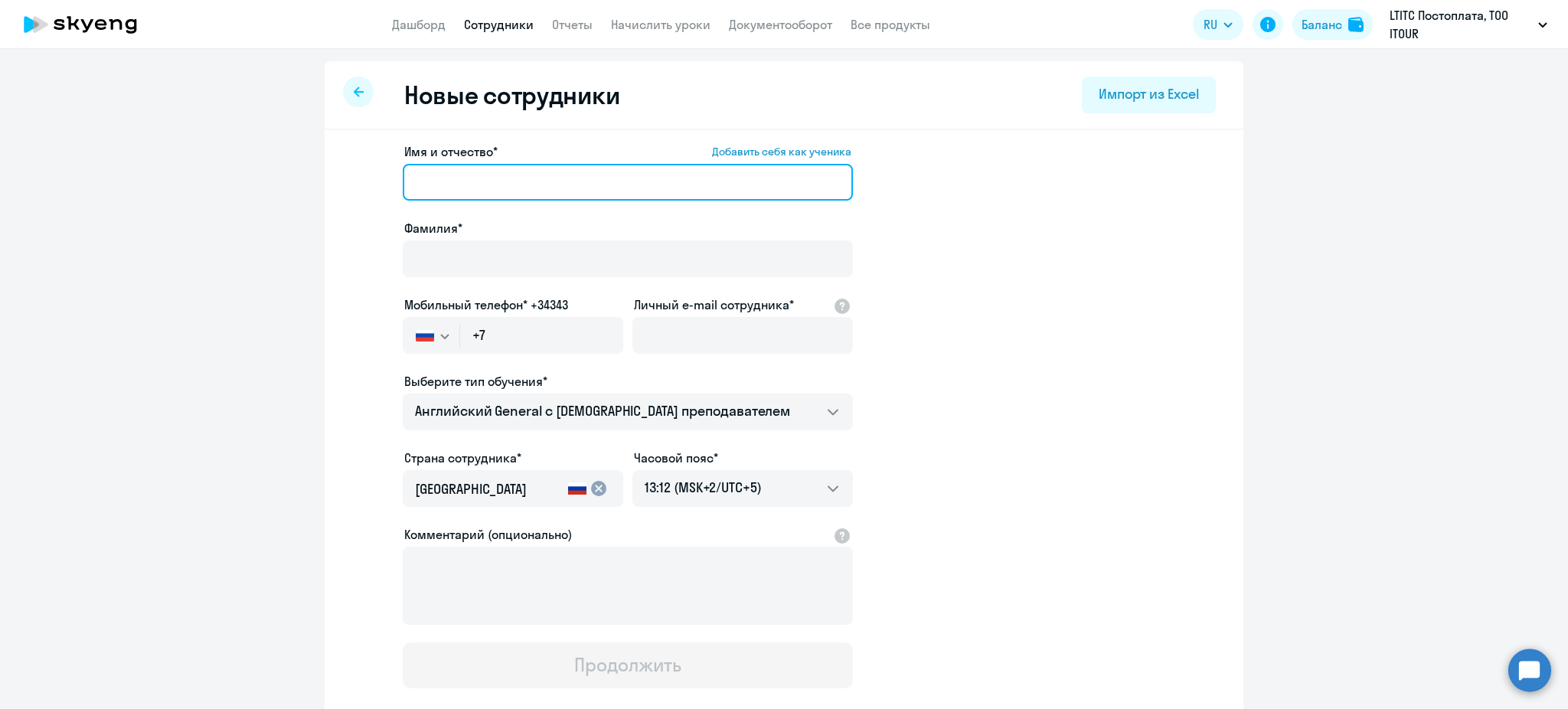
click at [484, 180] on input "Имя и отчество* Добавить себя как ученика" at bounding box center [628, 182] width 450 height 37
paste input "[EMAIL_ADDRESS][DOMAIN_NAME]"
type input "[EMAIL_ADDRESS][DOMAIN_NAME]"
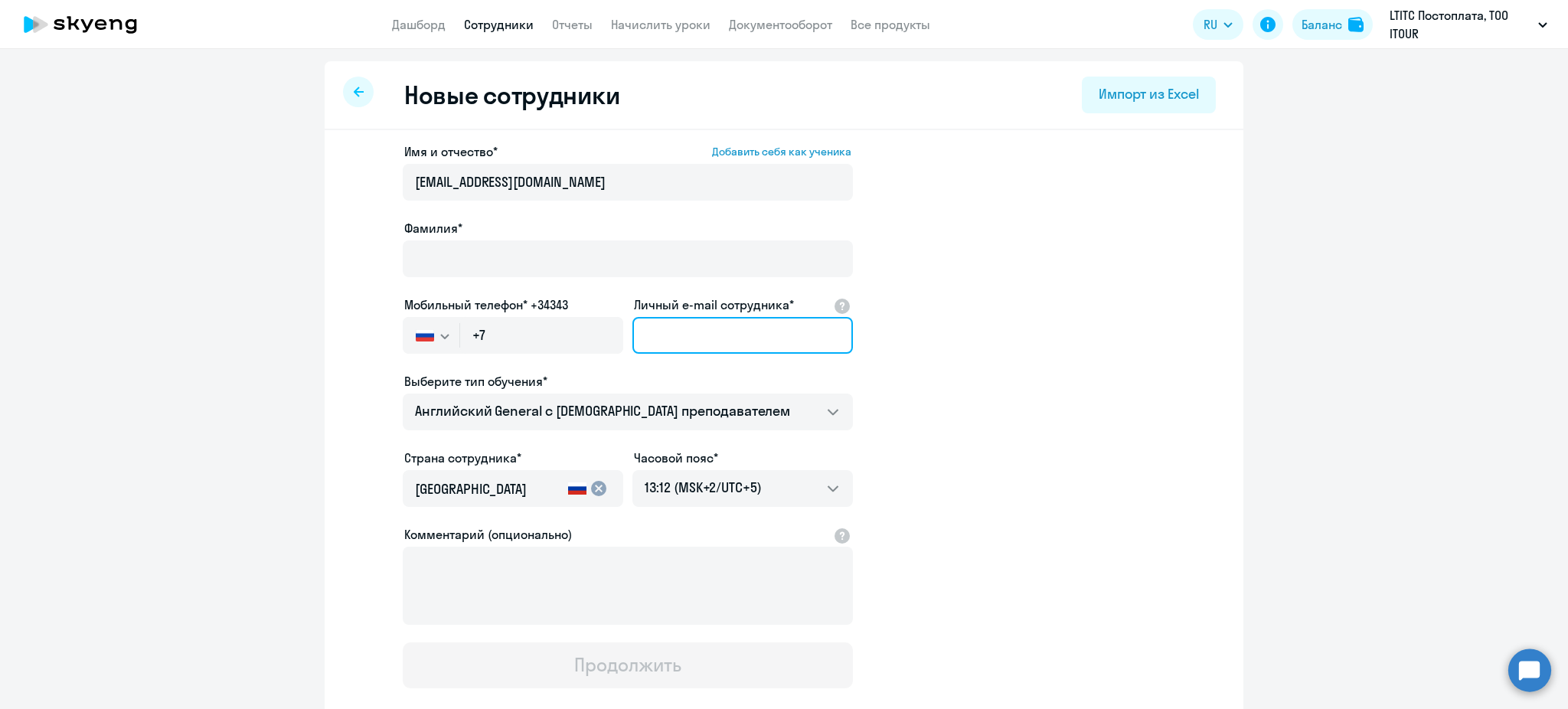
click at [671, 331] on div "Личный e-mail сотрудника*" at bounding box center [742, 327] width 220 height 65
paste input "[EMAIL_ADDRESS][DOMAIN_NAME]"
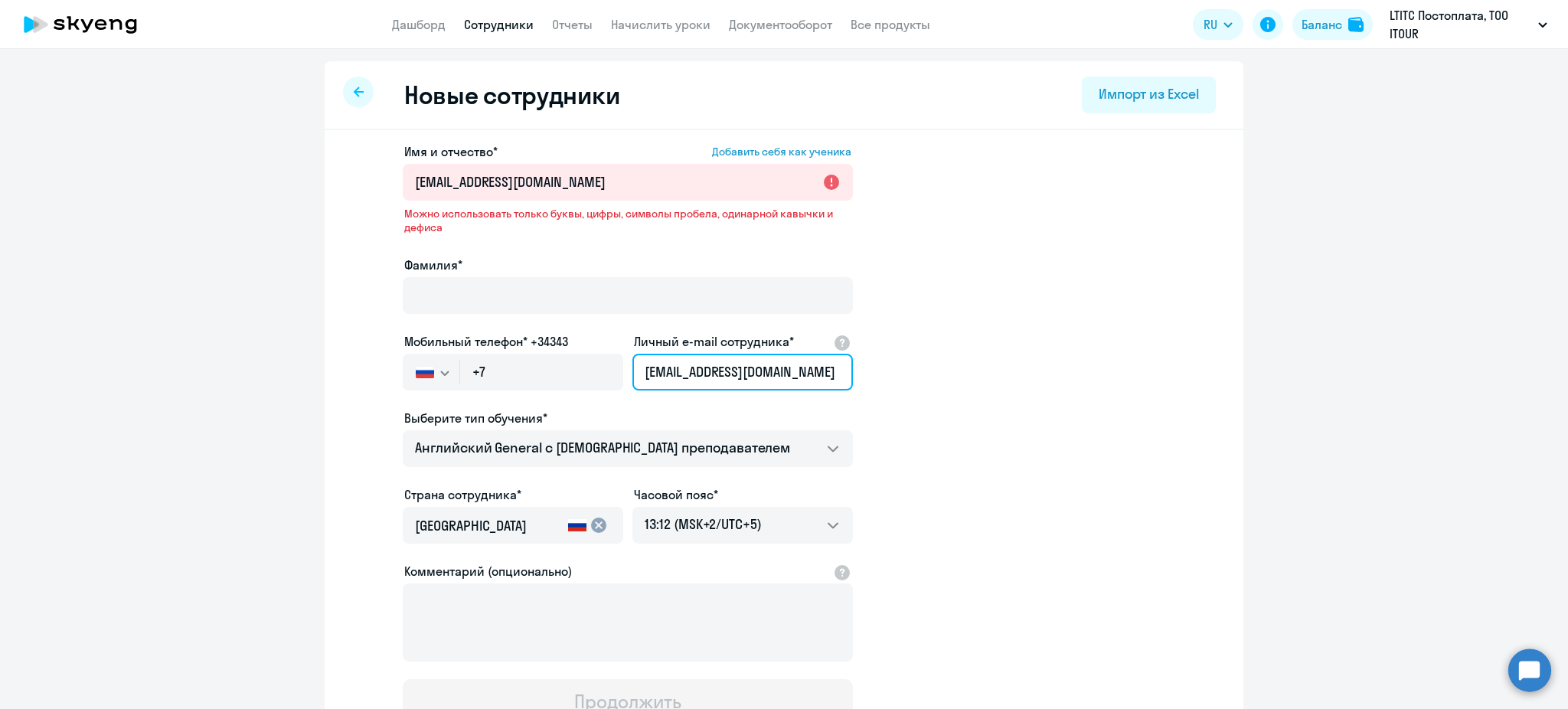
type input "[EMAIL_ADDRESS][DOMAIN_NAME]"
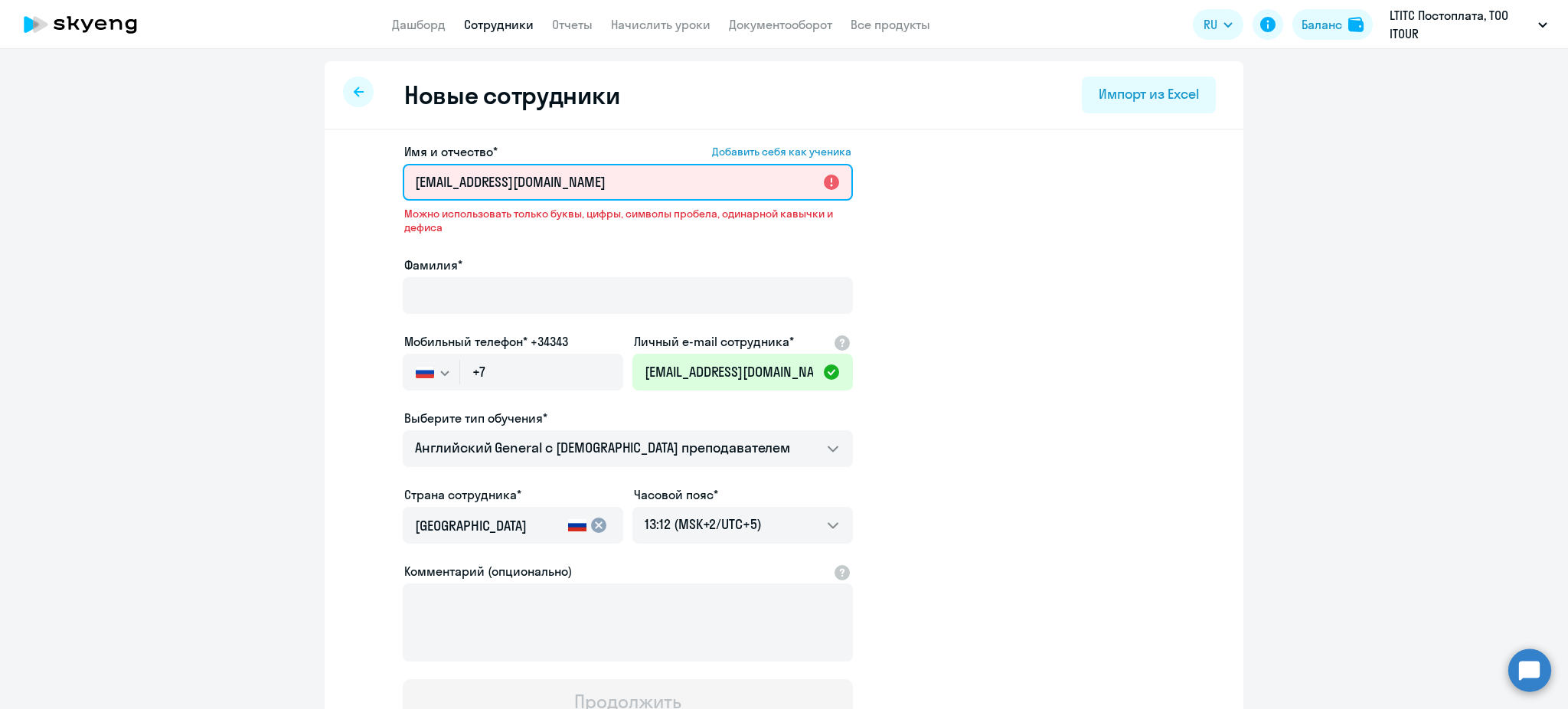
click at [680, 168] on input "[EMAIL_ADDRESS][DOMAIN_NAME]" at bounding box center [628, 182] width 450 height 37
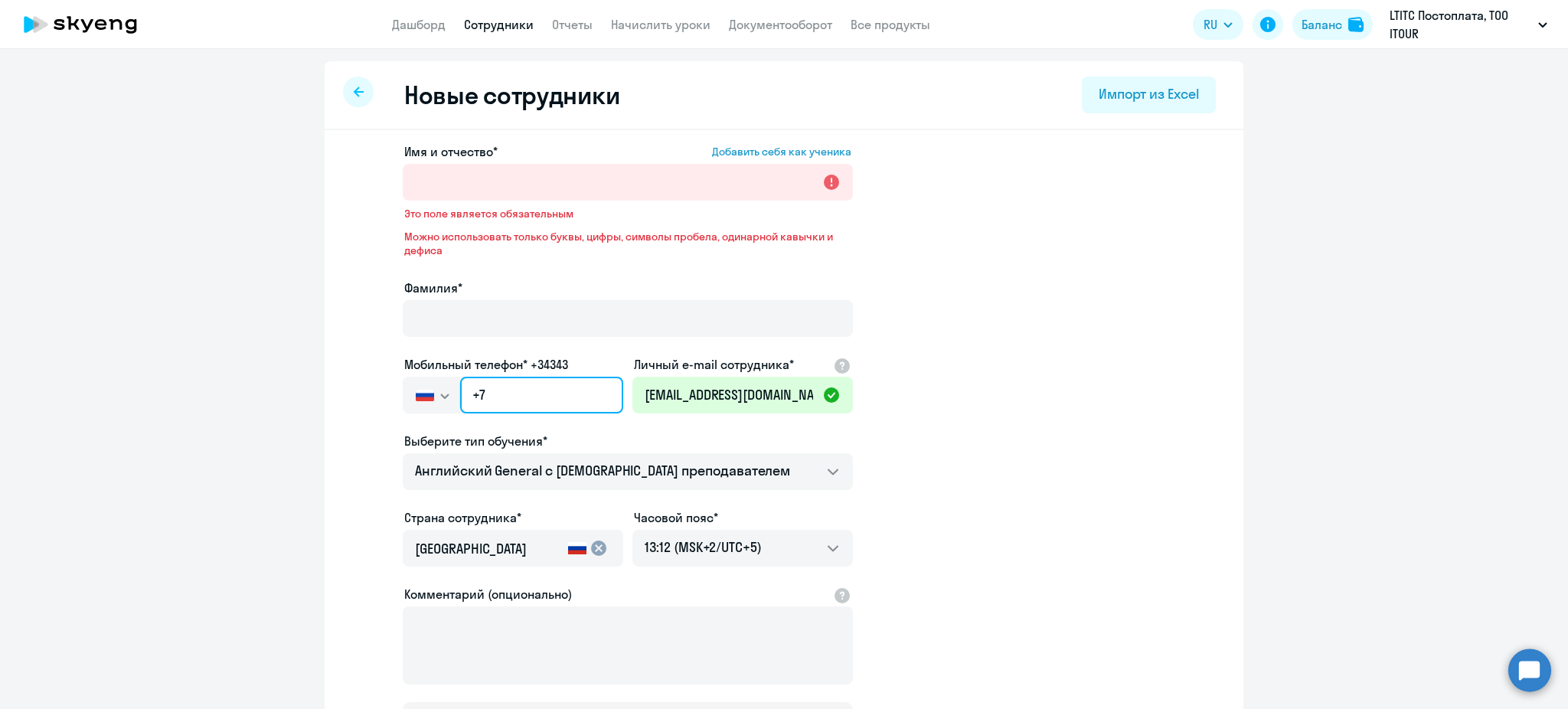
click at [504, 386] on input "+7" at bounding box center [541, 394] width 163 height 37
paste input "[PHONE_NUMBER]"
type input "[PHONE_NUMBER]"
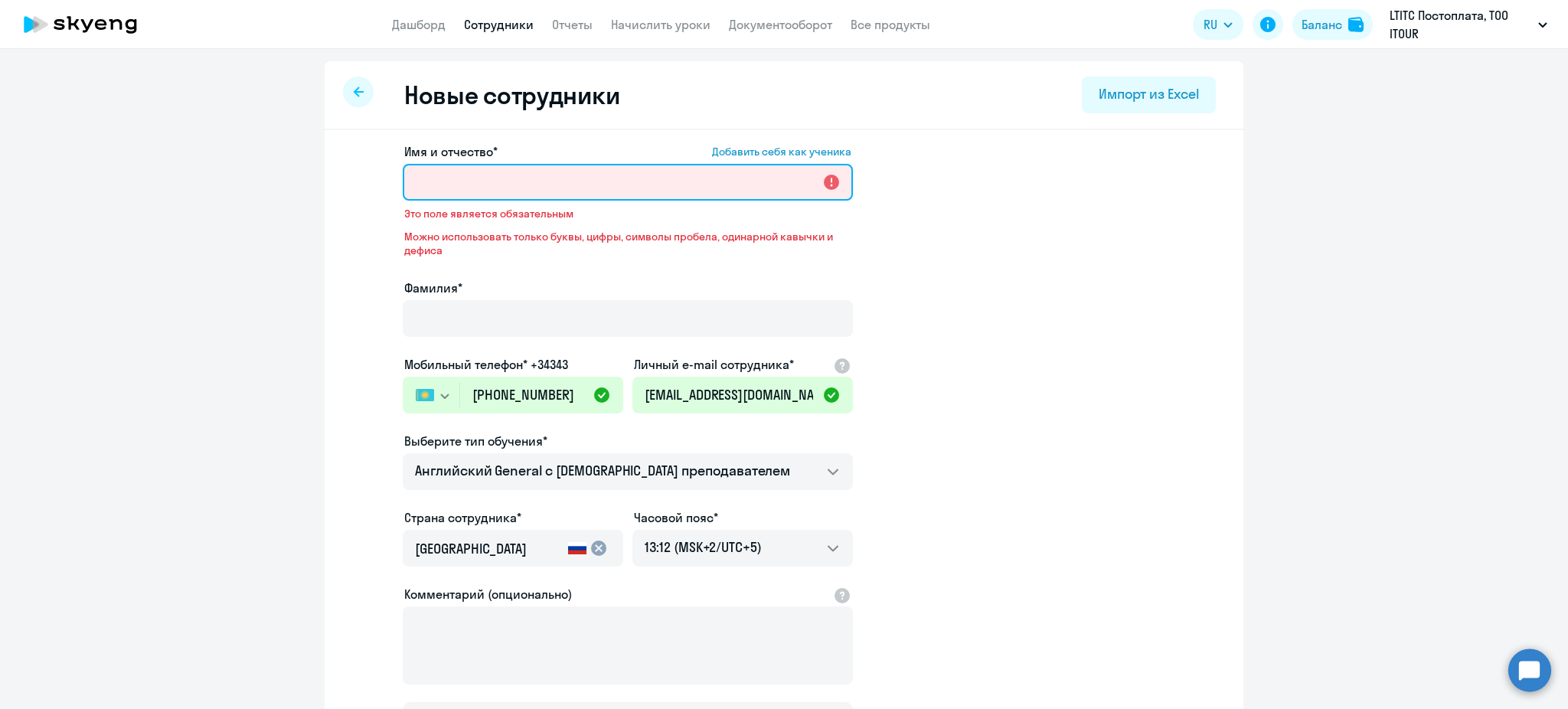
drag, startPoint x: 471, startPoint y: 186, endPoint x: 472, endPoint y: 201, distance: 15.0
click at [471, 186] on input "Имя и отчество* Добавить себя как ученика" at bounding box center [628, 182] width 450 height 37
paste input "[PERSON_NAME]"
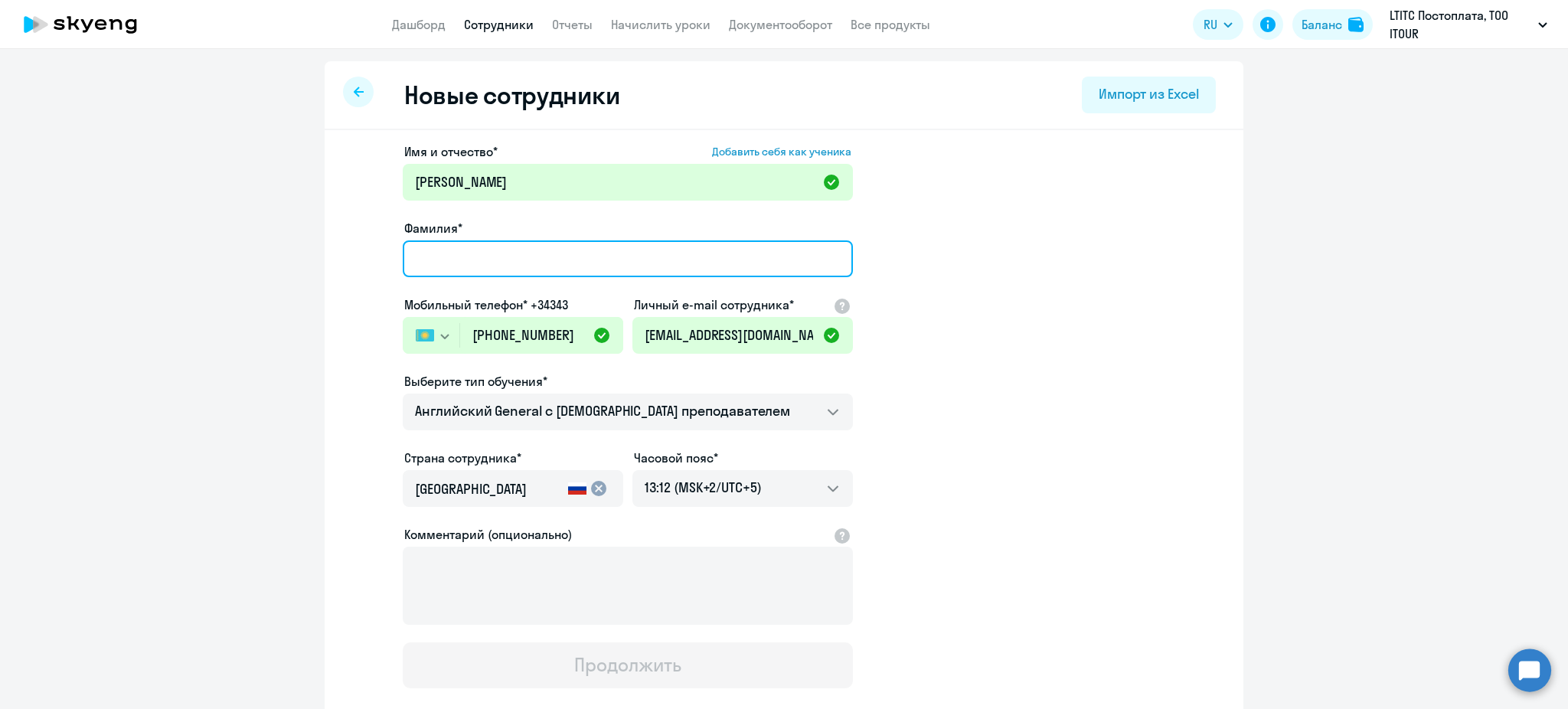
drag, startPoint x: 457, startPoint y: 261, endPoint x: 470, endPoint y: 203, distance: 59.4
click at [457, 260] on input "Фамилия*" at bounding box center [628, 258] width 450 height 37
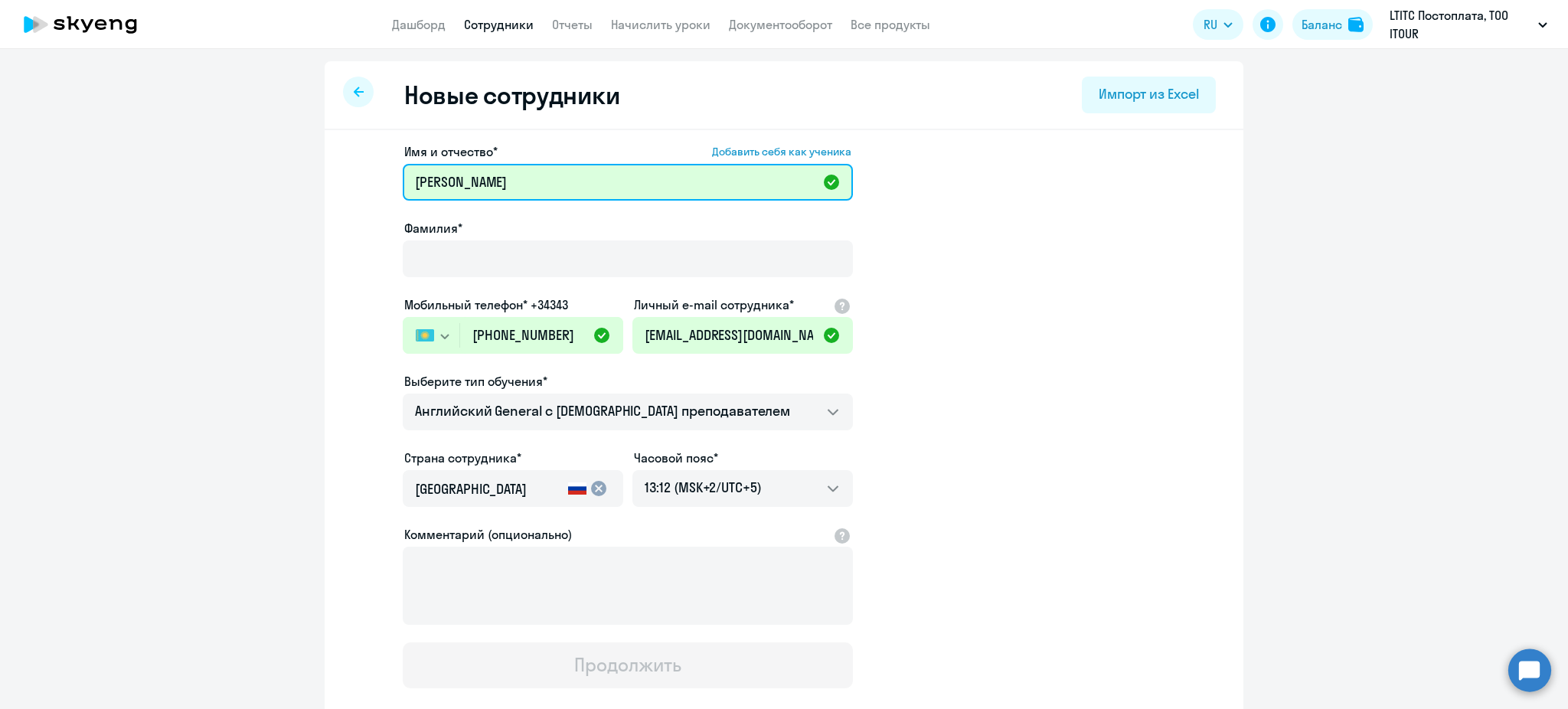
click at [474, 178] on input "[PERSON_NAME]" at bounding box center [628, 182] width 450 height 37
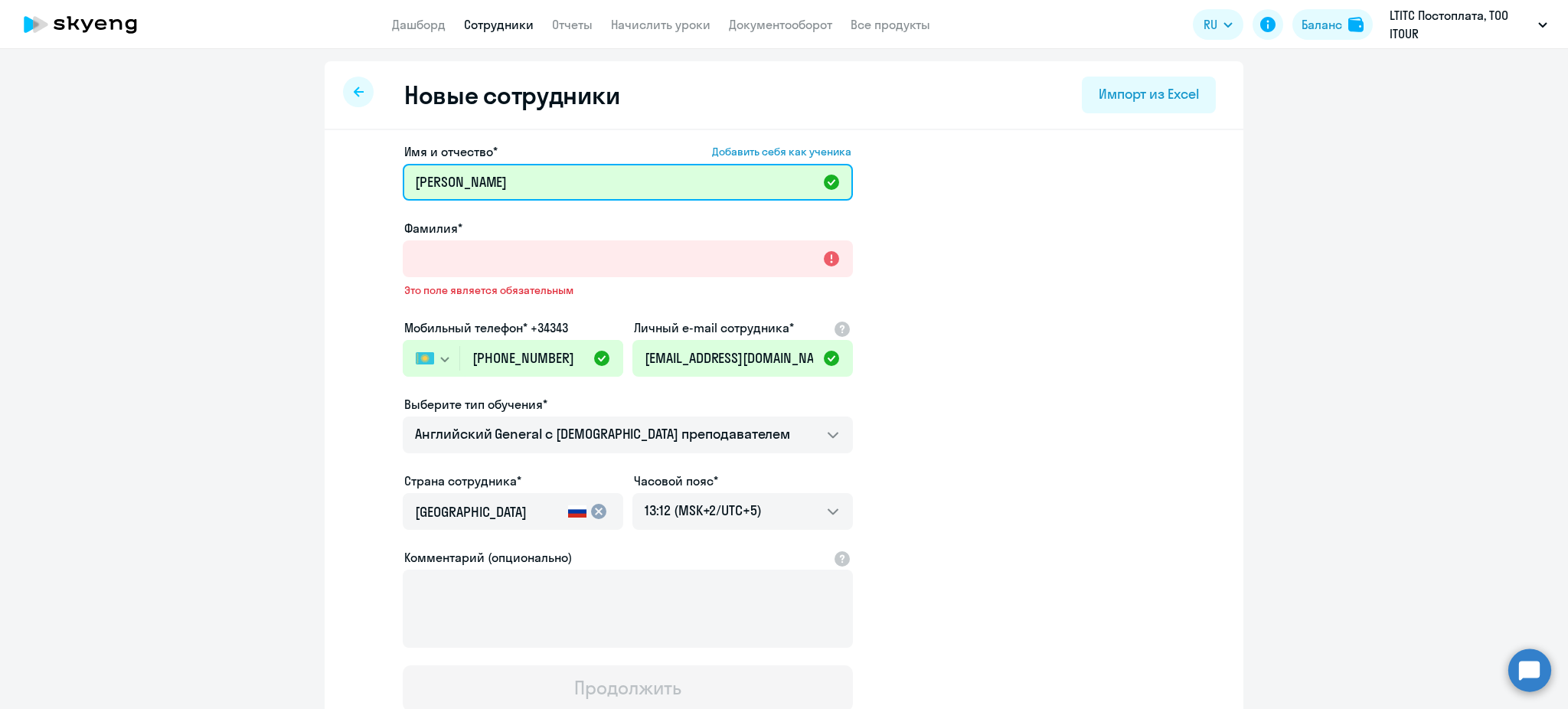
drag, startPoint x: 474, startPoint y: 178, endPoint x: 475, endPoint y: 189, distance: 11.0
click at [474, 178] on input "[PERSON_NAME]" at bounding box center [628, 182] width 450 height 37
type input "Asem"
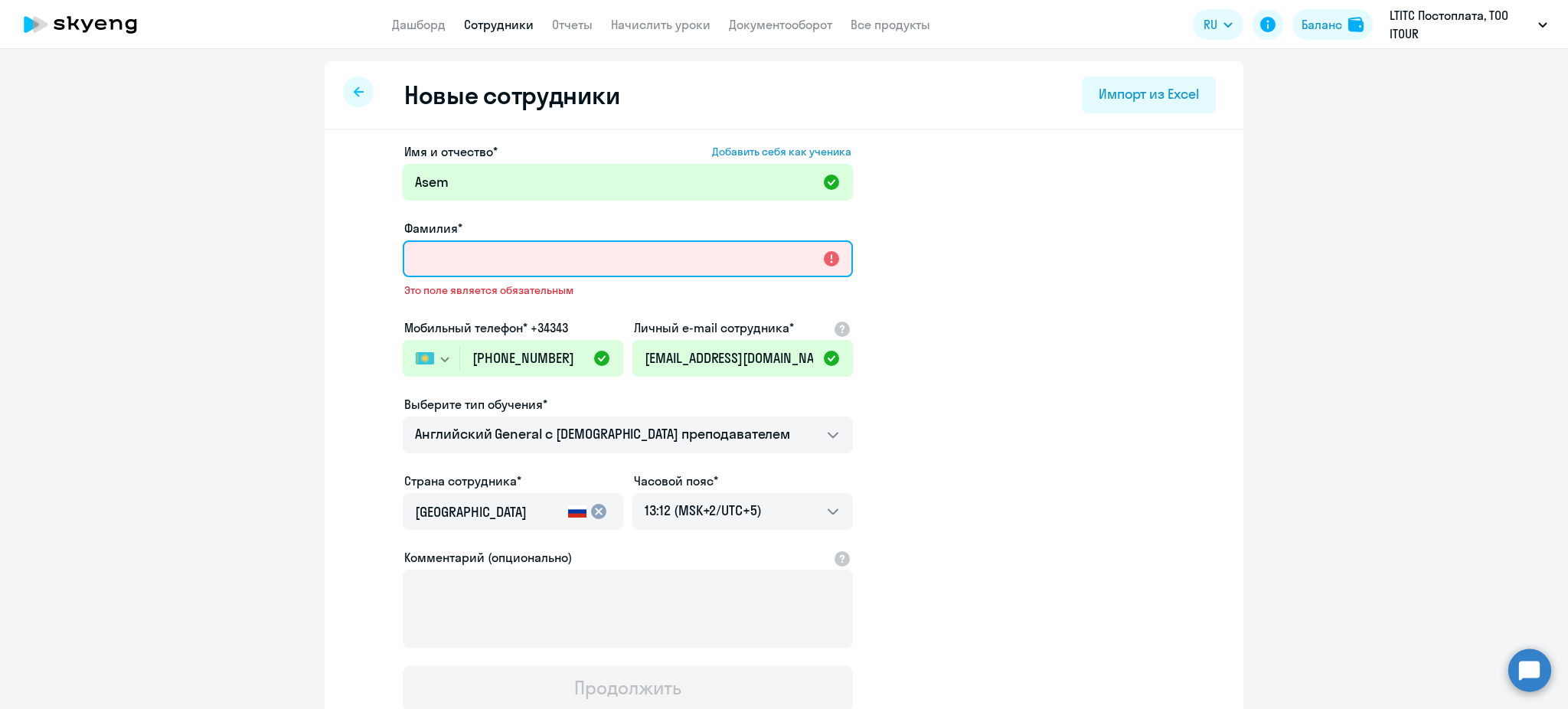
click at [461, 258] on input "Фамилия*" at bounding box center [628, 258] width 450 height 37
paste input "[PERSON_NAME]"
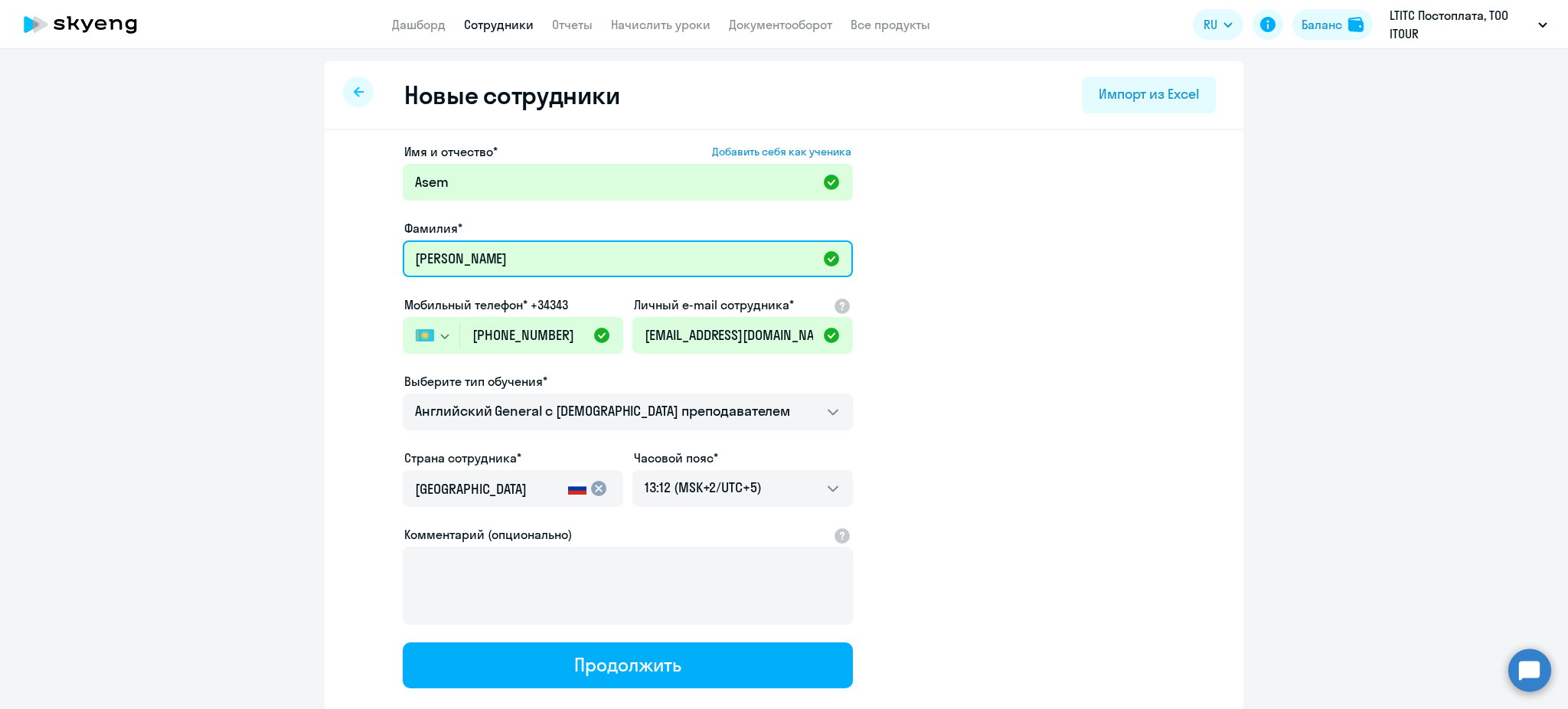
type input "[PERSON_NAME]"
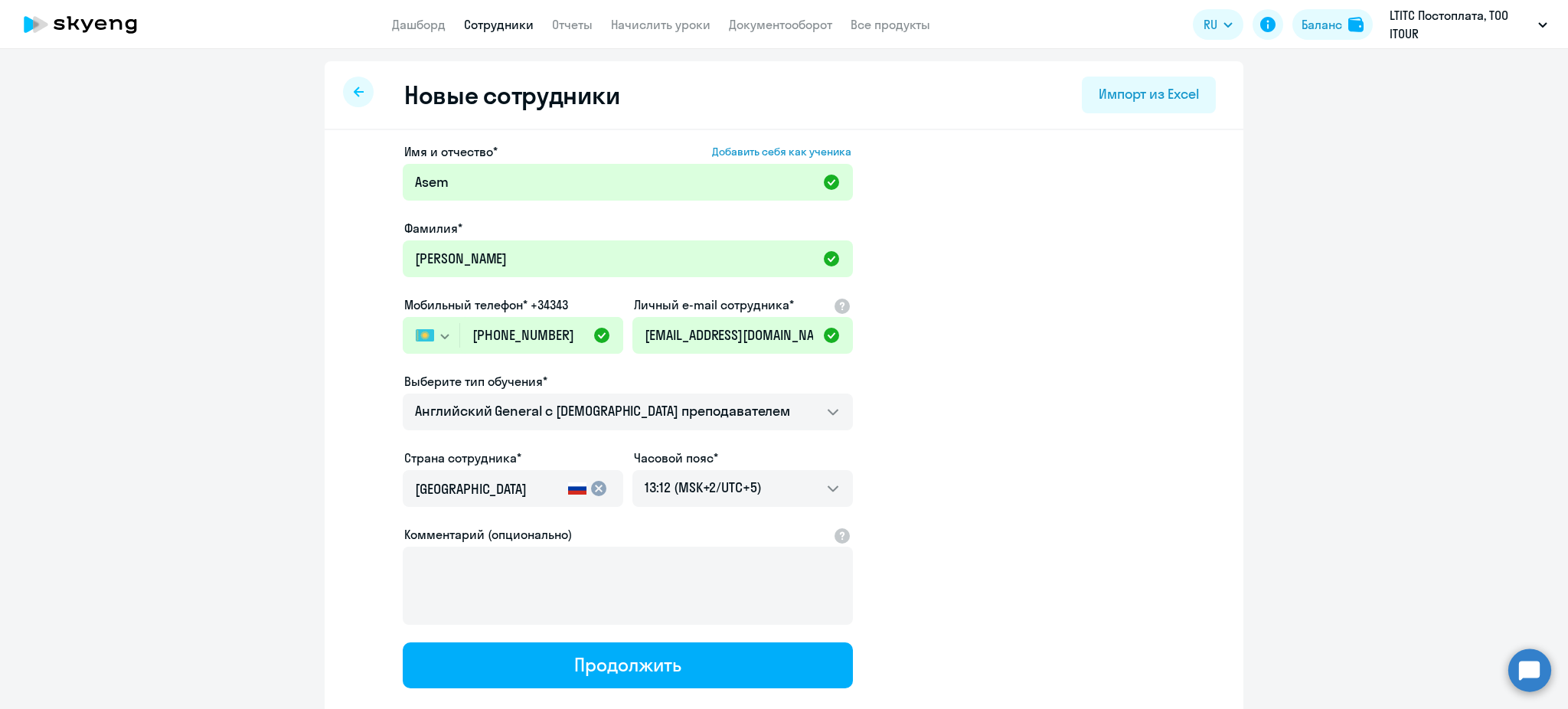
click at [459, 488] on input "[GEOGRAPHIC_DATA]" at bounding box center [488, 489] width 147 height 20
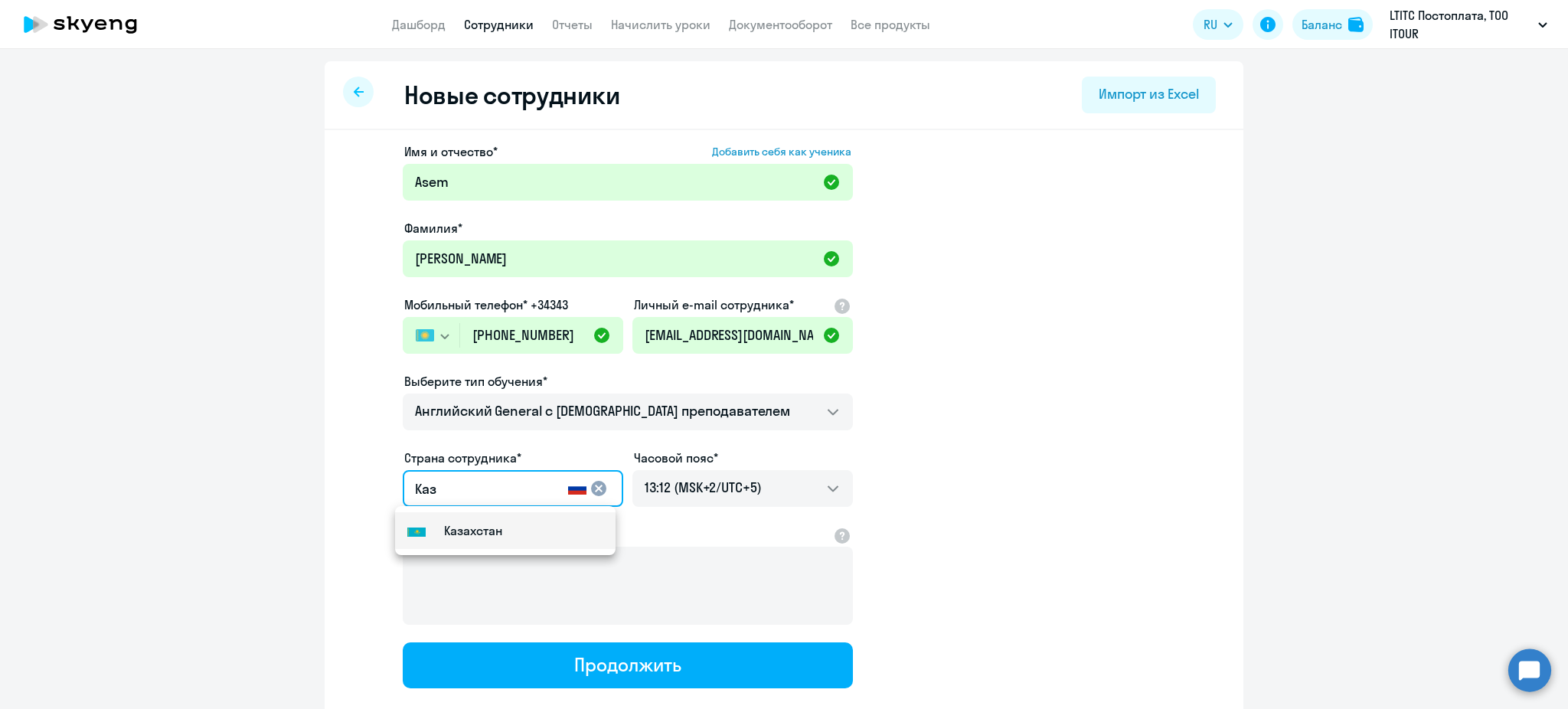
click at [464, 529] on small "Казахстан" at bounding box center [473, 530] width 58 height 19
type input "Казахстан"
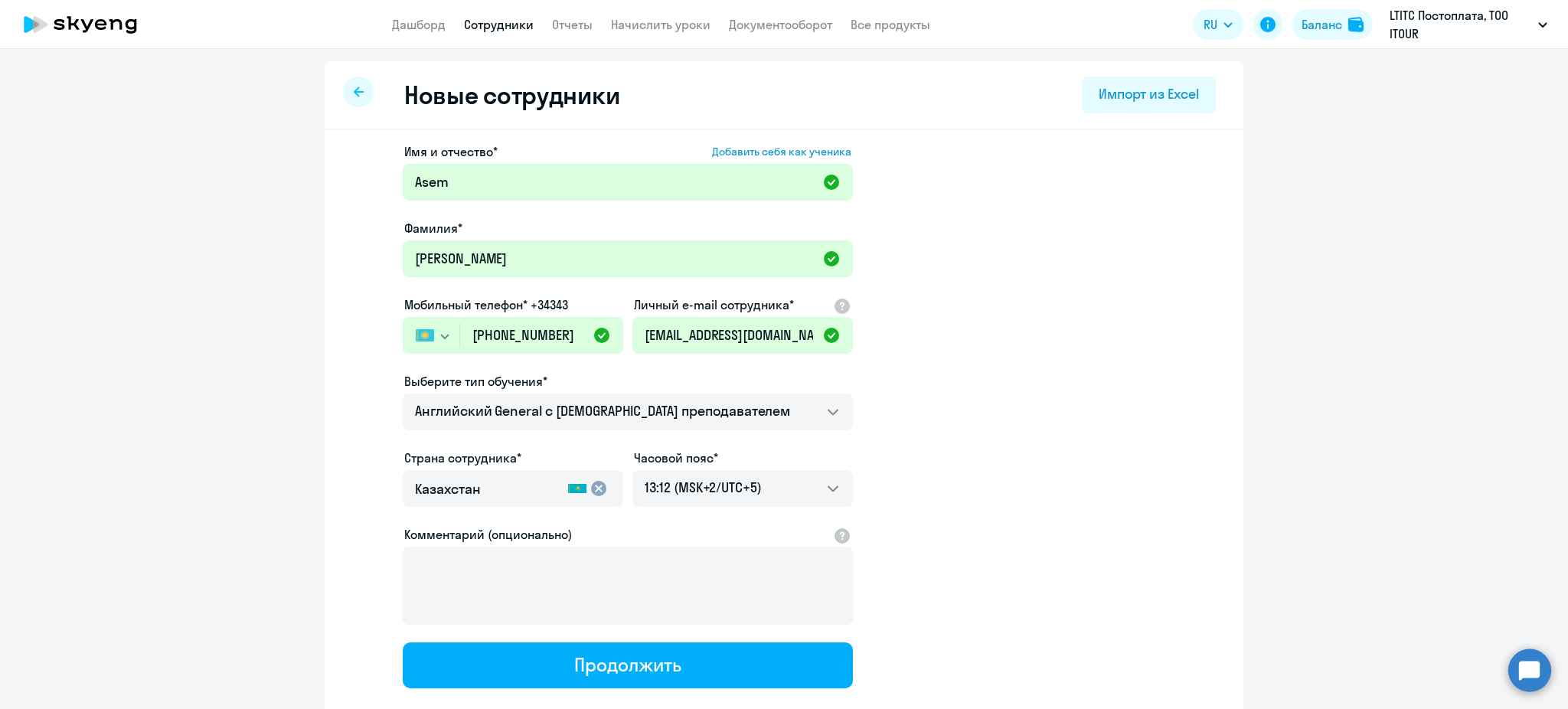
click at [1043, 465] on app-new-student-form "Имя и отчество* Добавить себя как ученика [PERSON_NAME]* [PERSON_NAME] телефон*…" at bounding box center [784, 415] width 869 height 546
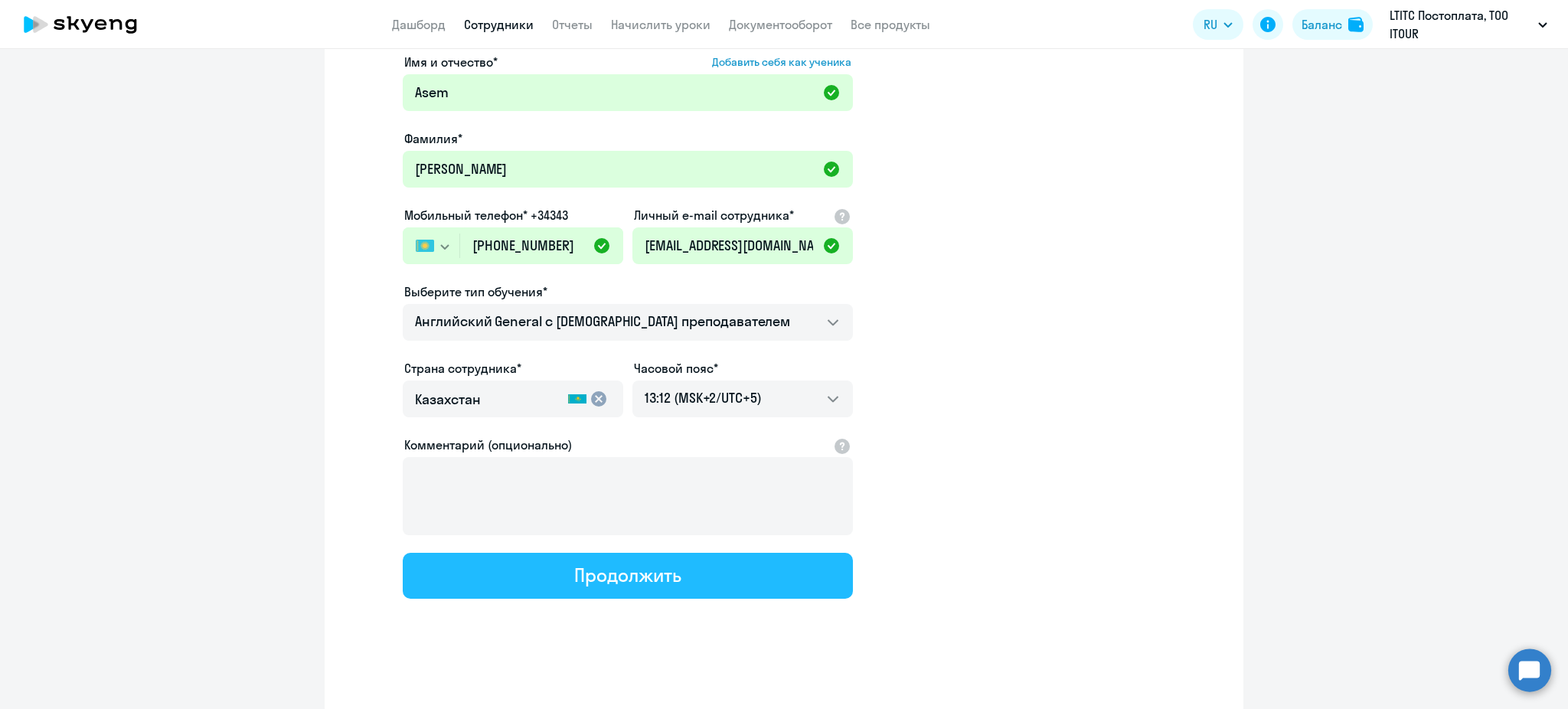
scroll to position [90, 0]
click at [639, 583] on div "Продолжить" at bounding box center [628, 574] width 107 height 24
select select "english_adult_not_native_speaker"
select select "5"
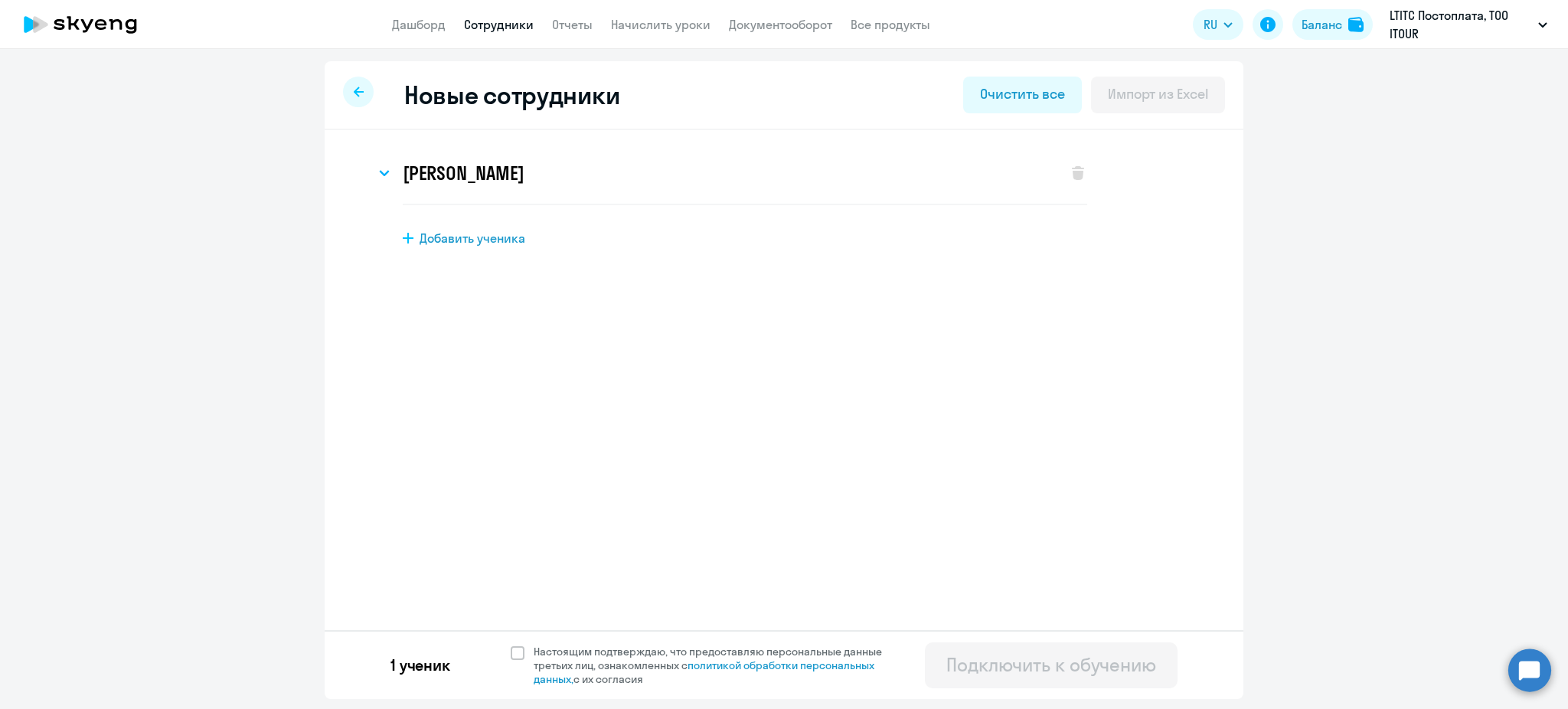
scroll to position [0, 0]
click at [512, 661] on label "Настоящим подтверждаю, что предоставляю персональные данные третьих лиц, ознако…" at bounding box center [705, 665] width 390 height 41
click at [510, 644] on input "Настоящим подтверждаю, что предоставляю персональные данные третьих лиц, ознако…" at bounding box center [510, 643] width 1 height 1
checkbox input "true"
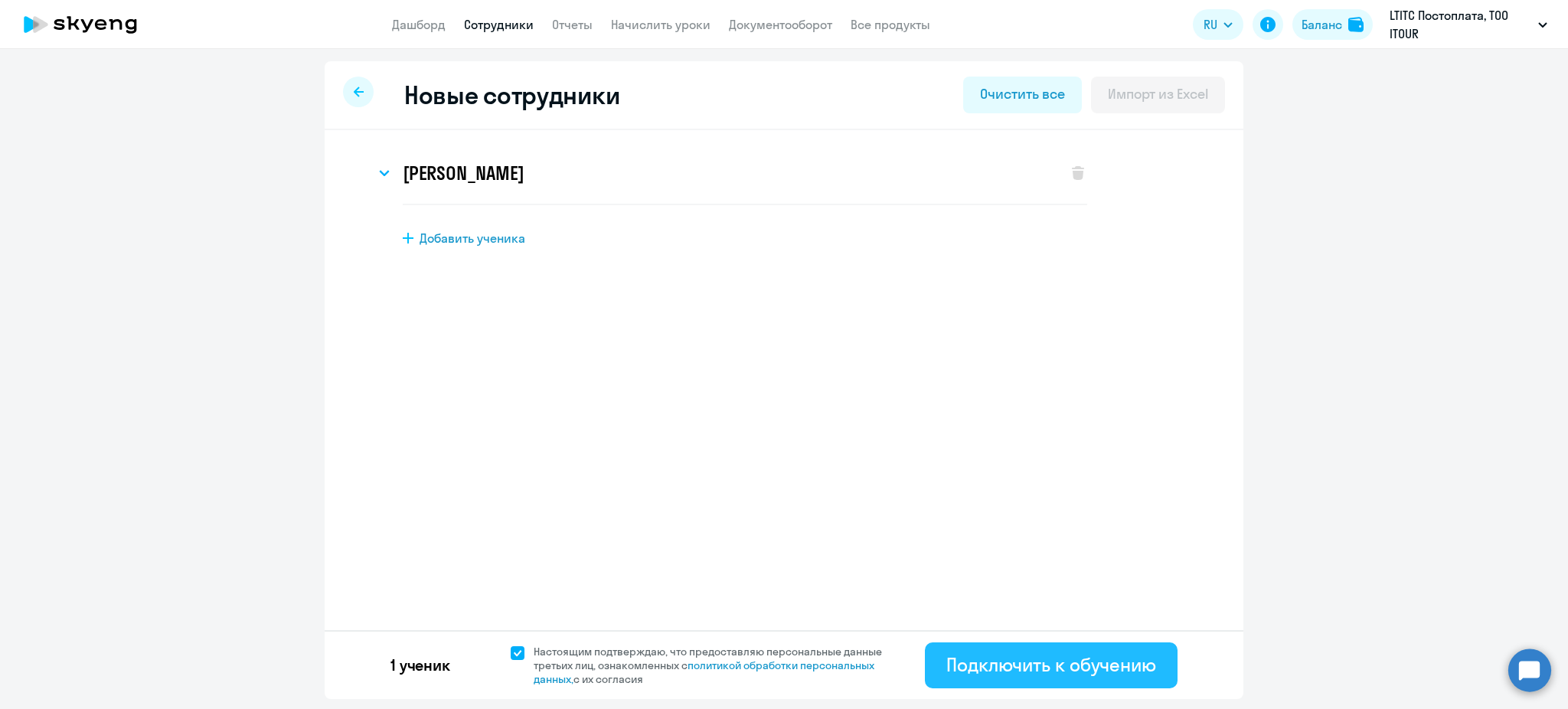
click at [1056, 675] on div "Подключить к обучению" at bounding box center [1051, 664] width 210 height 24
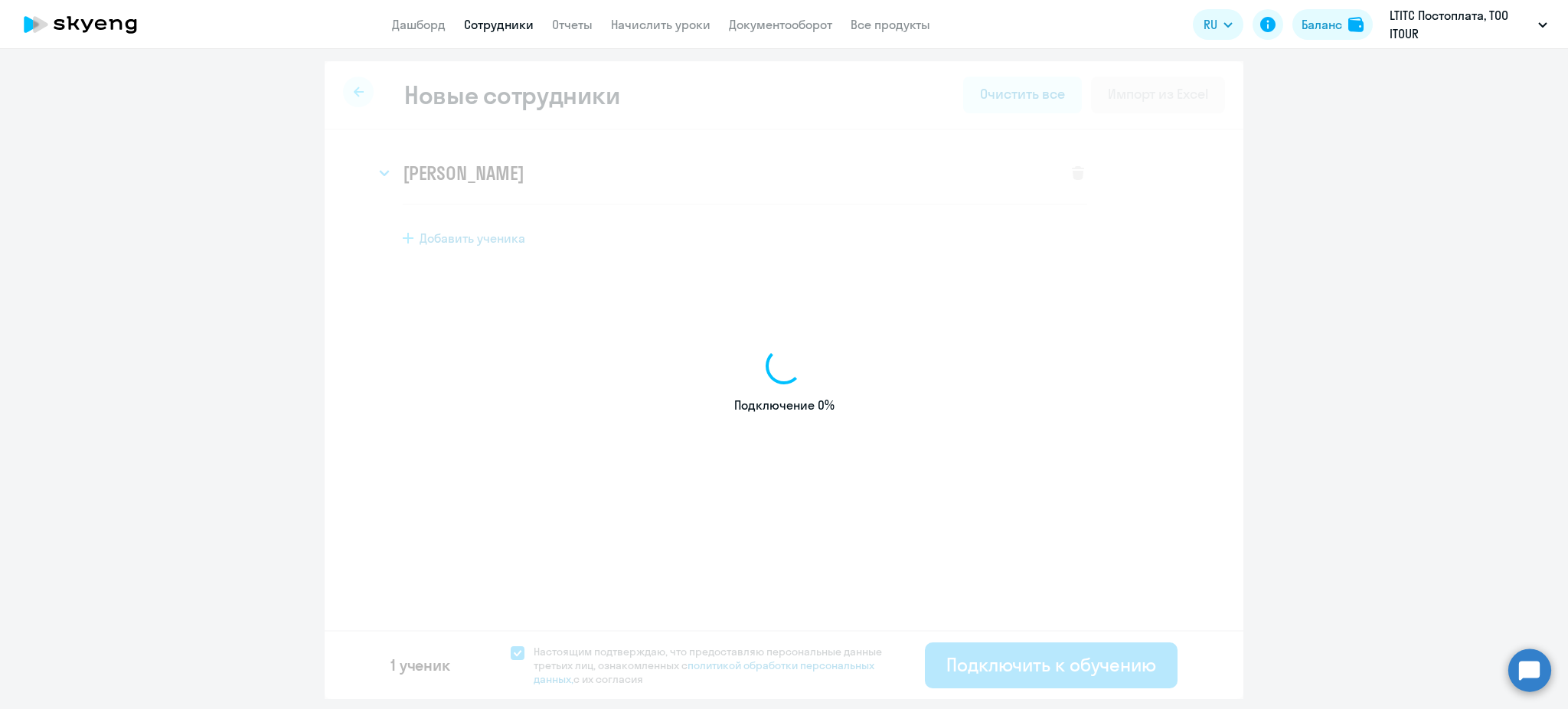
select select "english_adult_not_native_speaker"
select select "5"
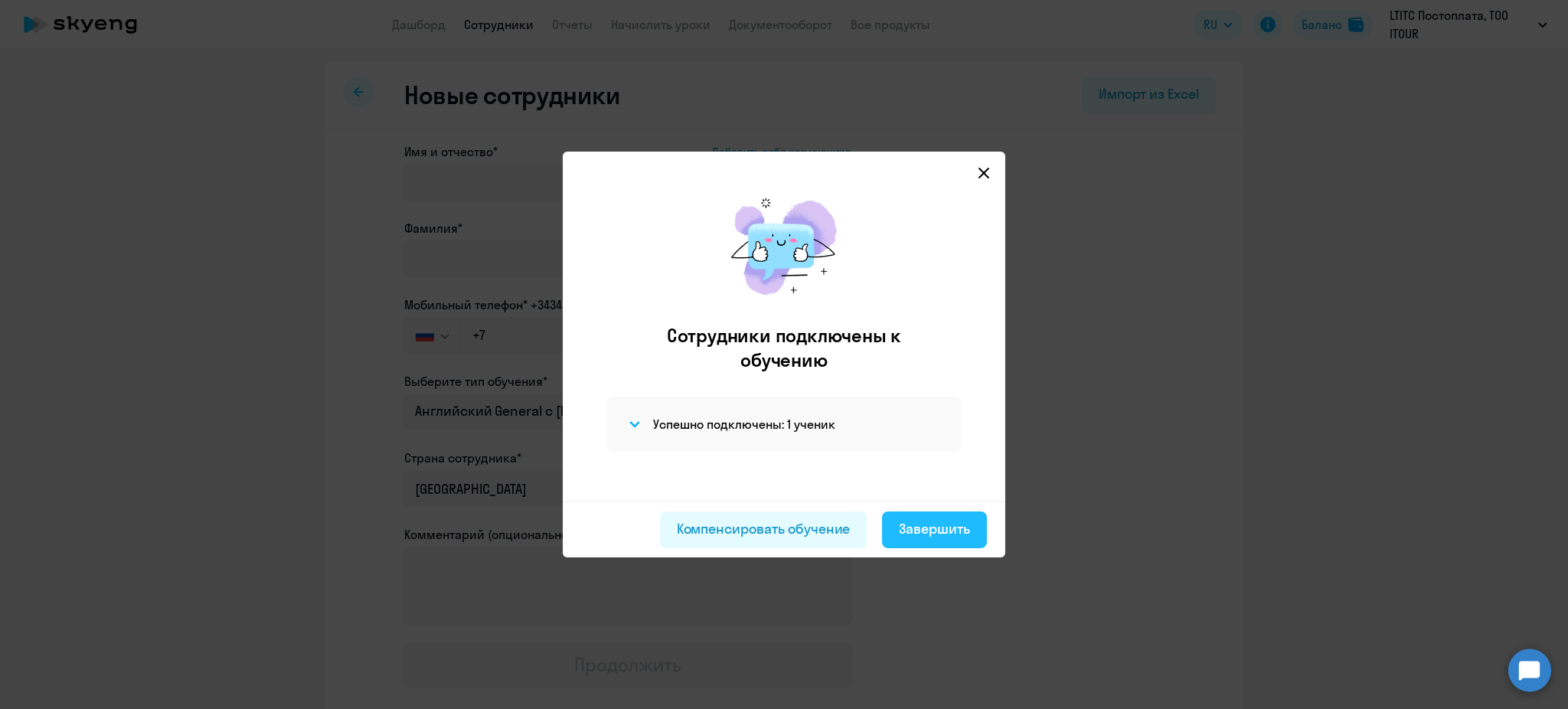
click at [905, 521] on div "Завершить" at bounding box center [934, 528] width 71 height 20
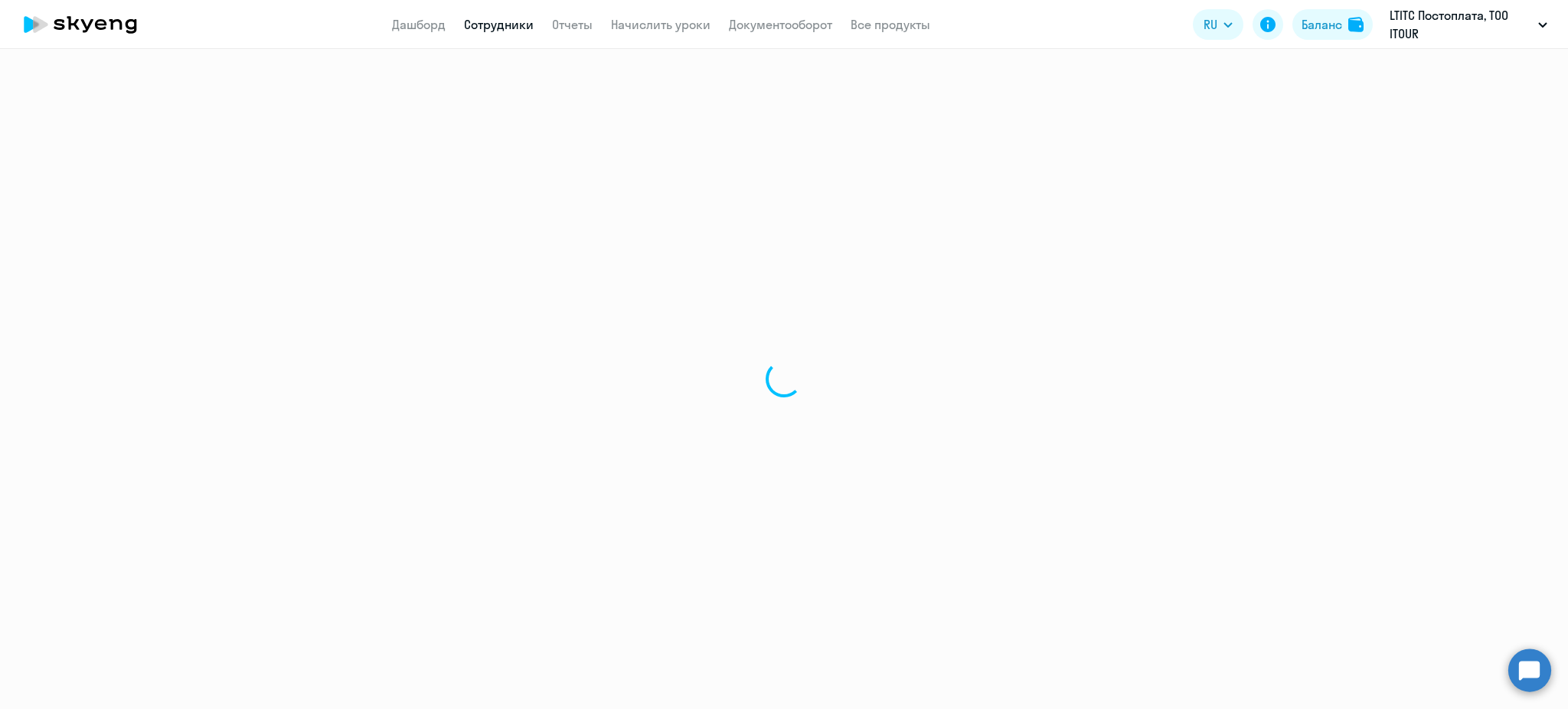
select select "30"
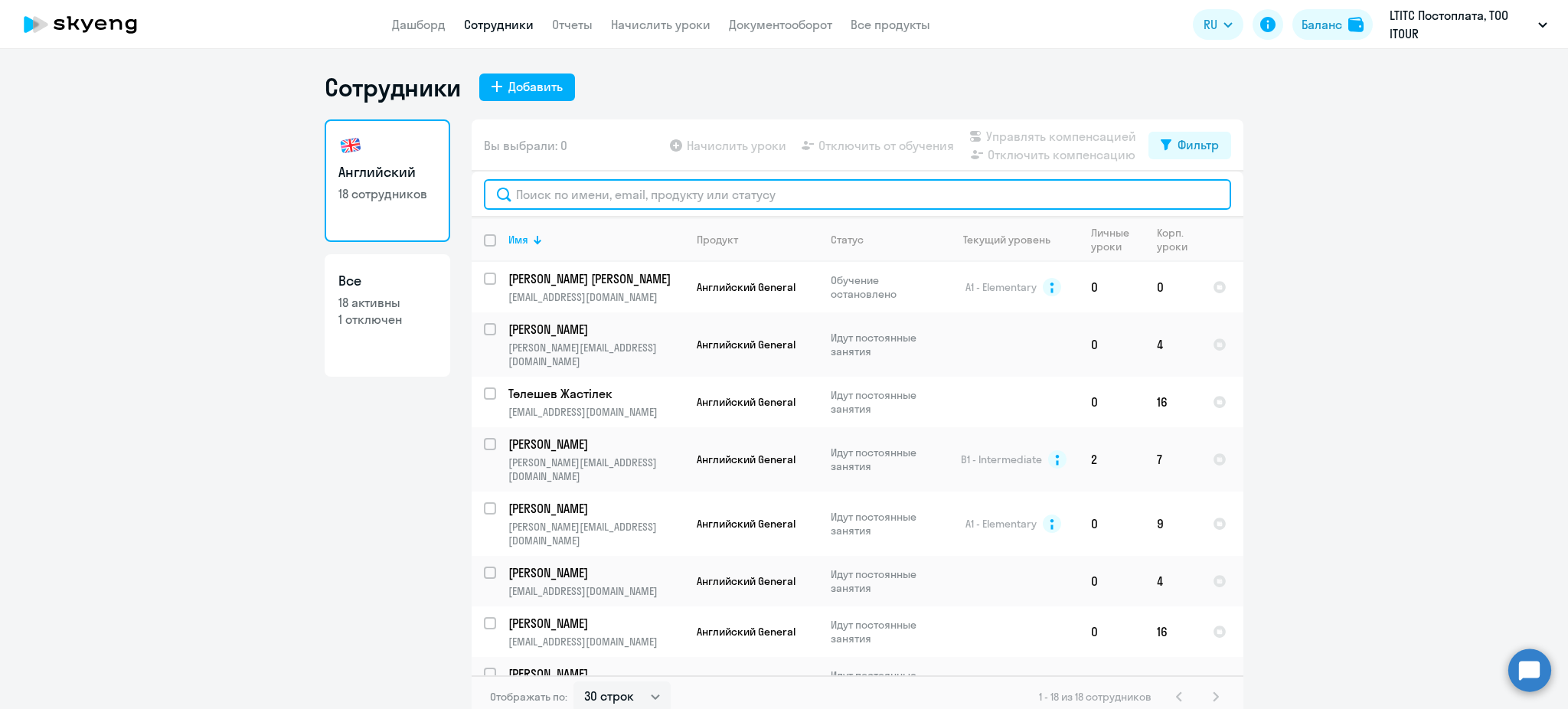
click at [534, 202] on input "text" at bounding box center [857, 194] width 747 height 31
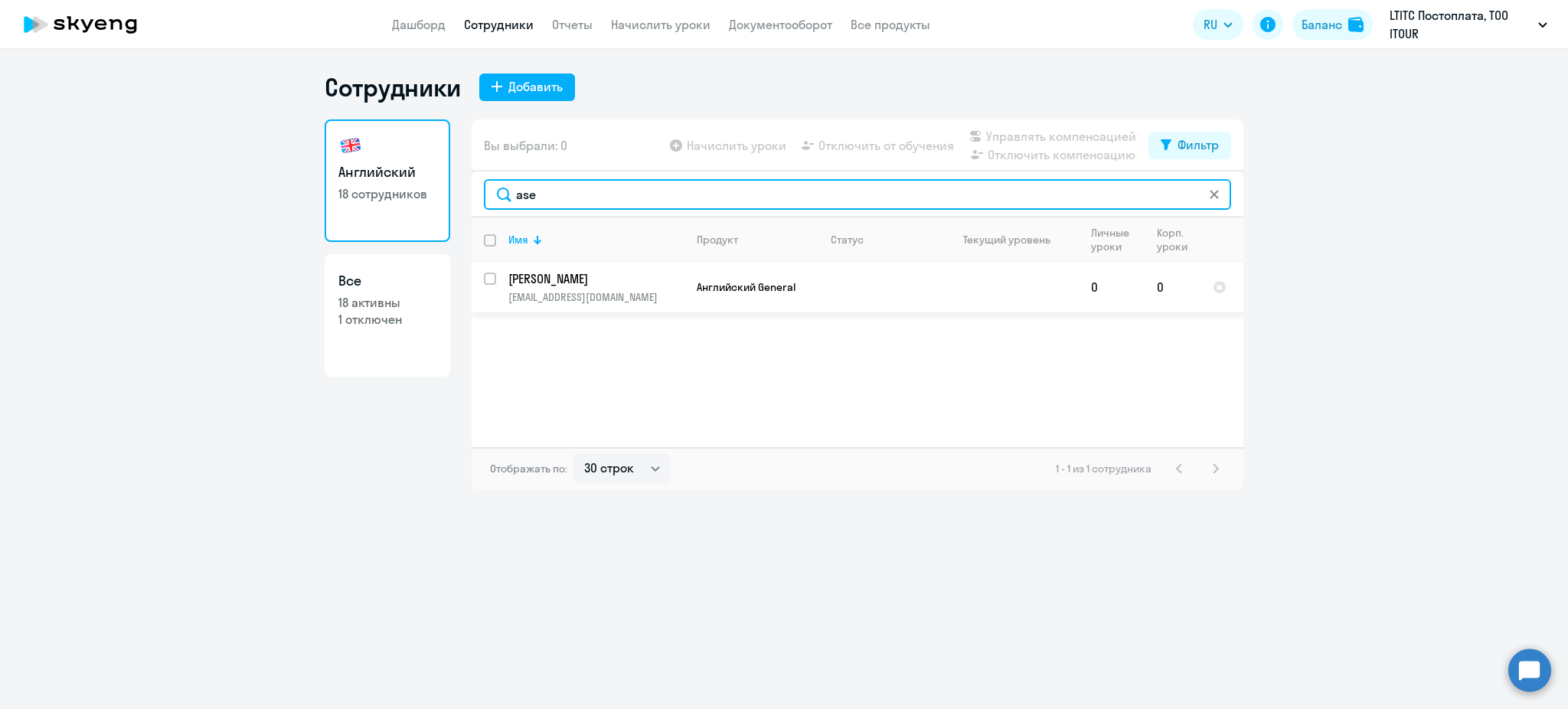
type input "ase"
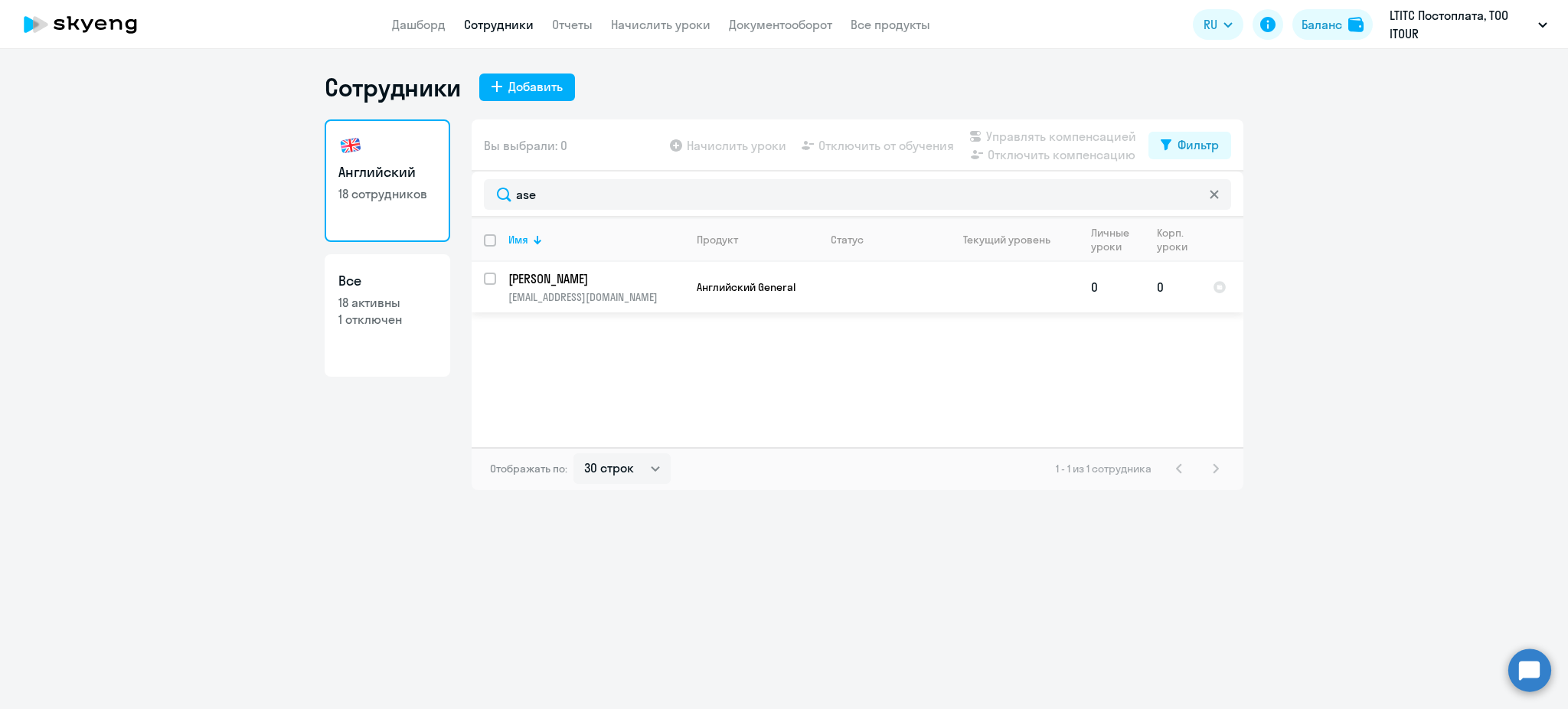
click at [567, 276] on p "[PERSON_NAME]" at bounding box center [595, 278] width 173 height 17
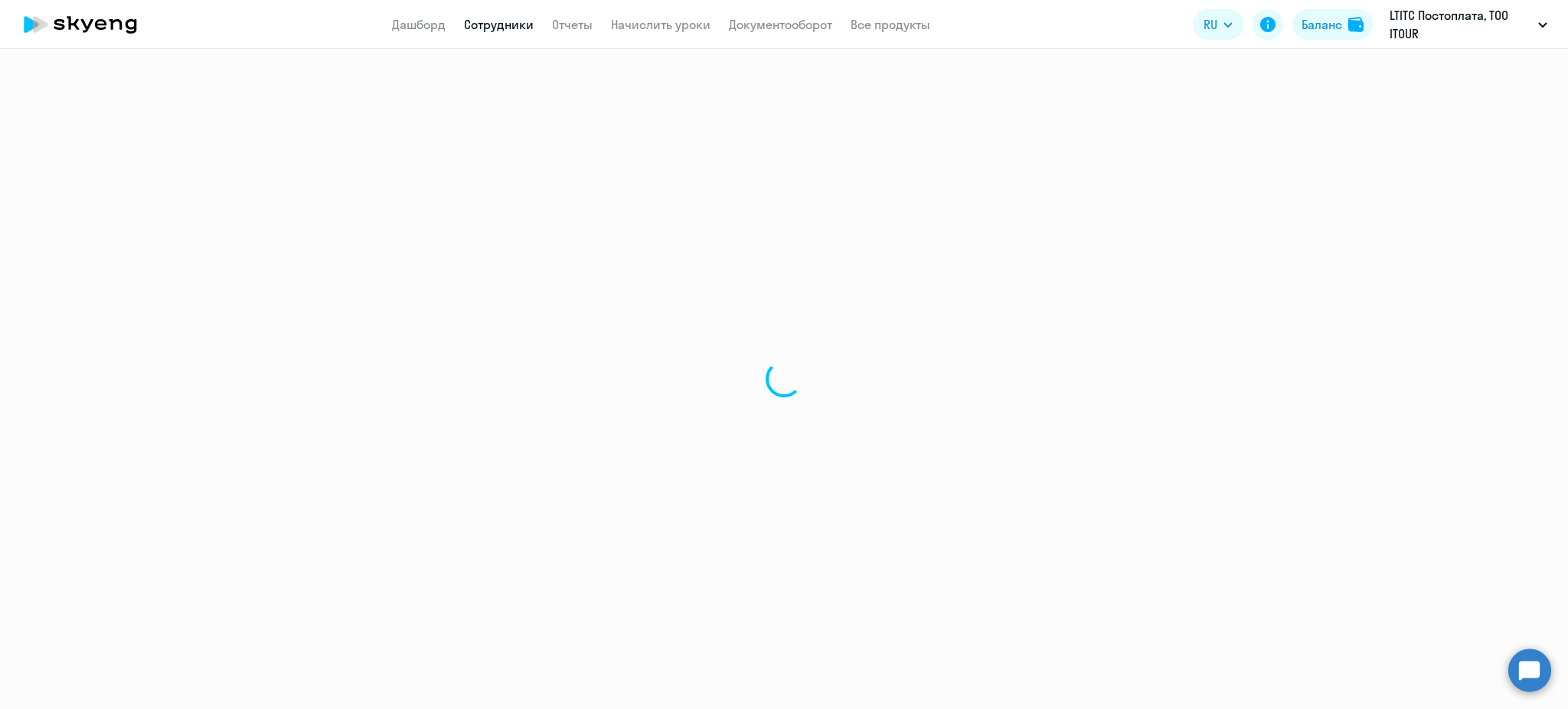
select select "english"
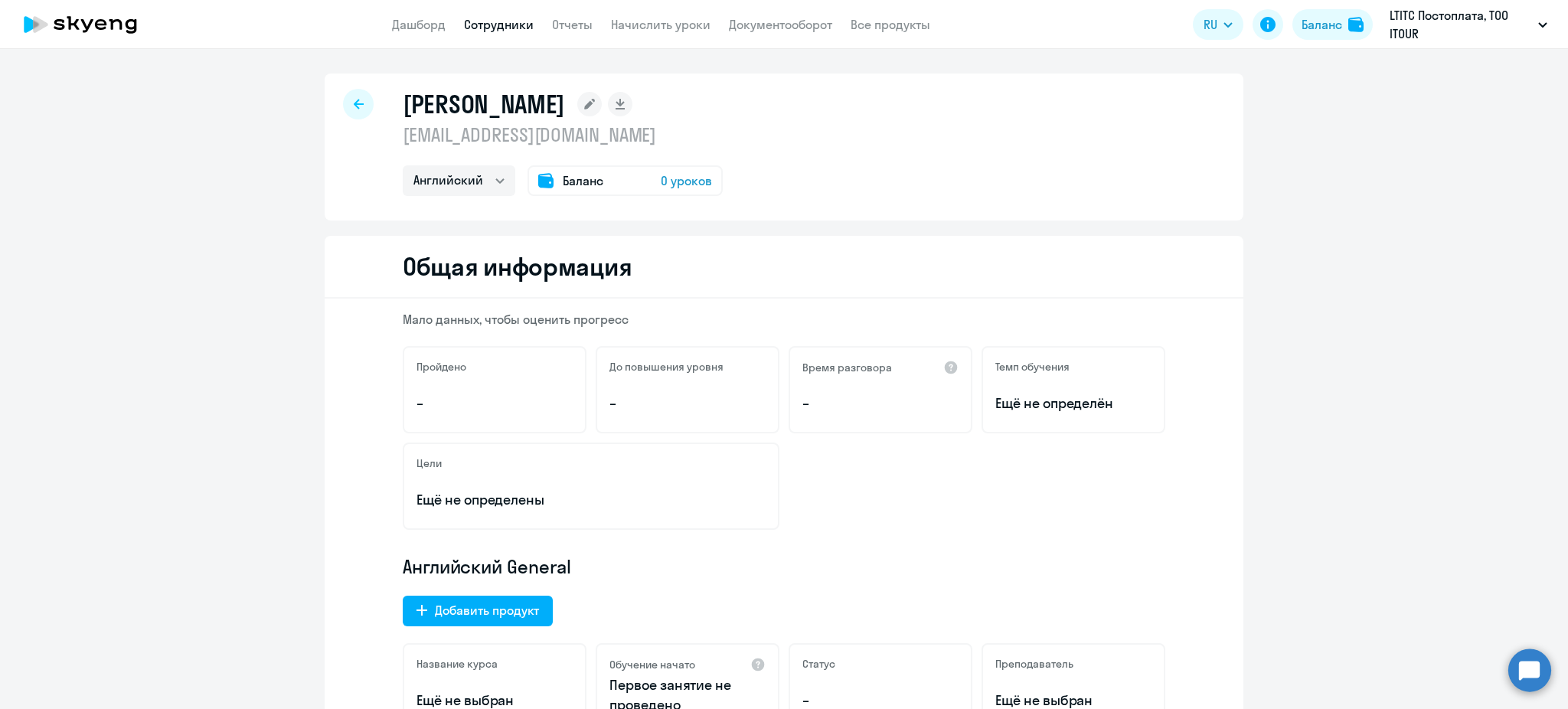
click at [660, 184] on span "0 уроков" at bounding box center [686, 181] width 52 height 19
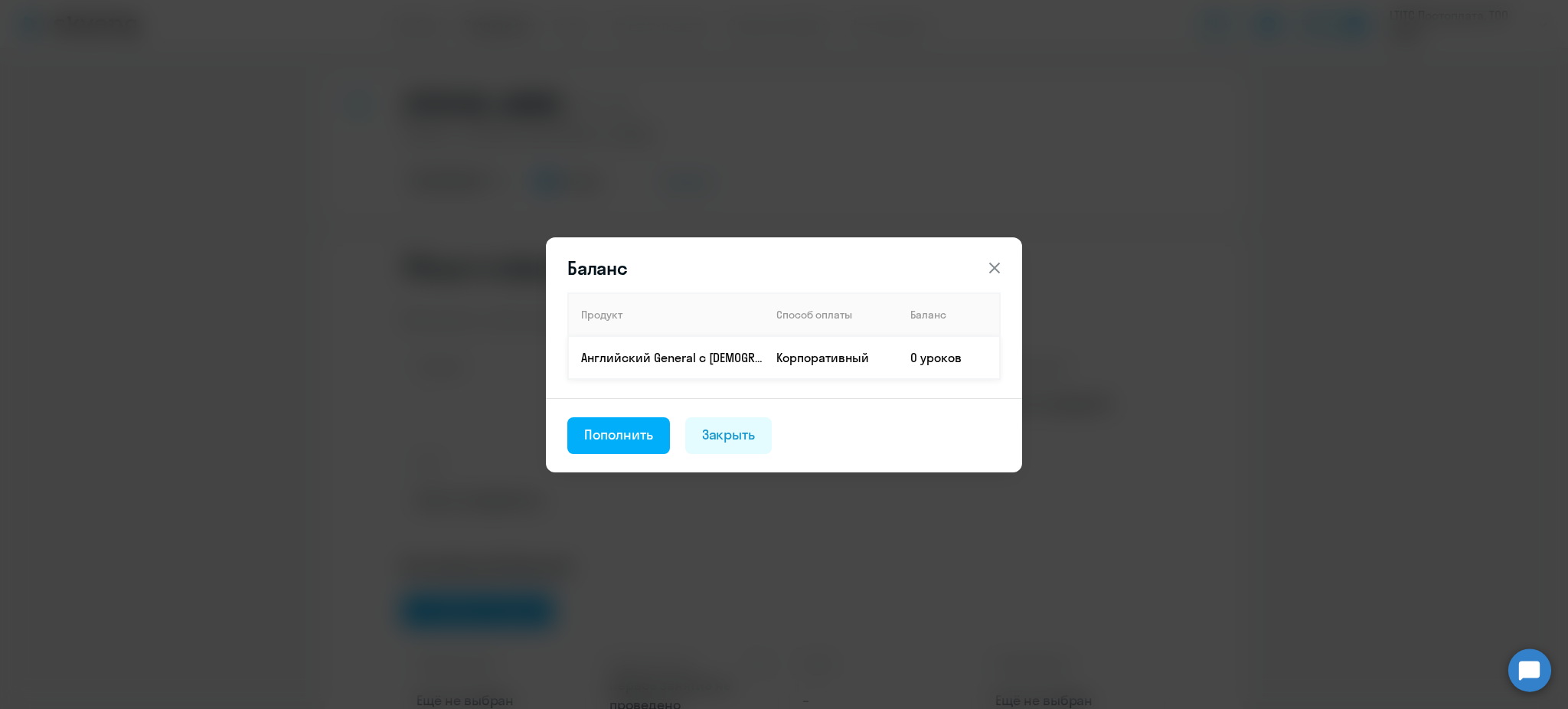
click at [937, 361] on td "0 уроков" at bounding box center [949, 358] width 102 height 43
click at [638, 429] on div "Пополнить" at bounding box center [618, 435] width 69 height 20
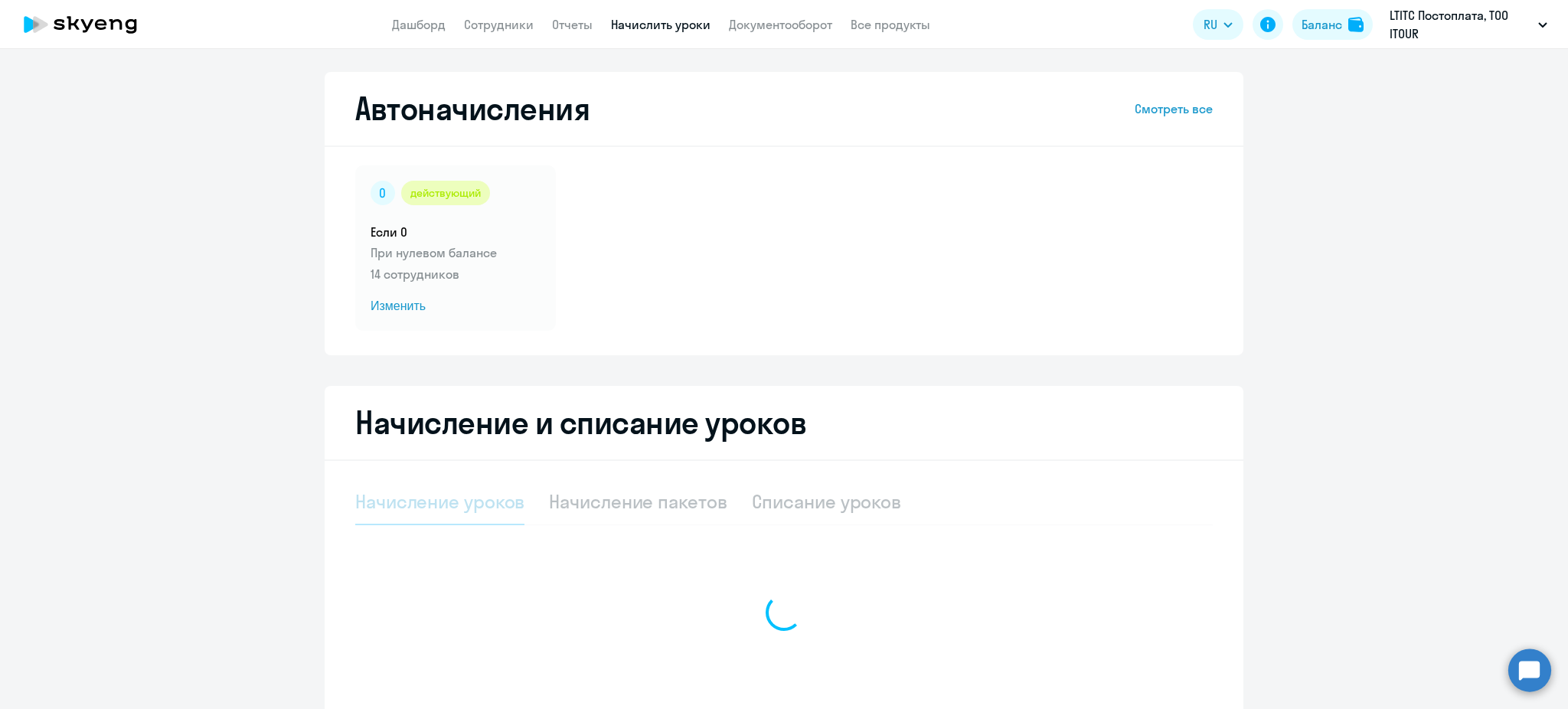
select select "10"
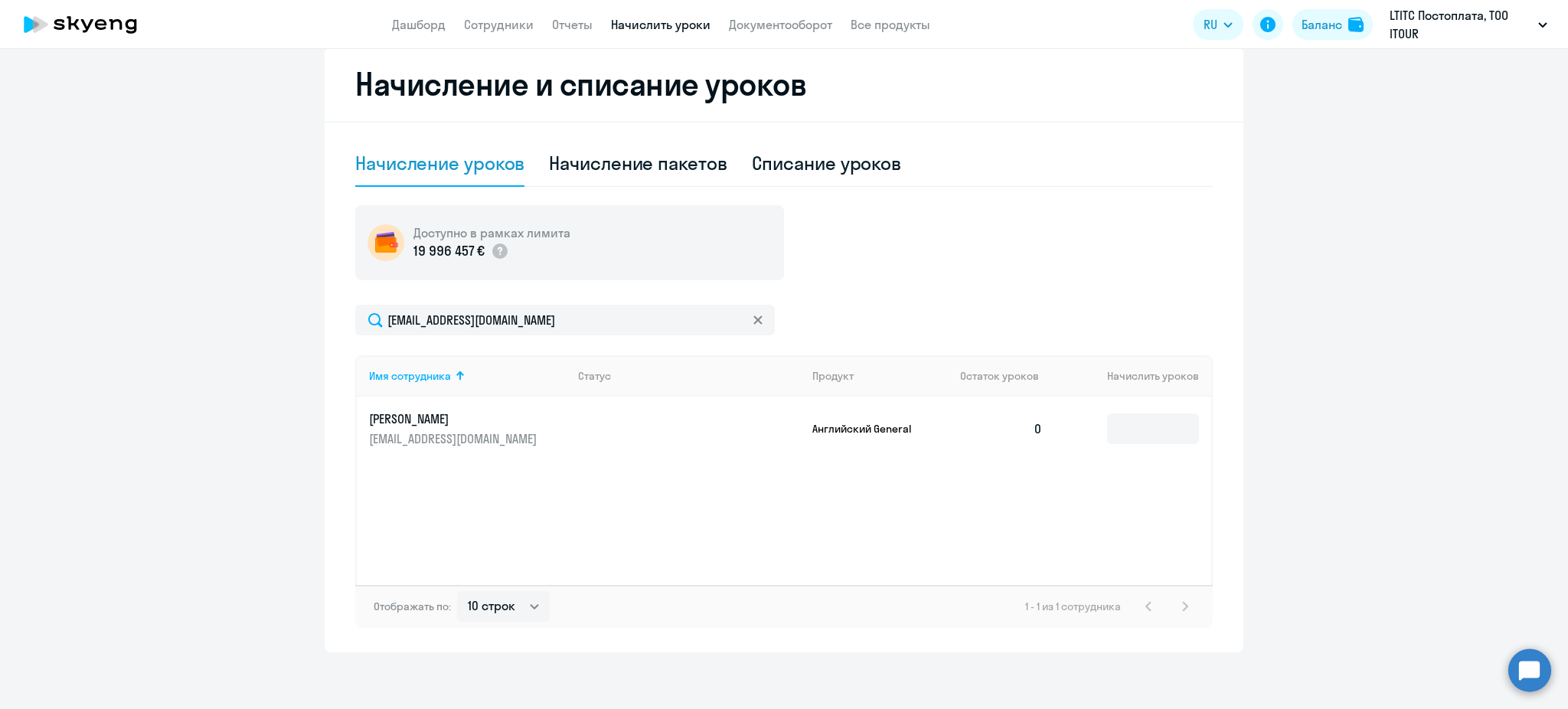
scroll to position [341, 0]
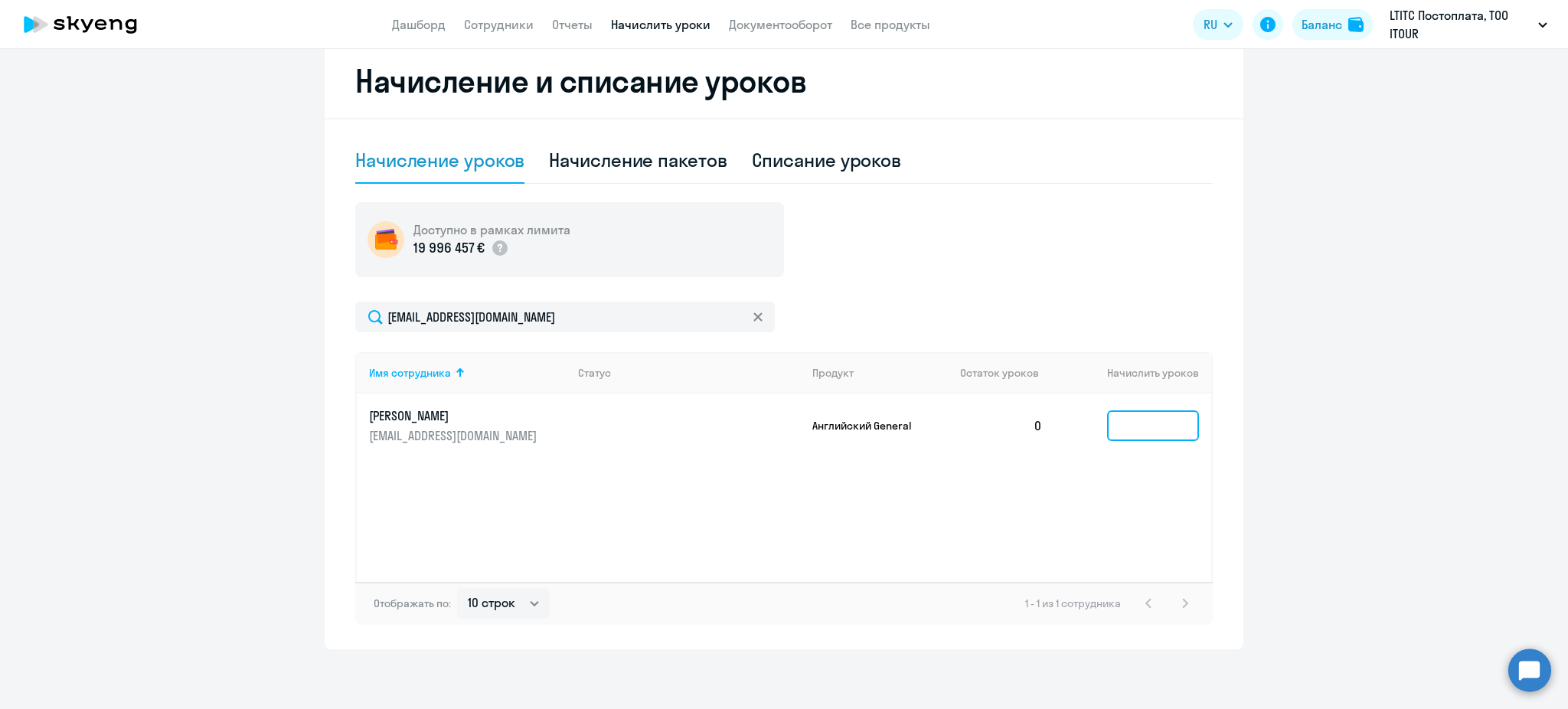
click at [1130, 426] on input at bounding box center [1153, 425] width 92 height 31
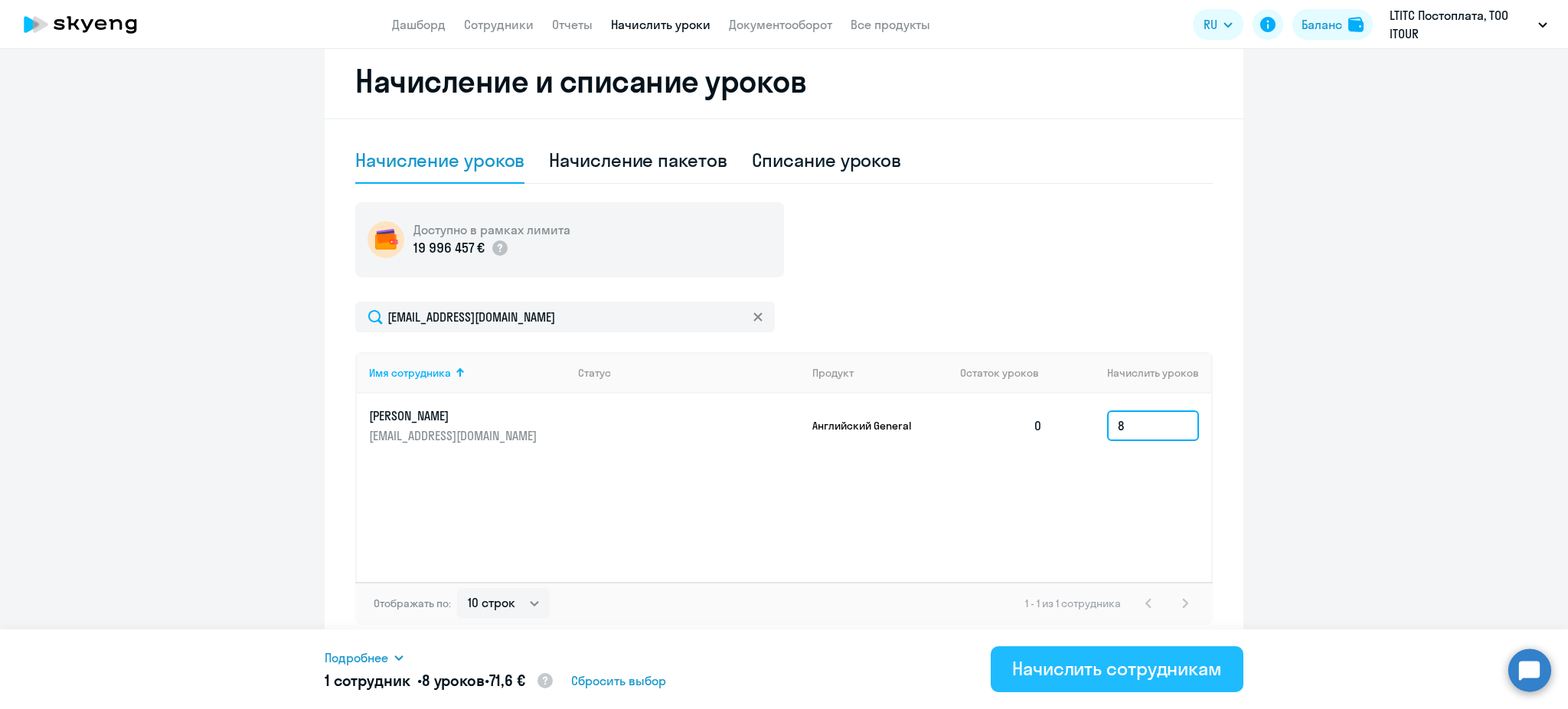
type input "8"
click at [1087, 660] on div "Начислить сотрудникам" at bounding box center [1117, 668] width 210 height 24
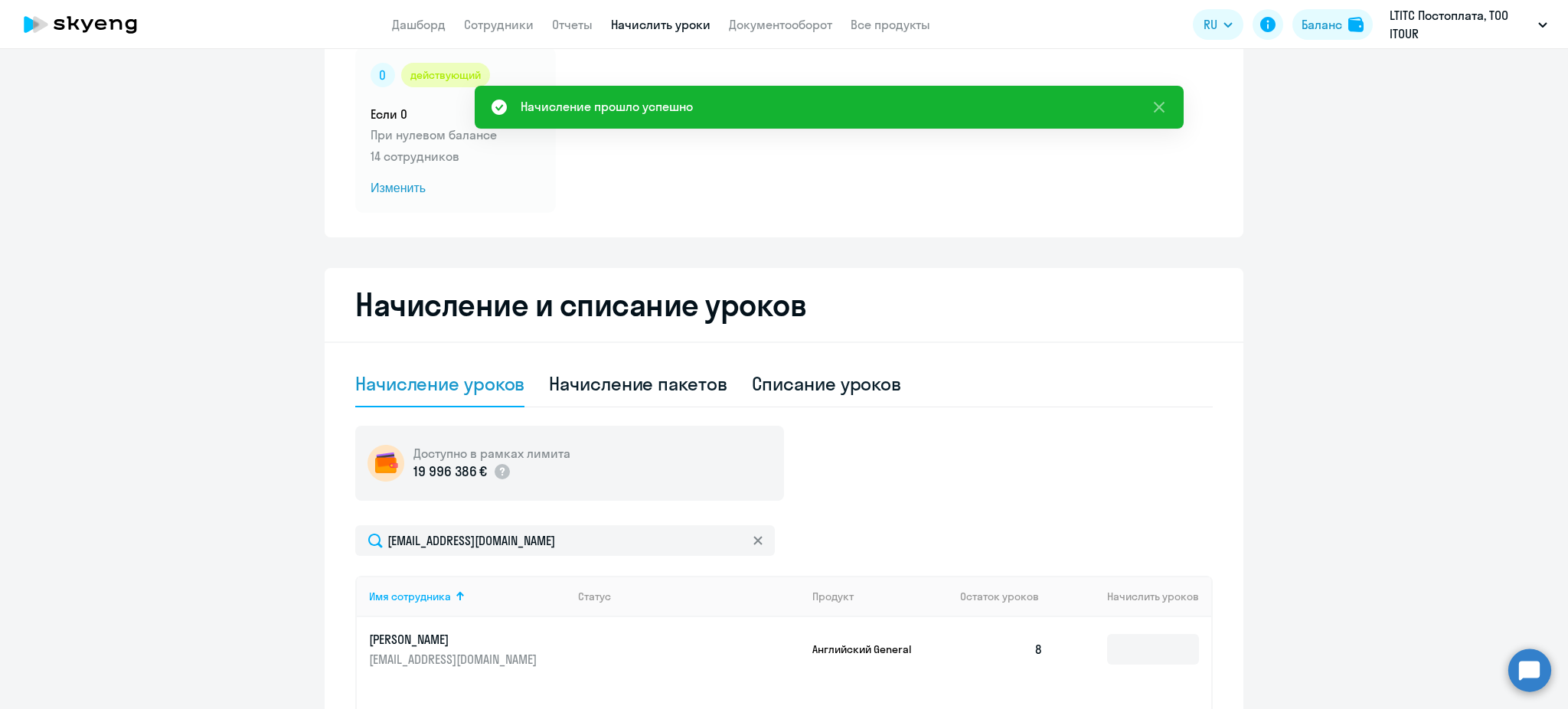
scroll to position [0, 0]
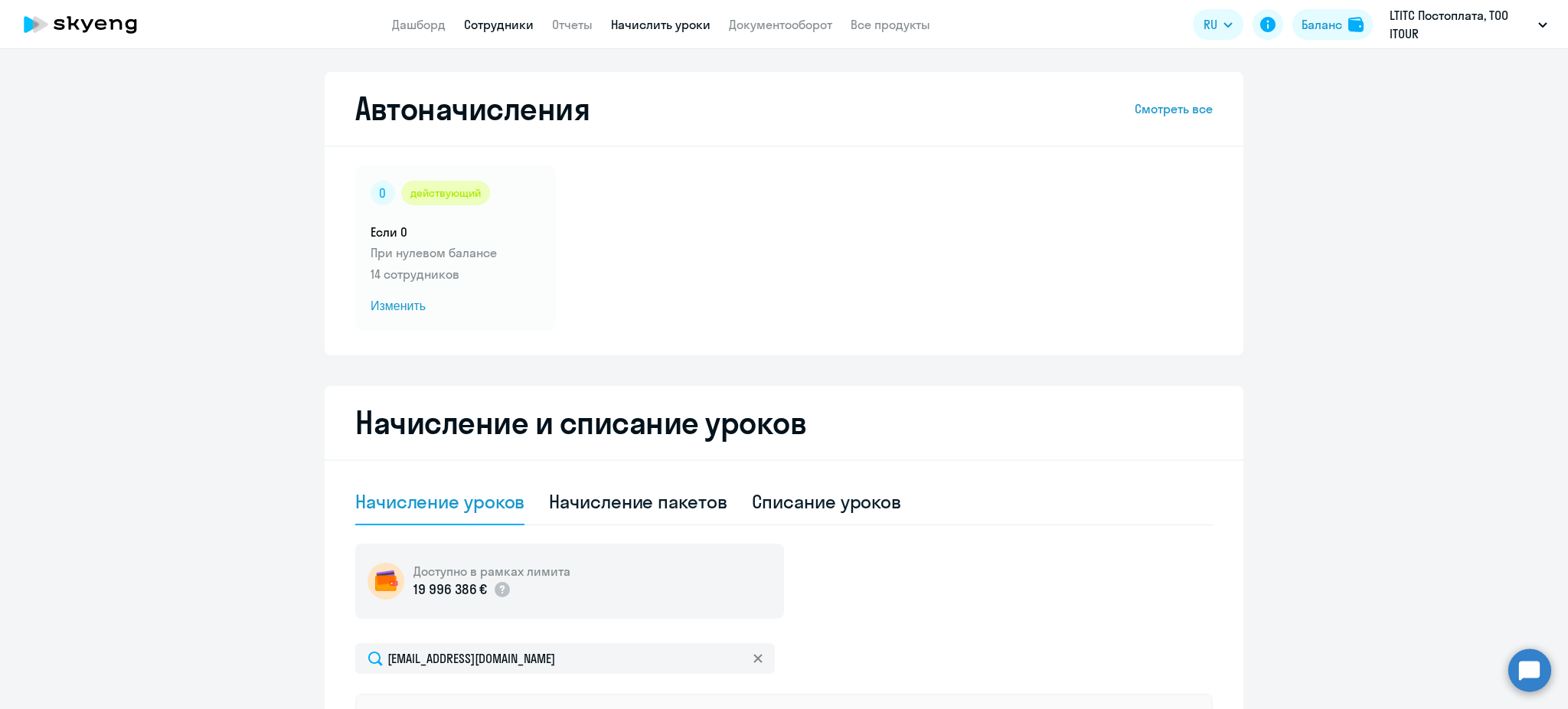
click at [495, 24] on link "Сотрудники" at bounding box center [498, 24] width 69 height 15
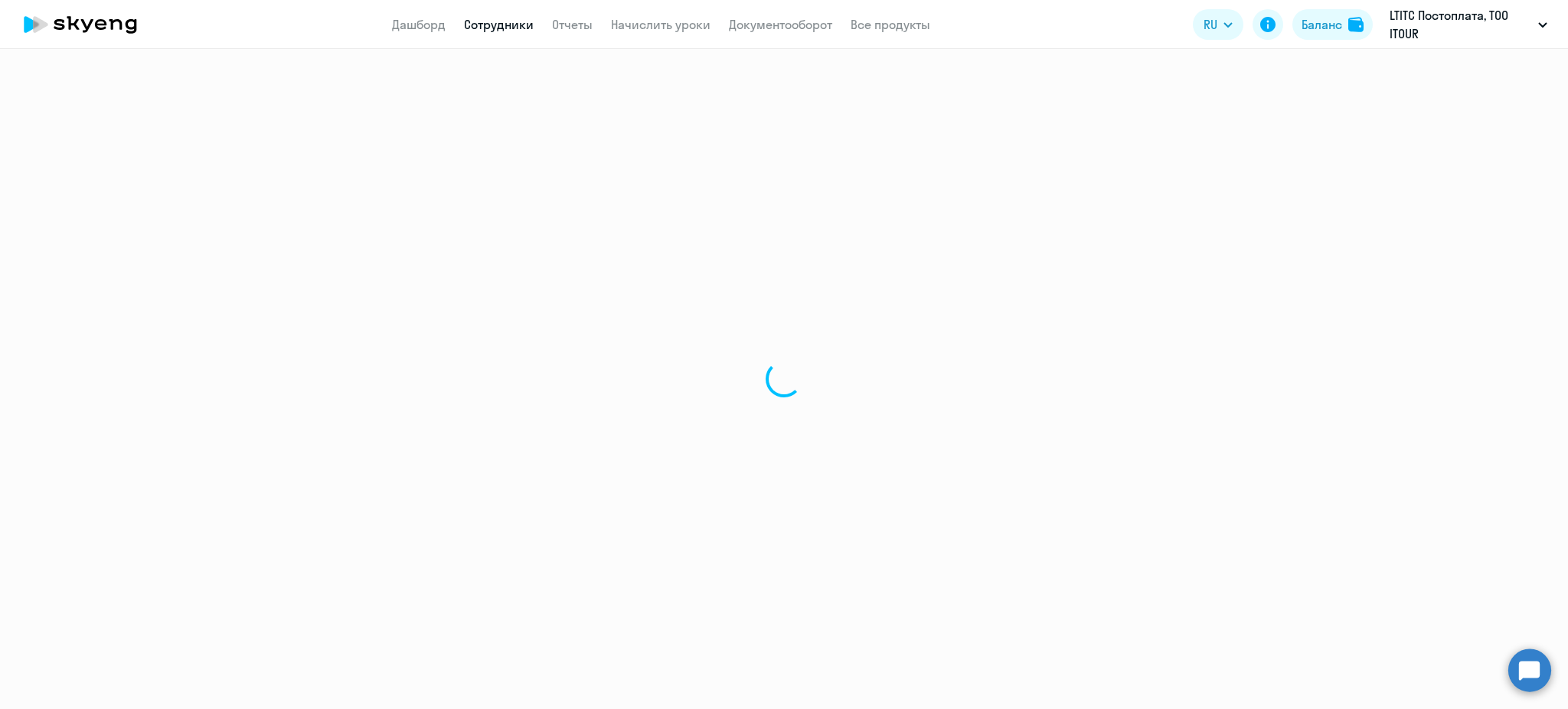
select select "30"
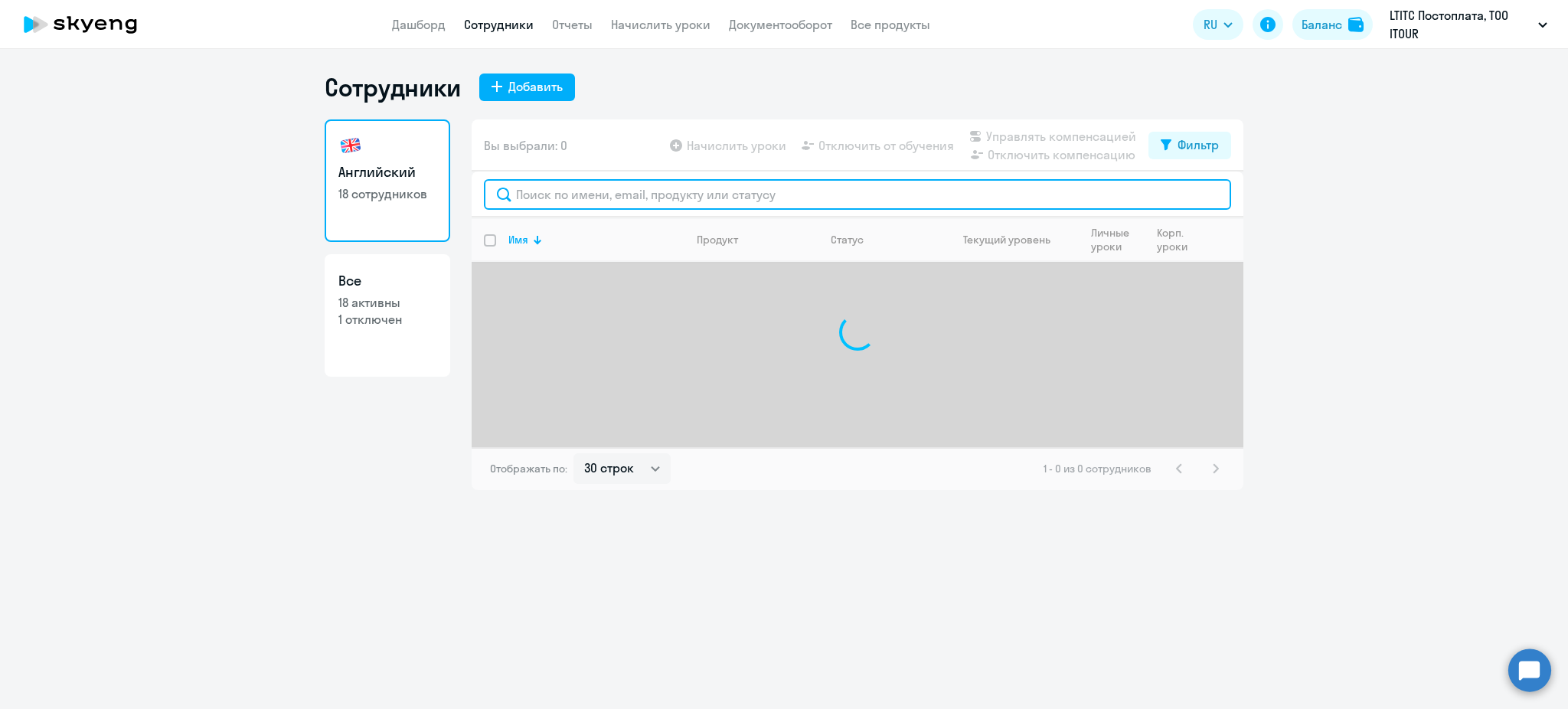
click at [555, 193] on input "text" at bounding box center [857, 194] width 747 height 31
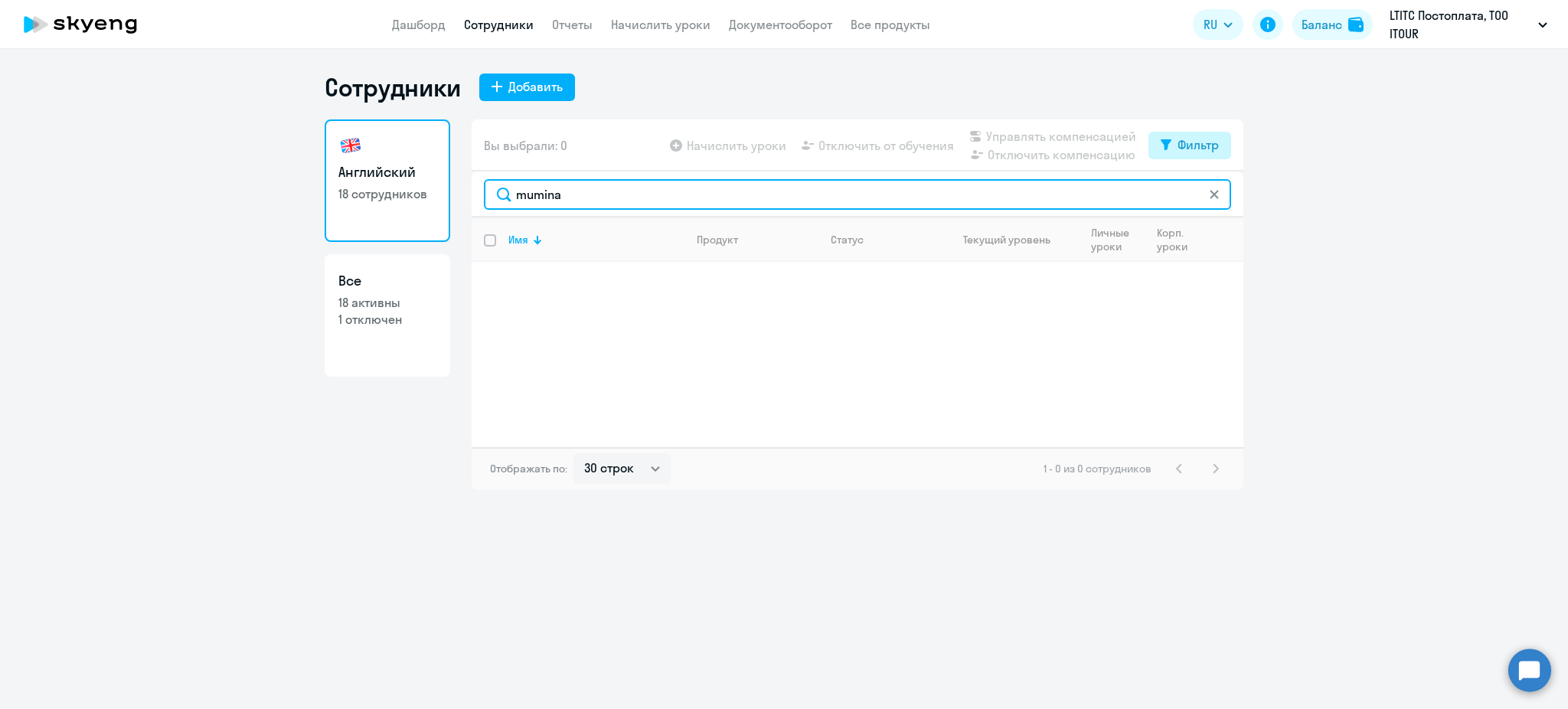
type input "mumina"
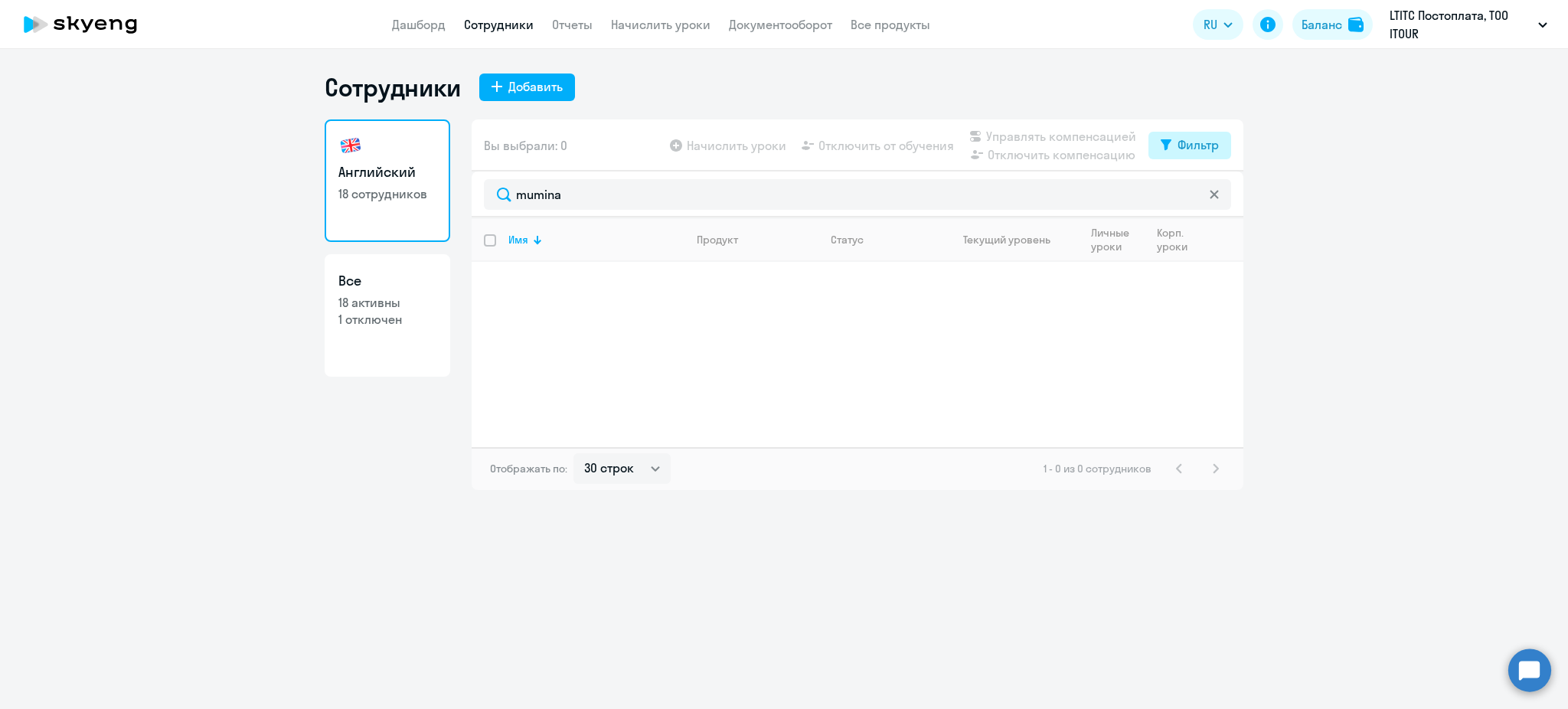
click at [1184, 142] on div "Фильтр" at bounding box center [1198, 145] width 41 height 19
click at [1204, 197] on span at bounding box center [1206, 195] width 26 height 15
click at [1192, 195] on input "checkbox" at bounding box center [1191, 195] width 1 height 1
checkbox input "true"
click at [1107, 311] on div "Имя Продукт Статус Текущий уровень Личные уроки Корп. уроки" at bounding box center [857, 332] width 772 height 229
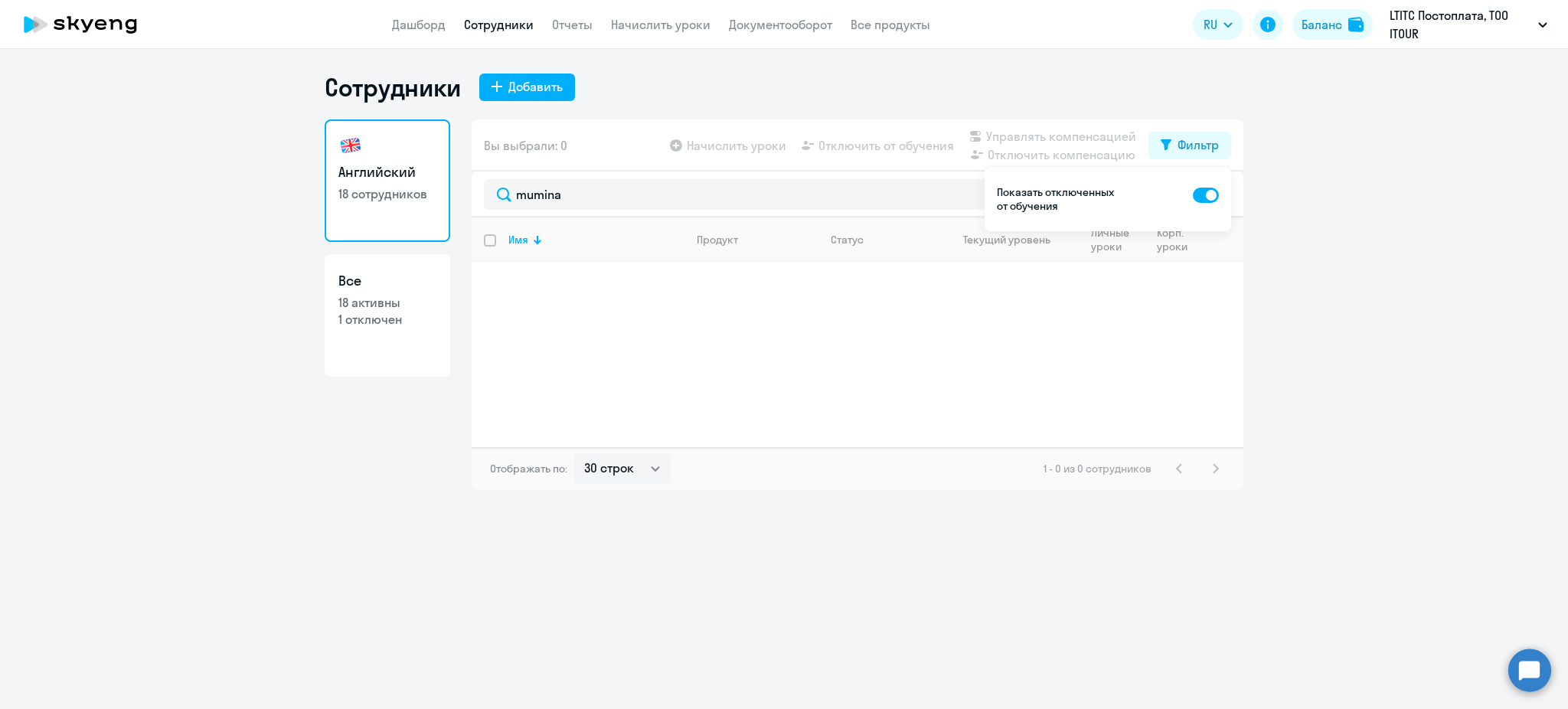
click at [693, 307] on div "Имя Продукт Статус Текущий уровень Личные уроки Корп. уроки" at bounding box center [857, 332] width 772 height 229
